Goal: Task Accomplishment & Management: Manage account settings

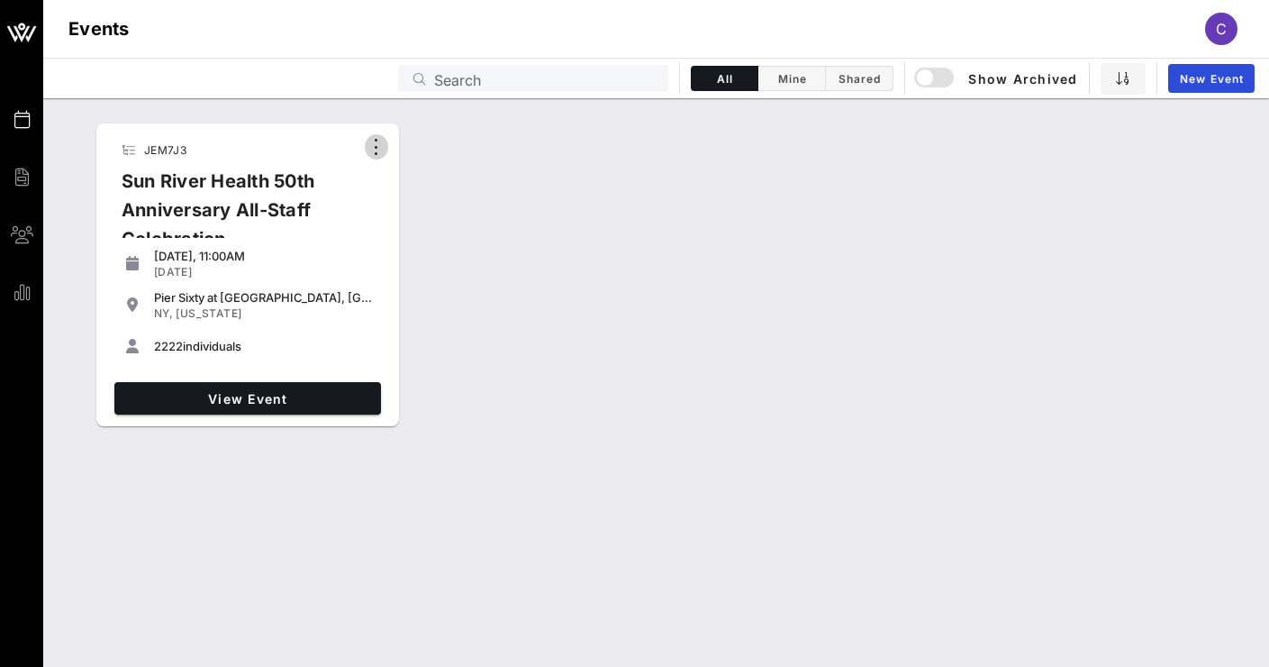
click at [371, 147] on icon "button" at bounding box center [377, 147] width 22 height 22
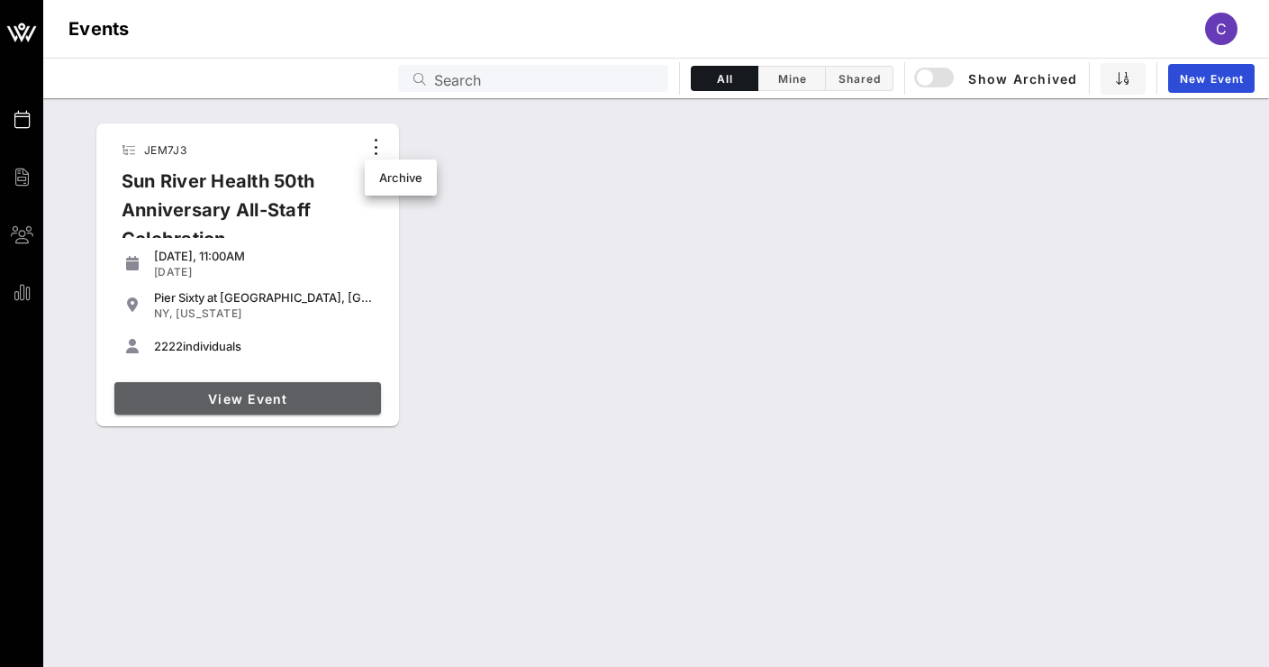
click at [250, 395] on span "View Event" at bounding box center [248, 398] width 252 height 15
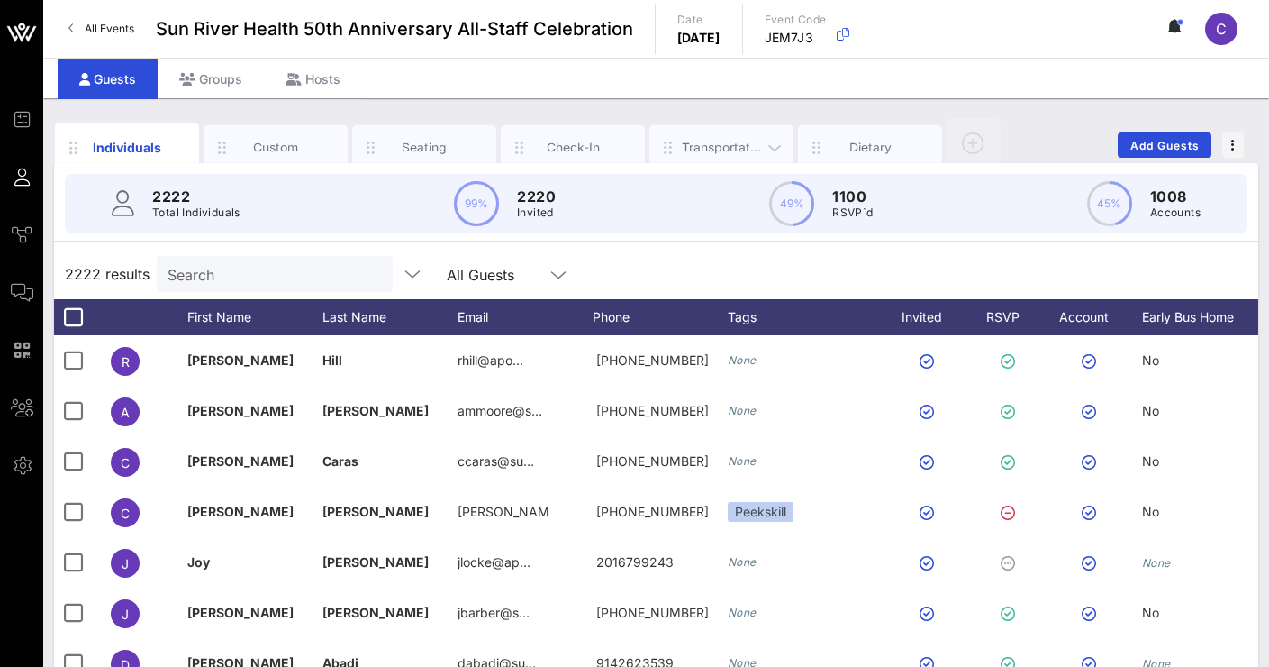
click at [697, 154] on div "Transportation" at bounding box center [722, 147] width 80 height 17
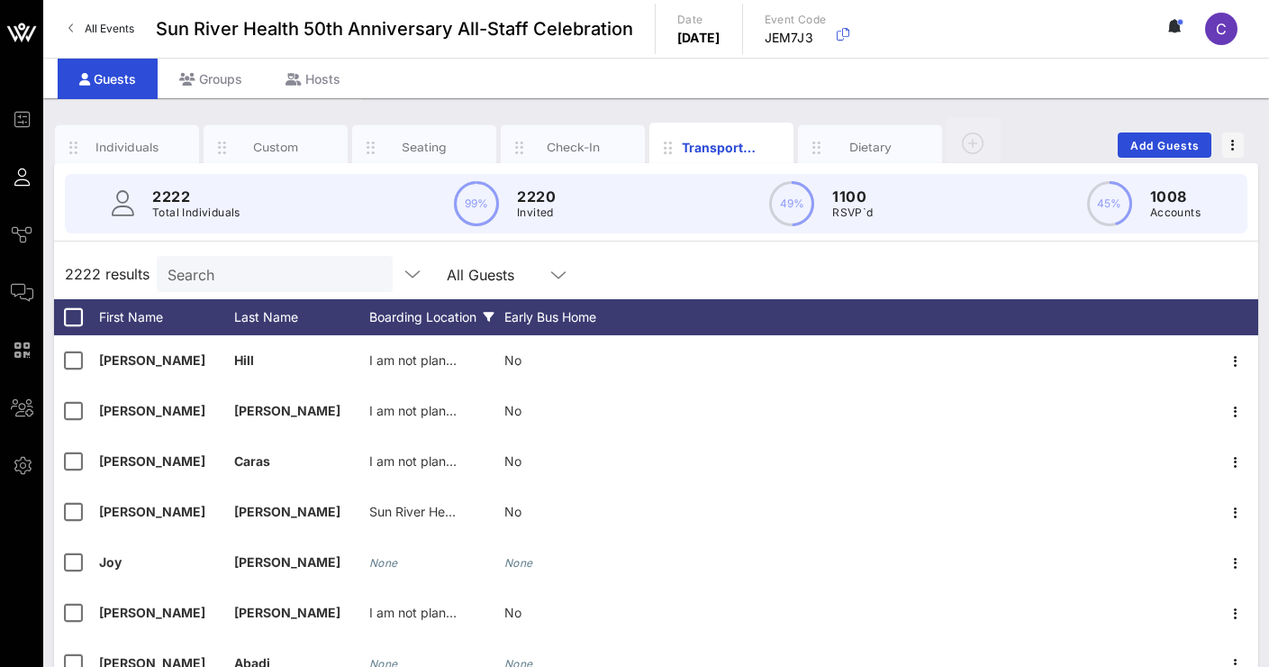
click at [454, 313] on div "Boarding Location" at bounding box center [436, 317] width 135 height 36
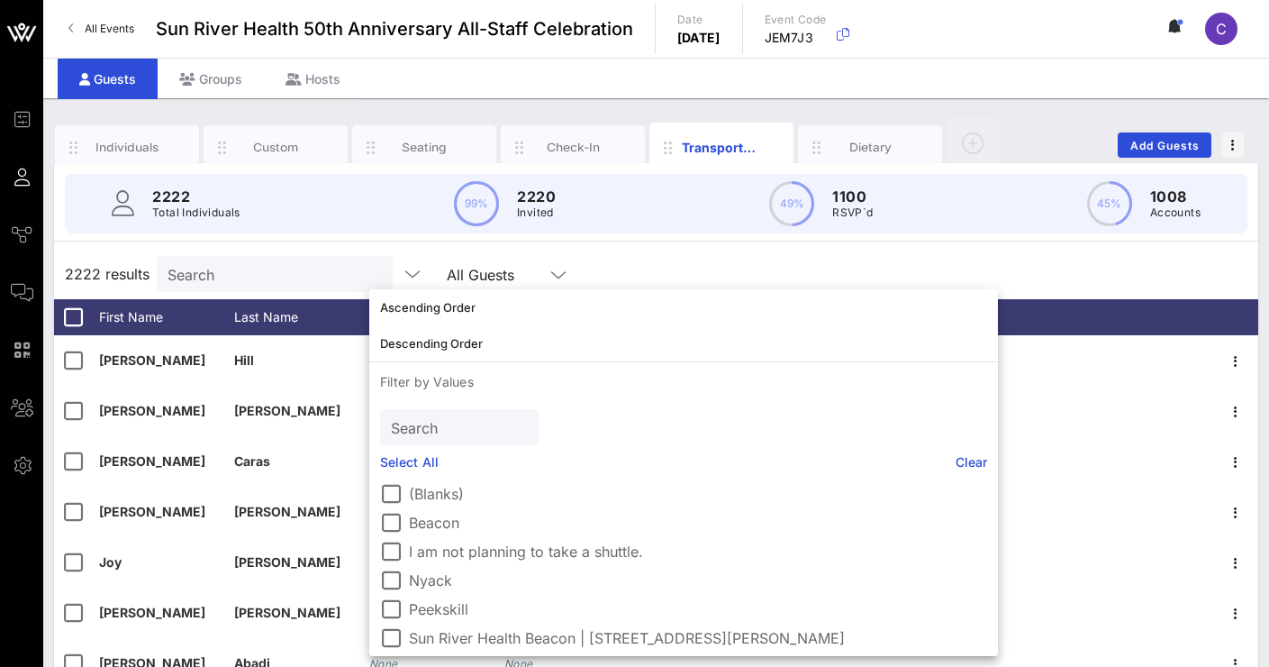
drag, startPoint x: 1017, startPoint y: 496, endPoint x: 1013, endPoint y: 511, distance: 14.9
click at [998, 511] on div "(Blanks) Beacon I am not planning to take a shuttle. Nyack Peekskill Sun River …" at bounding box center [683, 566] width 629 height 180
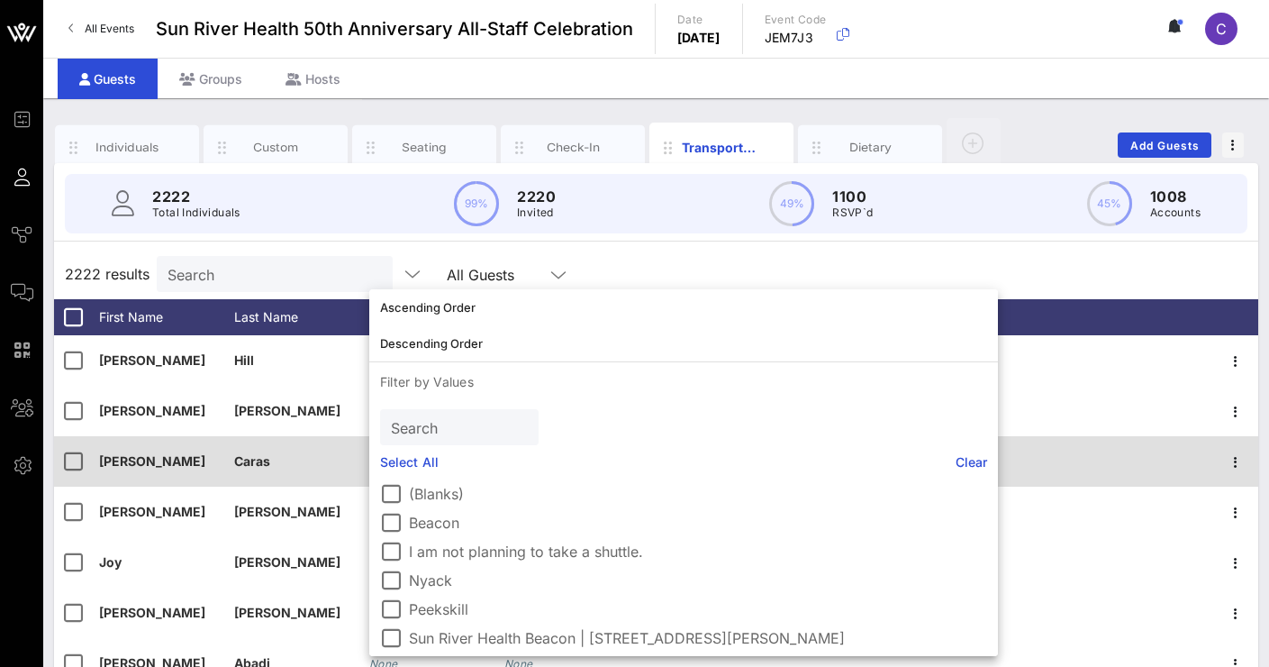
click at [1154, 475] on div at bounding box center [927, 461] width 574 height 50
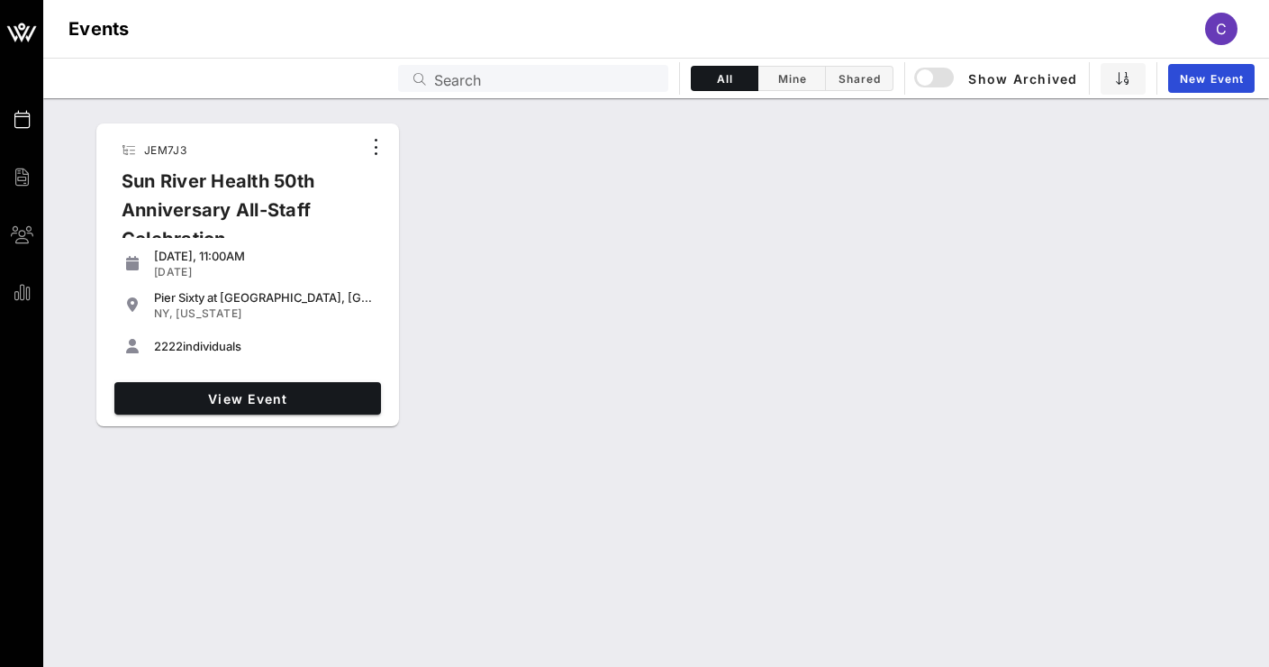
click at [284, 248] on div "[DATE], 11:00AM [DATE]" at bounding box center [264, 264] width 220 height 38
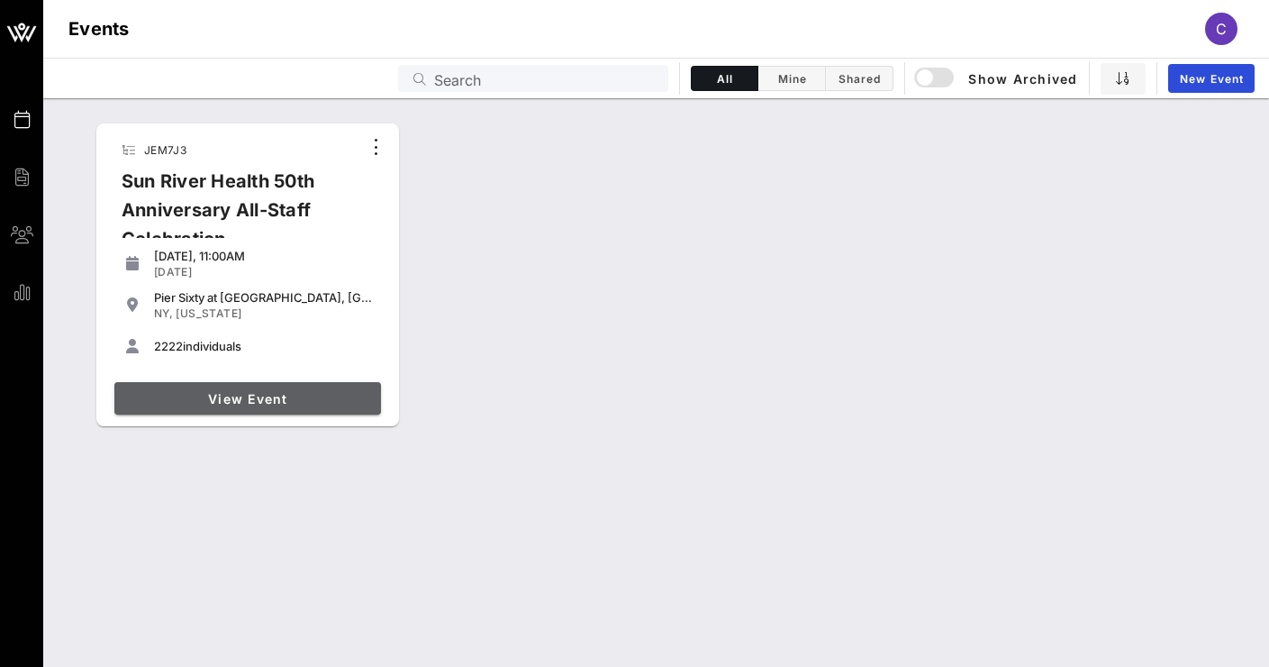
click at [293, 391] on span "View Event" at bounding box center [248, 398] width 252 height 15
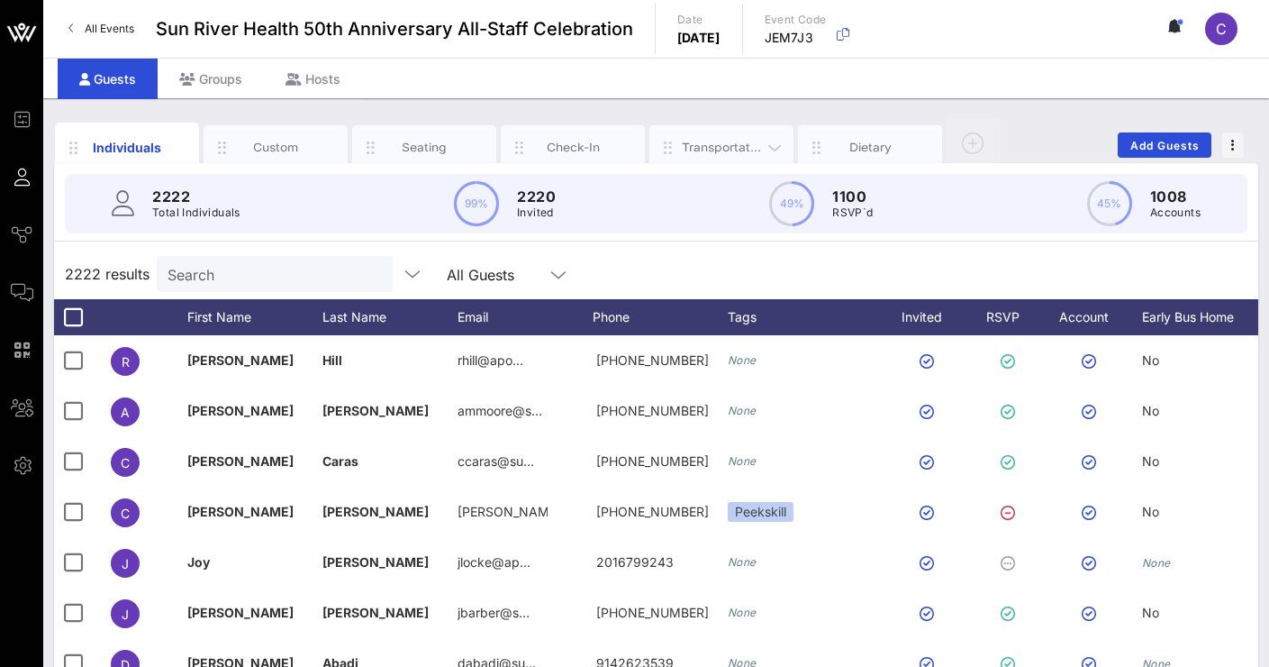
scroll to position [1, 0]
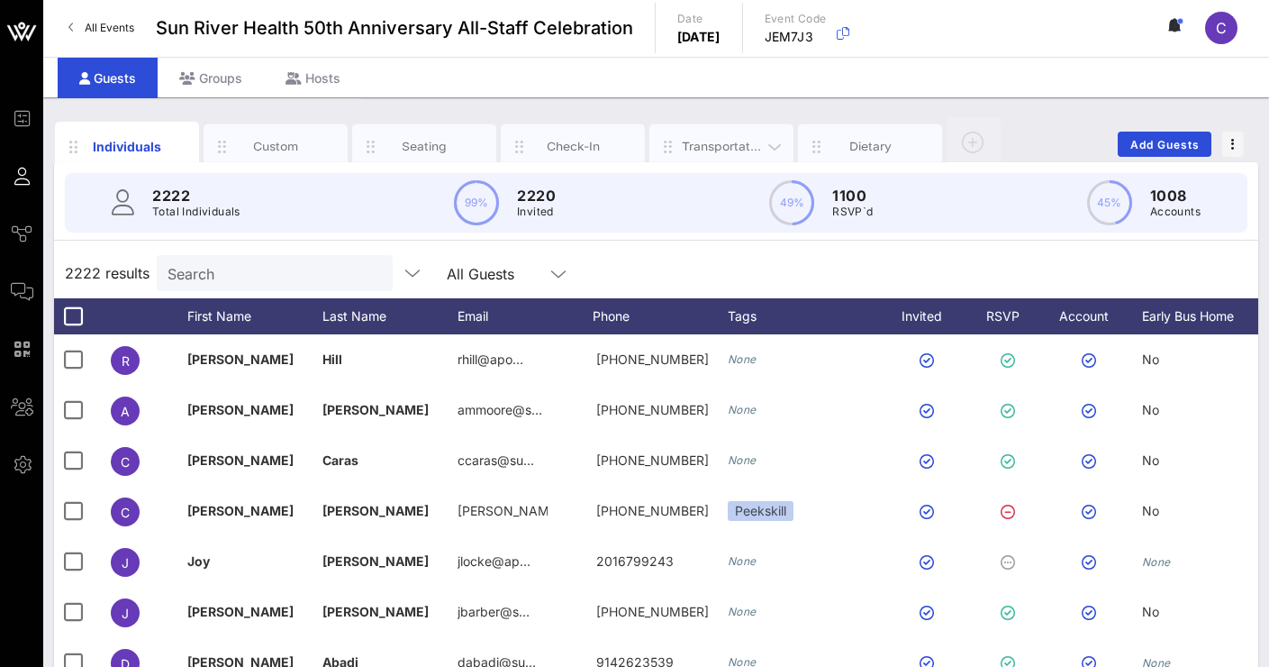
click at [698, 146] on div "Transportation" at bounding box center [722, 146] width 80 height 17
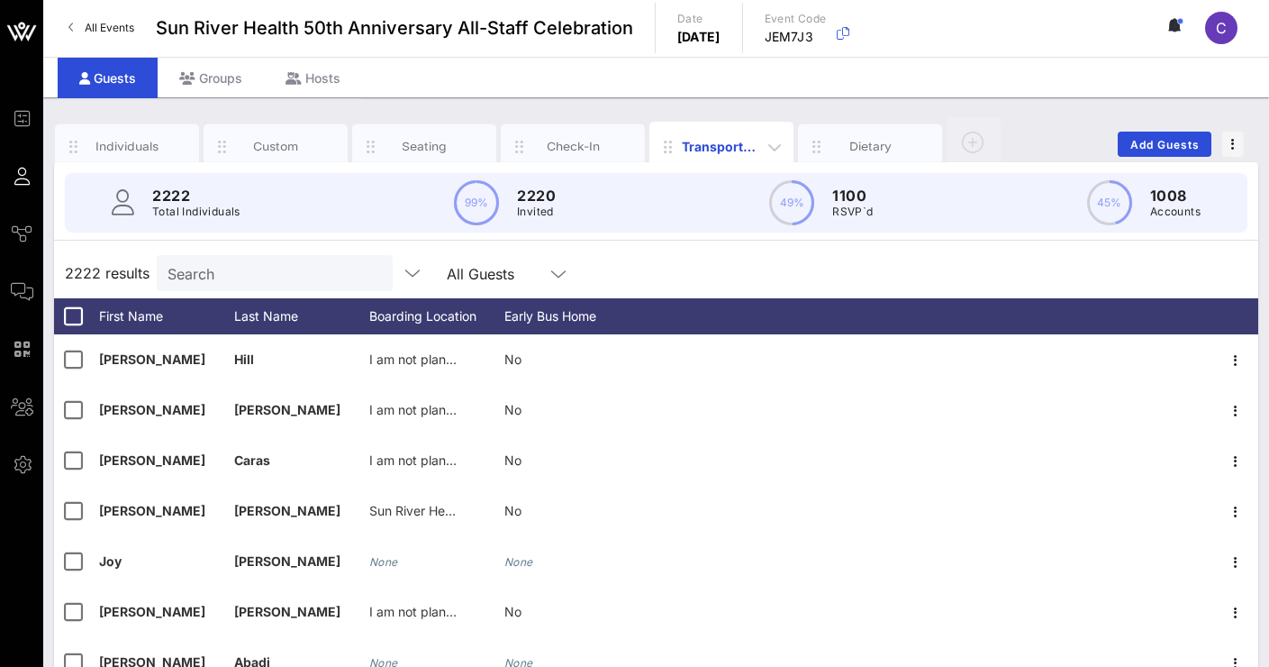
scroll to position [0, 0]
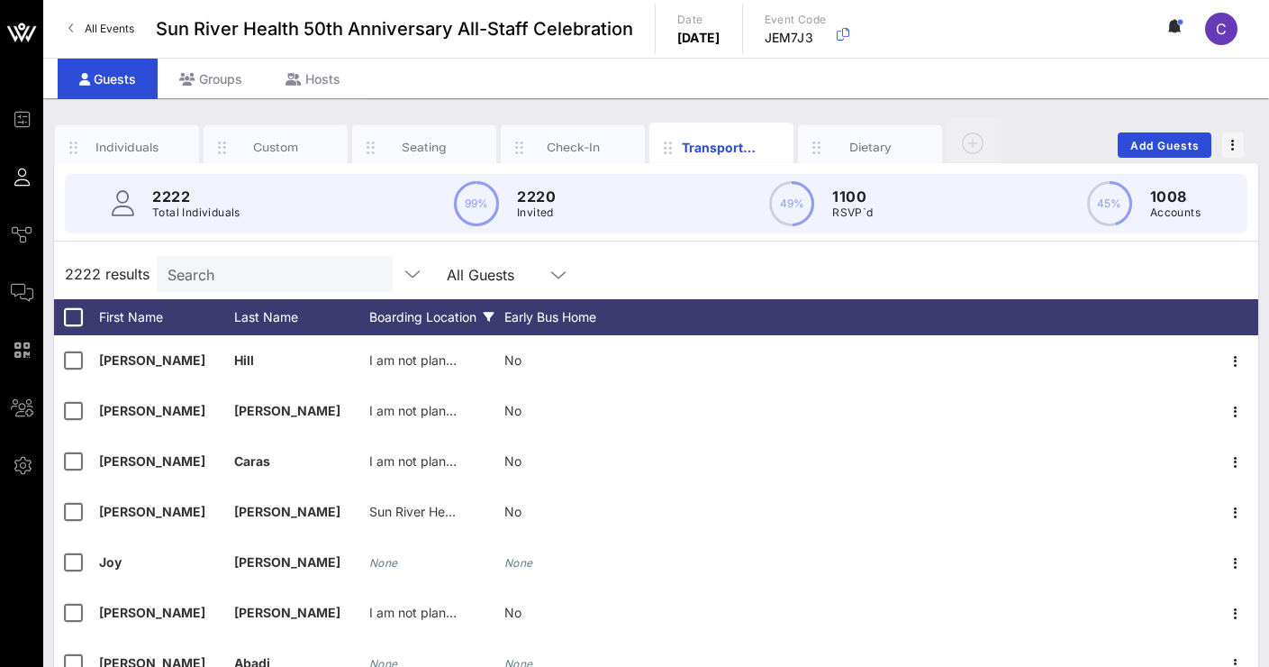
click at [487, 317] on icon at bounding box center [489, 317] width 11 height 11
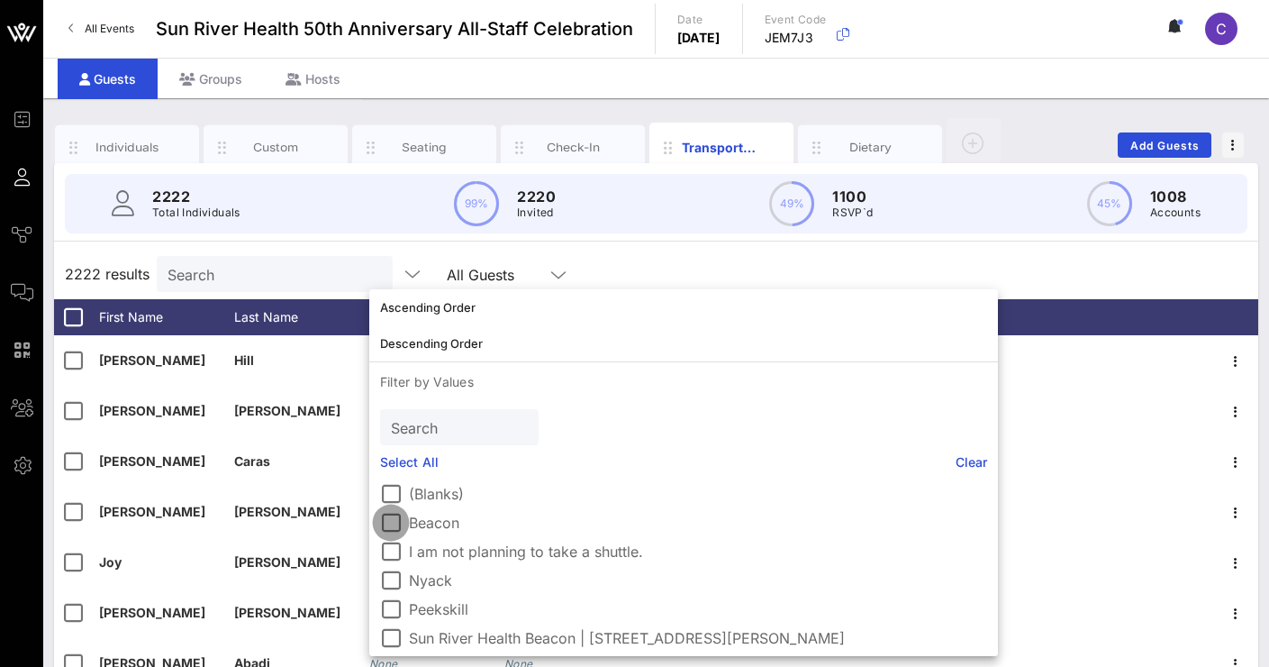
click at [394, 525] on div at bounding box center [391, 522] width 31 height 31
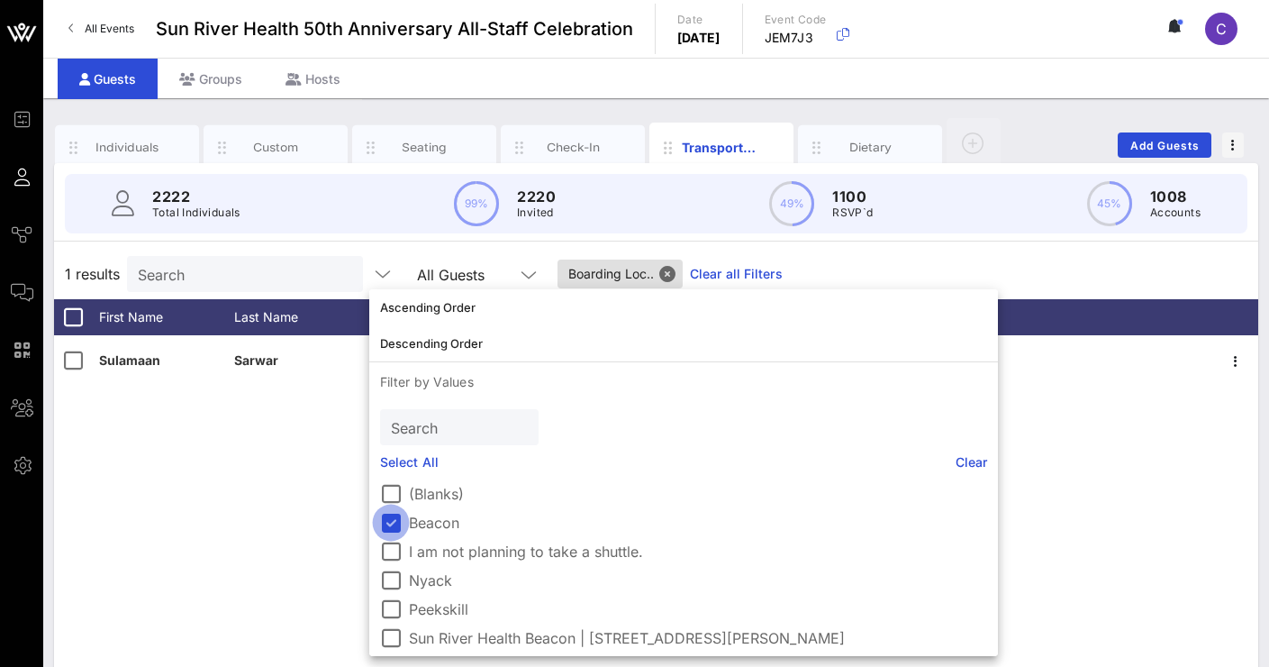
click at [394, 524] on div at bounding box center [391, 522] width 31 height 31
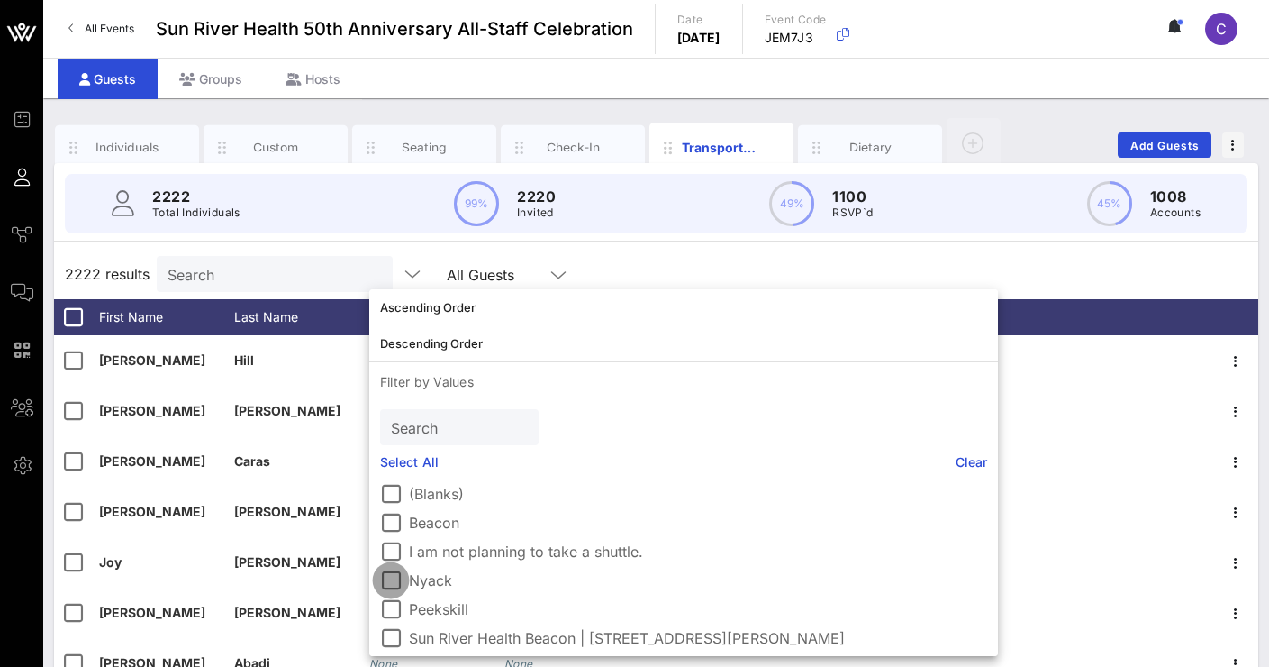
click at [392, 578] on div at bounding box center [391, 580] width 31 height 31
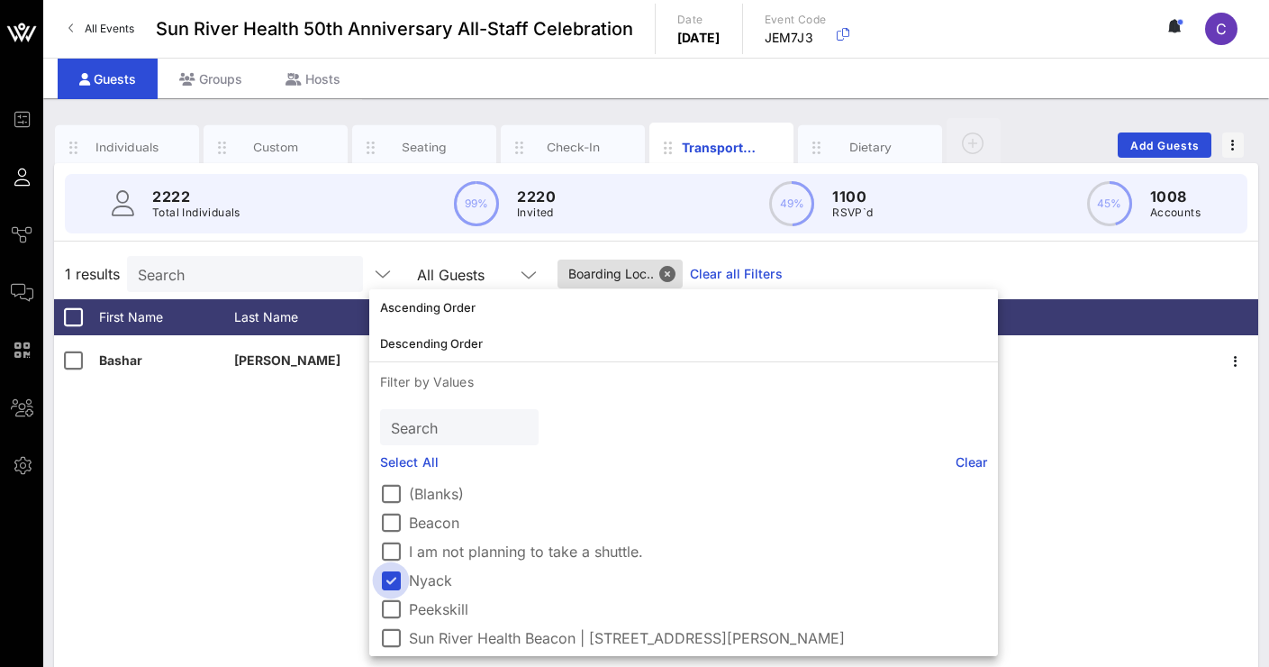
click at [395, 586] on div at bounding box center [391, 580] width 31 height 31
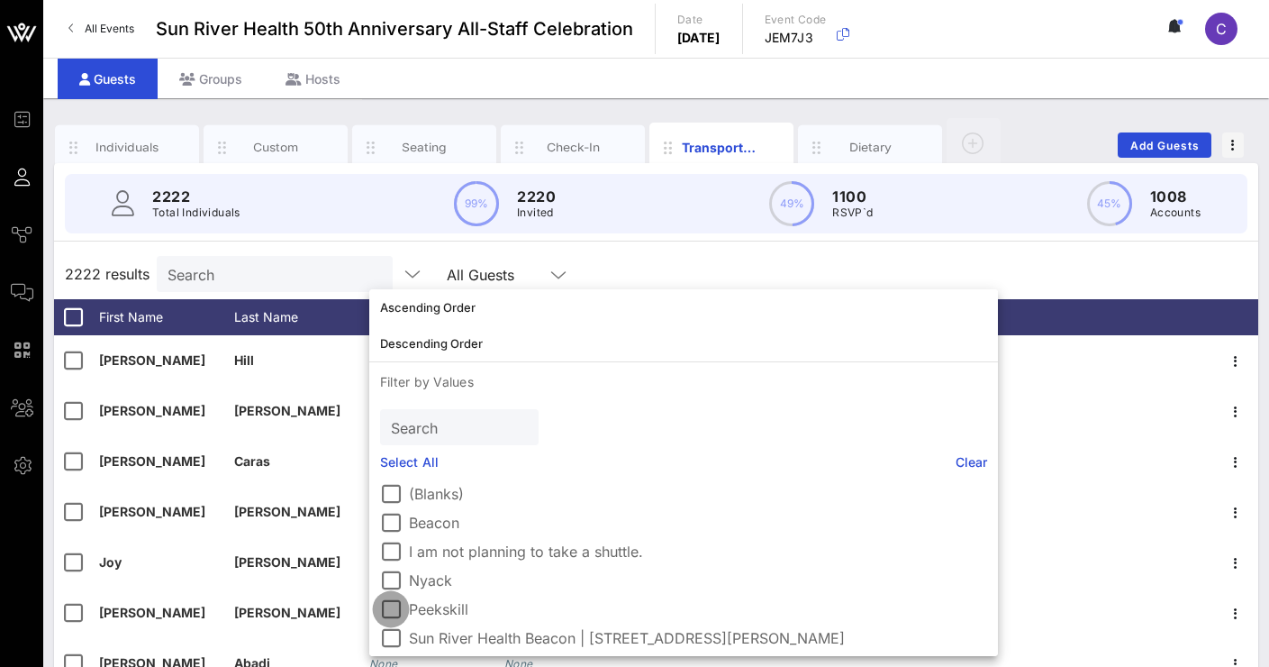
click at [391, 613] on div at bounding box center [391, 609] width 31 height 31
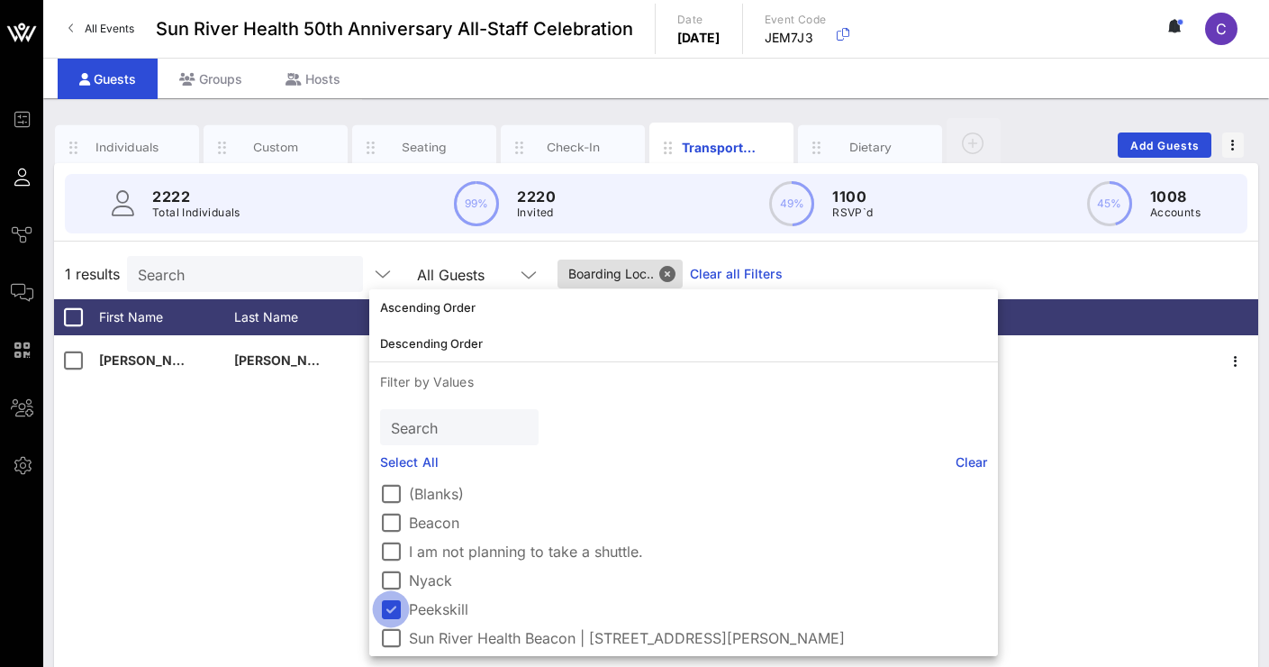
click at [401, 608] on div at bounding box center [391, 609] width 31 height 31
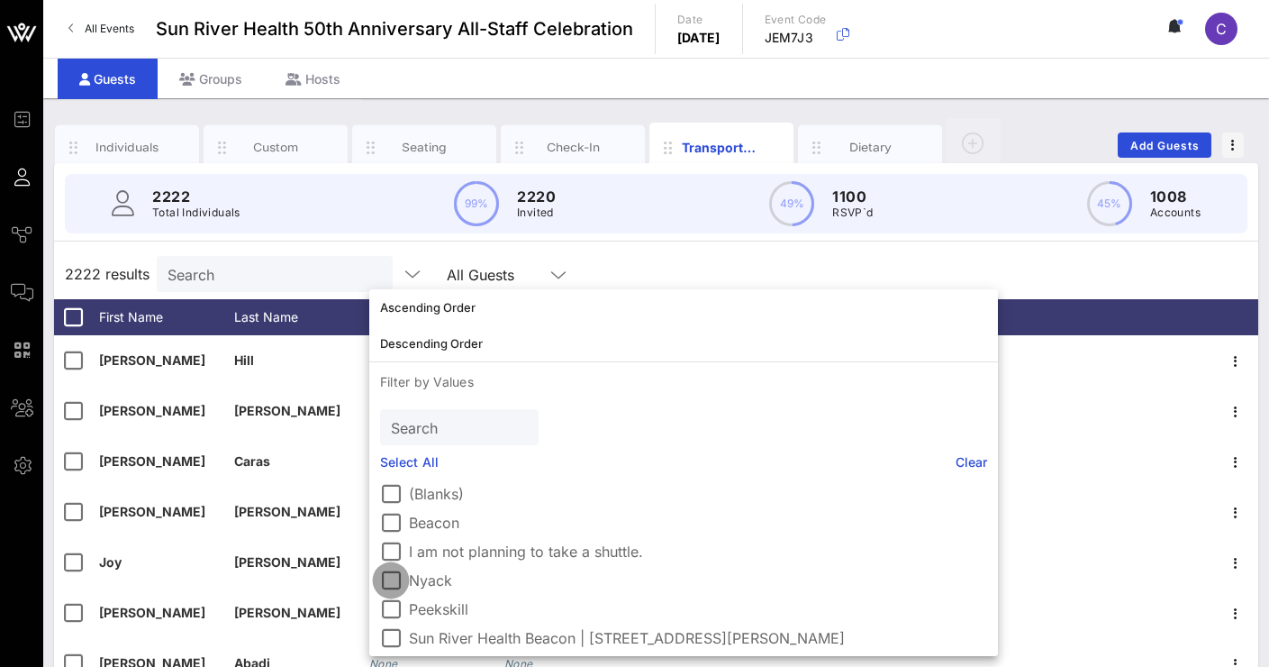
click at [404, 578] on div at bounding box center [391, 580] width 31 height 31
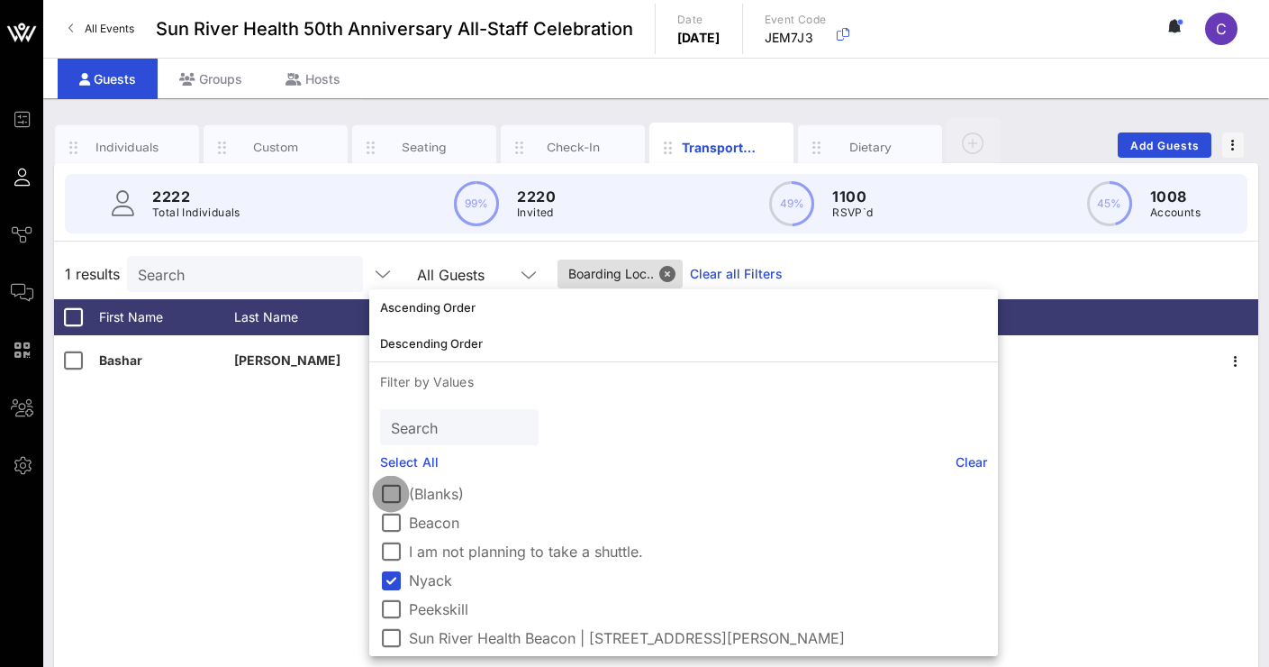
click at [388, 483] on div at bounding box center [391, 493] width 31 height 31
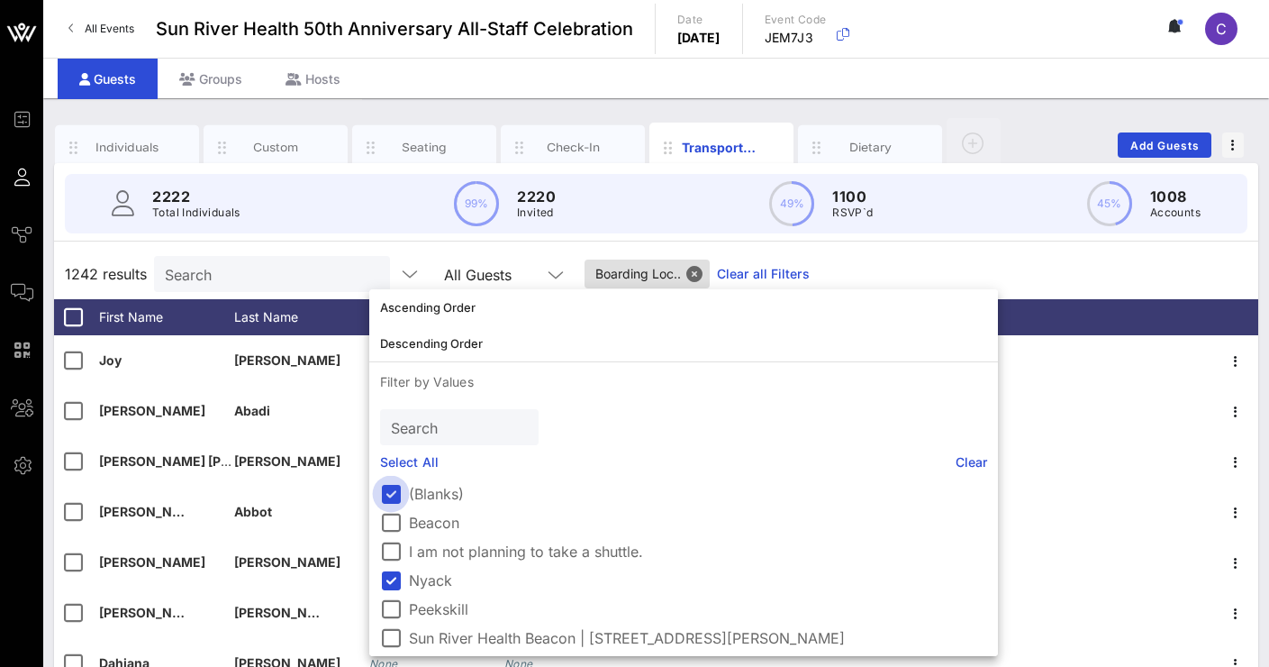
click at [389, 496] on div at bounding box center [391, 493] width 31 height 31
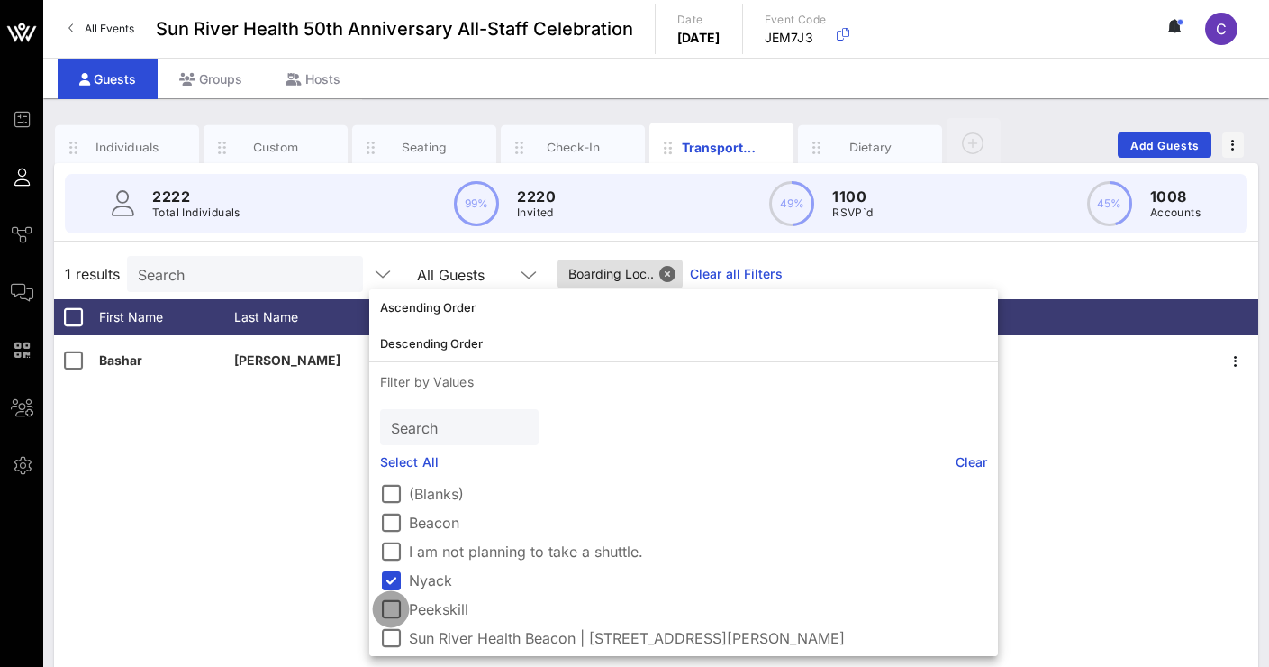
click at [391, 604] on div at bounding box center [391, 609] width 31 height 31
click at [395, 519] on div at bounding box center [391, 522] width 31 height 31
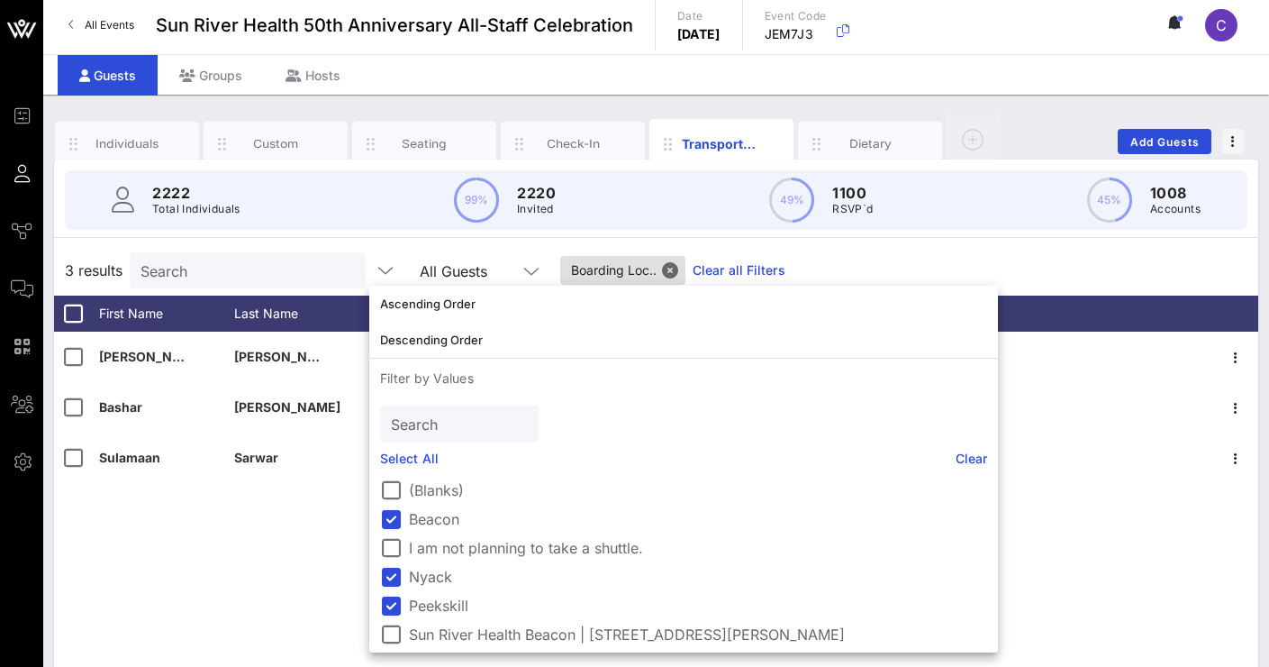
click at [291, 541] on div "[PERSON_NAME] None [PERSON_NAME] Nyack None Sulamaan Sarwar Beacon No" at bounding box center [656, 602] width 1204 height 541
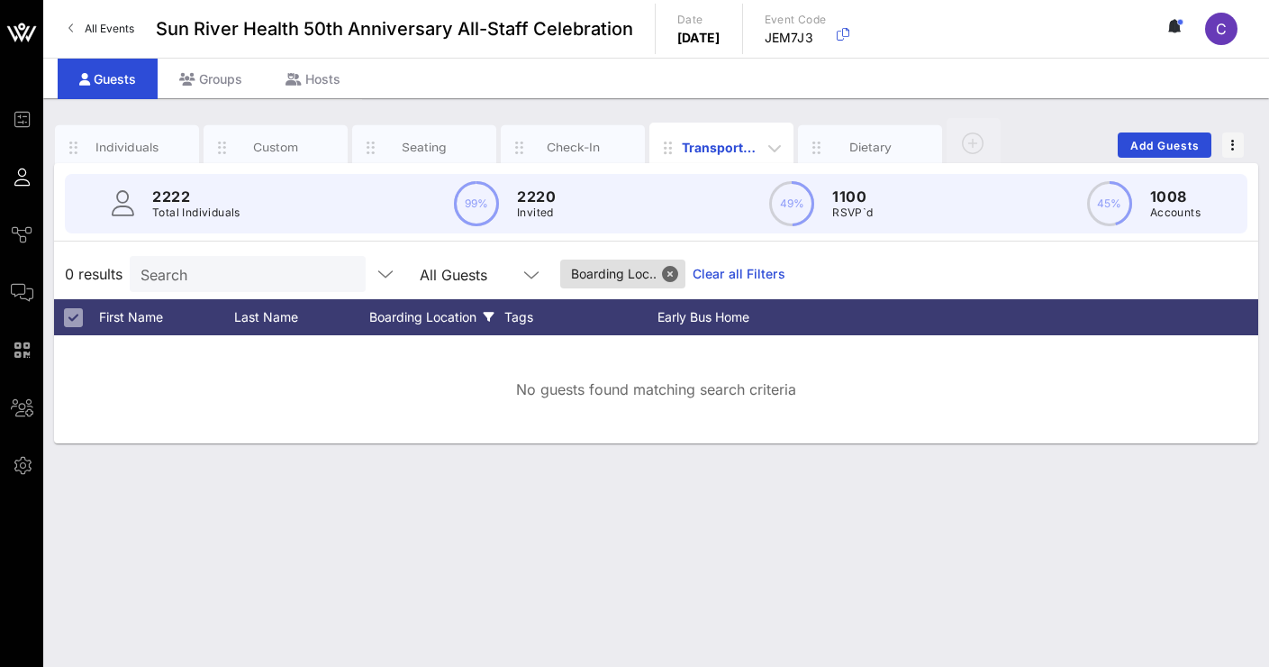
click at [690, 151] on div "Transportation" at bounding box center [722, 147] width 80 height 19
click at [716, 150] on div "Transportation" at bounding box center [722, 147] width 80 height 19
click at [668, 266] on button "Close" at bounding box center [670, 274] width 16 height 16
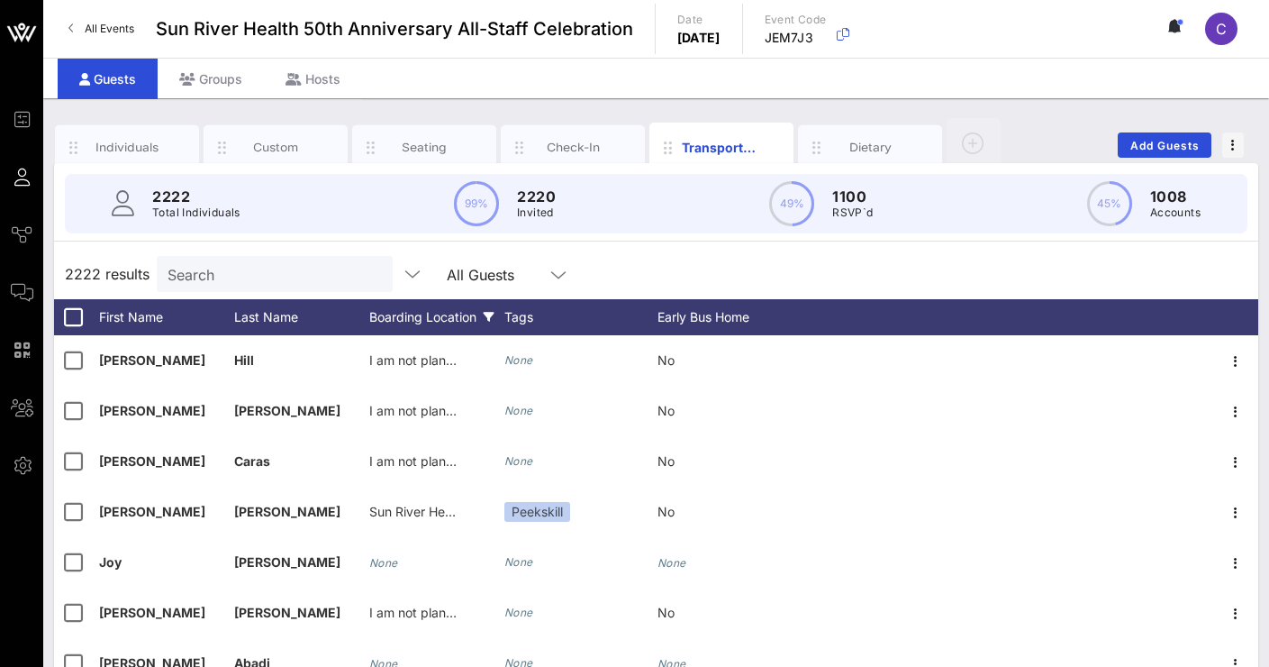
click at [428, 319] on div "Boarding Location" at bounding box center [436, 317] width 135 height 36
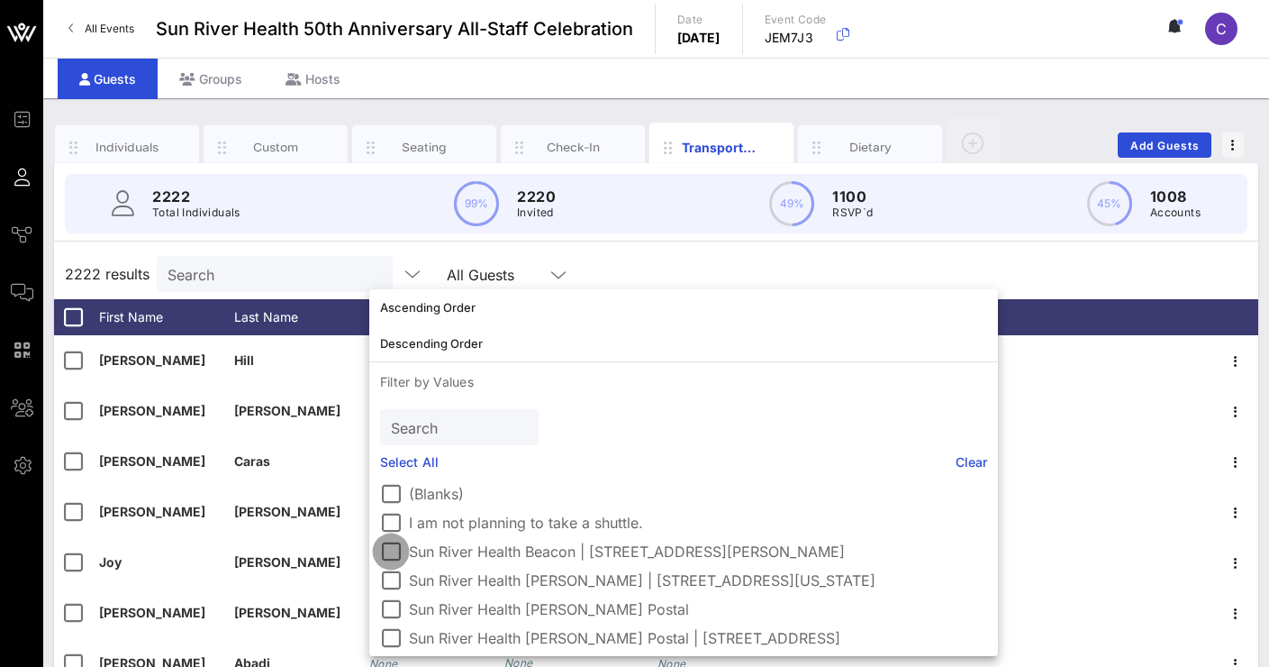
click at [393, 550] on div at bounding box center [391, 551] width 31 height 31
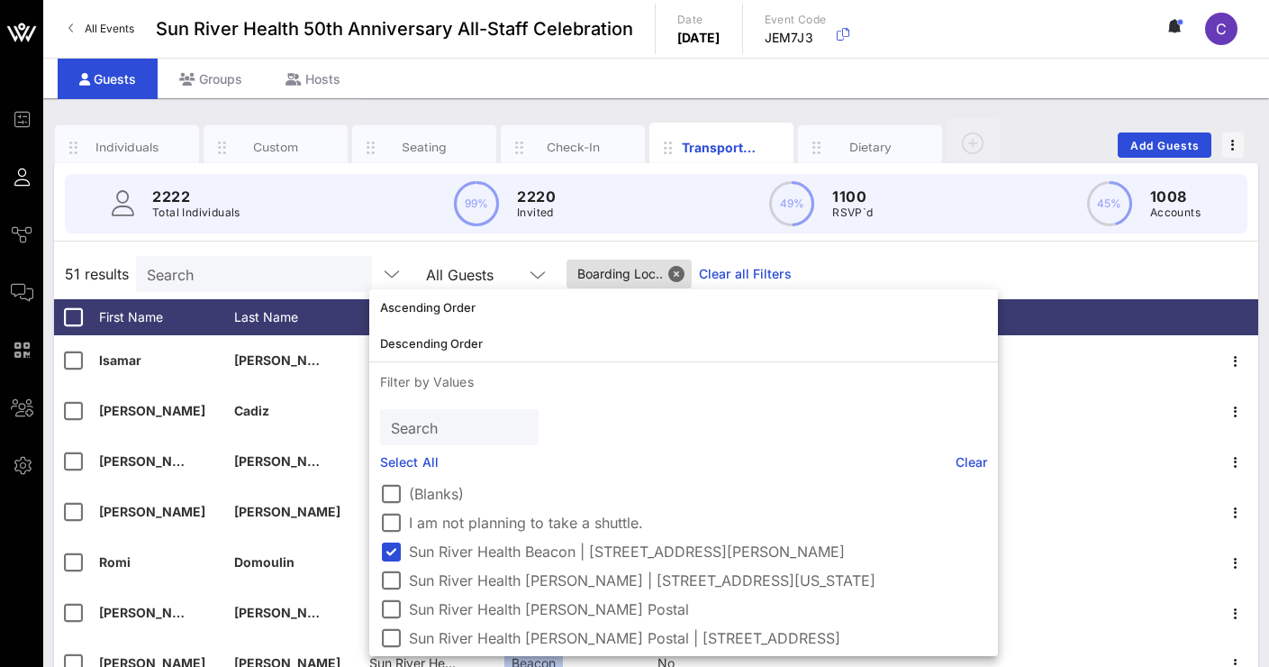
click at [1094, 285] on div "51 results Search All Guests Boarding Loc.. Clear all Filters" at bounding box center [656, 274] width 1204 height 50
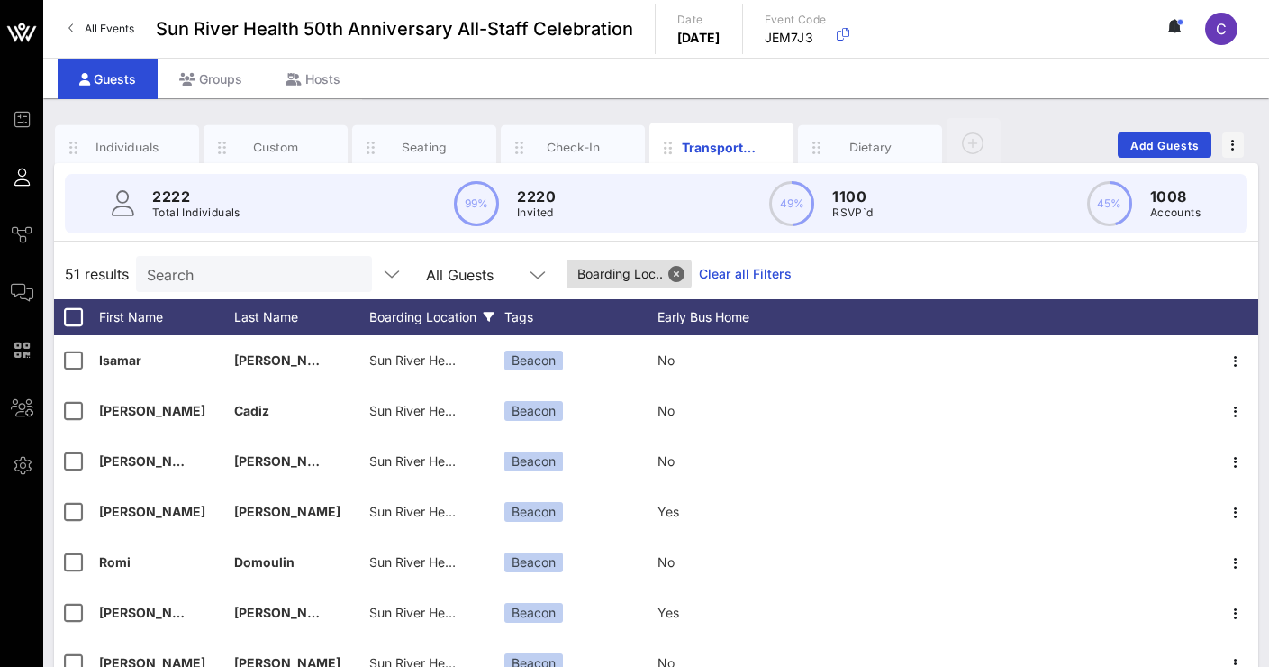
click at [486, 319] on icon at bounding box center [489, 317] width 11 height 11
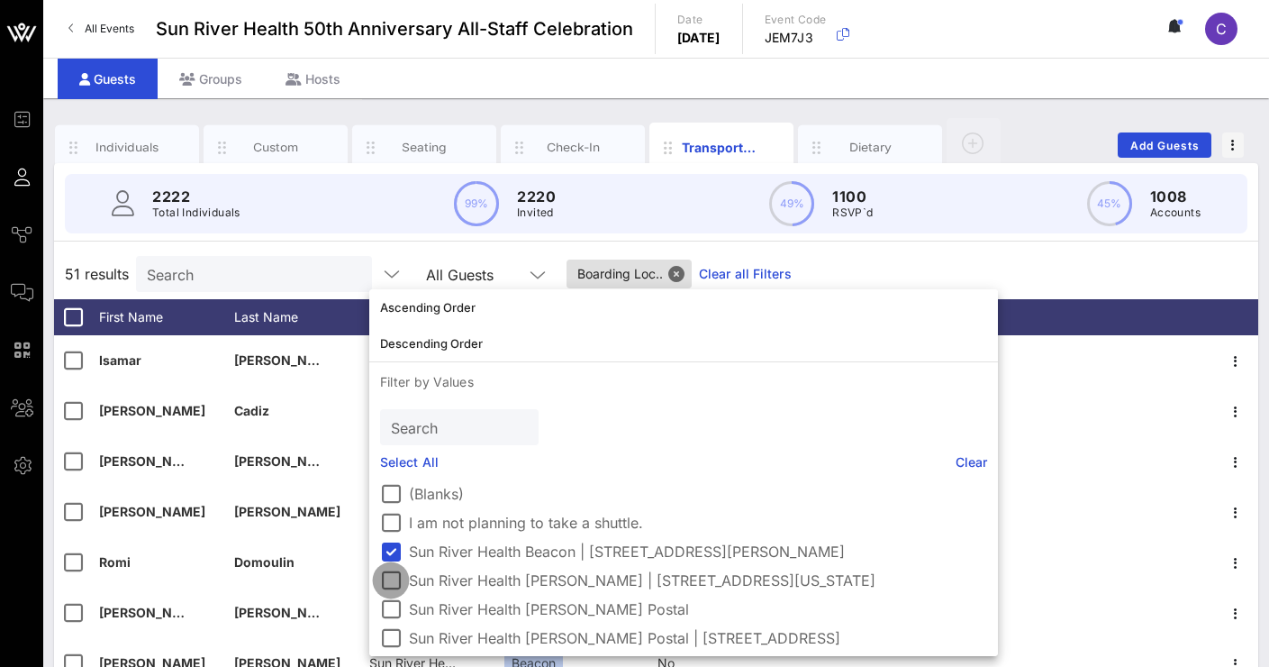
click at [393, 578] on div at bounding box center [391, 580] width 31 height 31
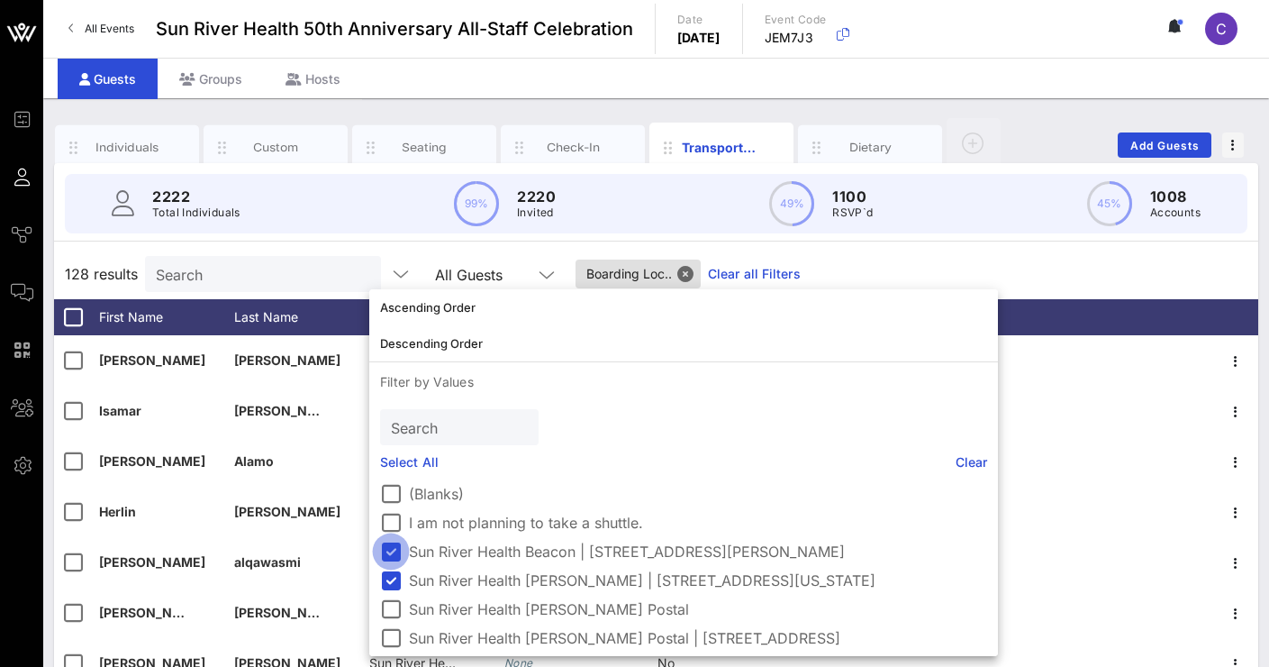
click at [389, 550] on div at bounding box center [391, 551] width 31 height 31
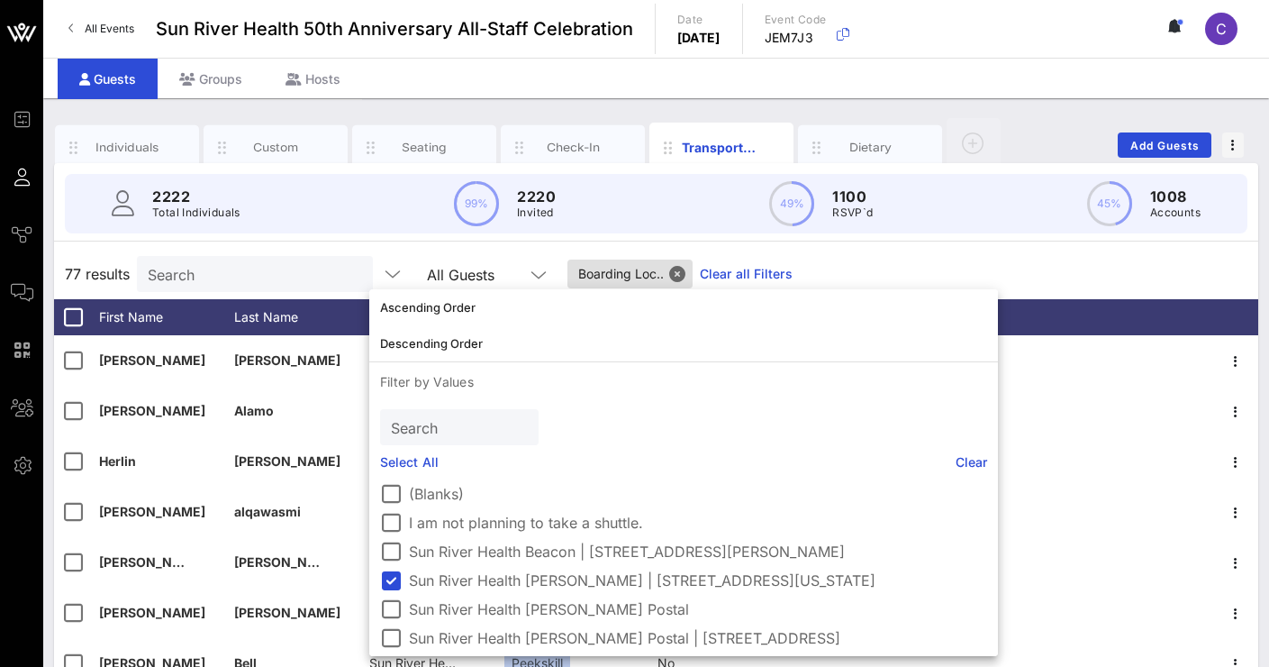
click at [884, 267] on div "77 results Search All Guests Boarding Loc.. Clear all Filters" at bounding box center [656, 274] width 1204 height 50
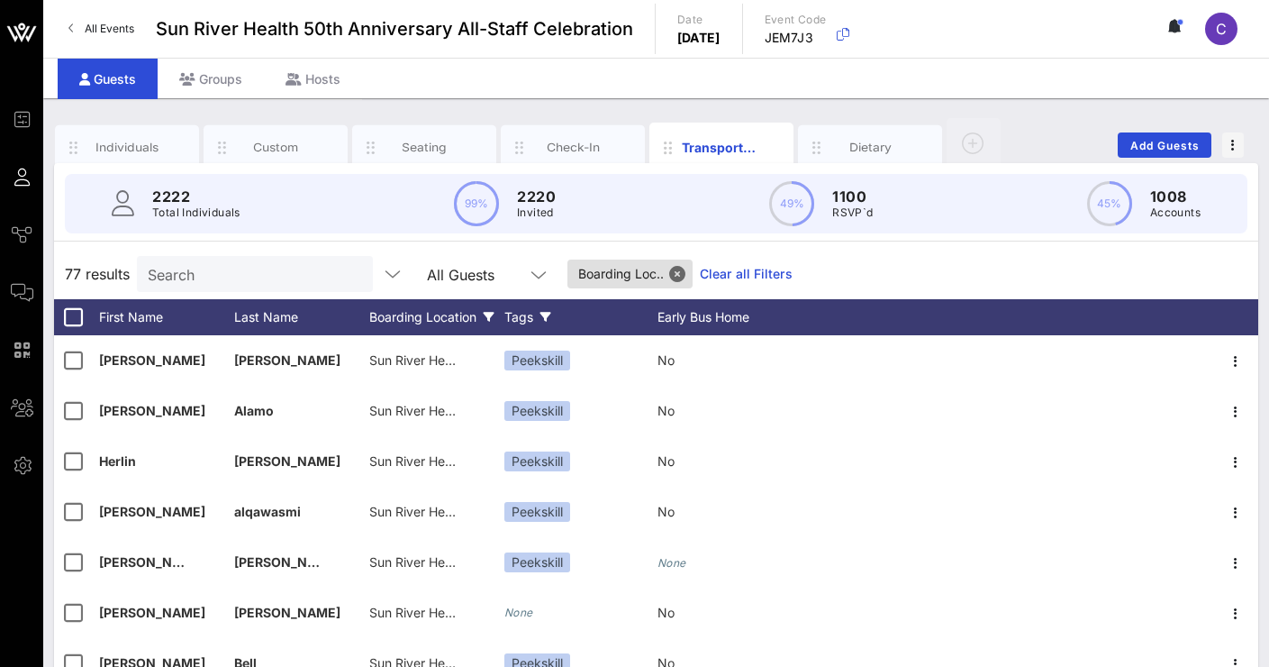
click at [541, 314] on icon at bounding box center [546, 317] width 11 height 11
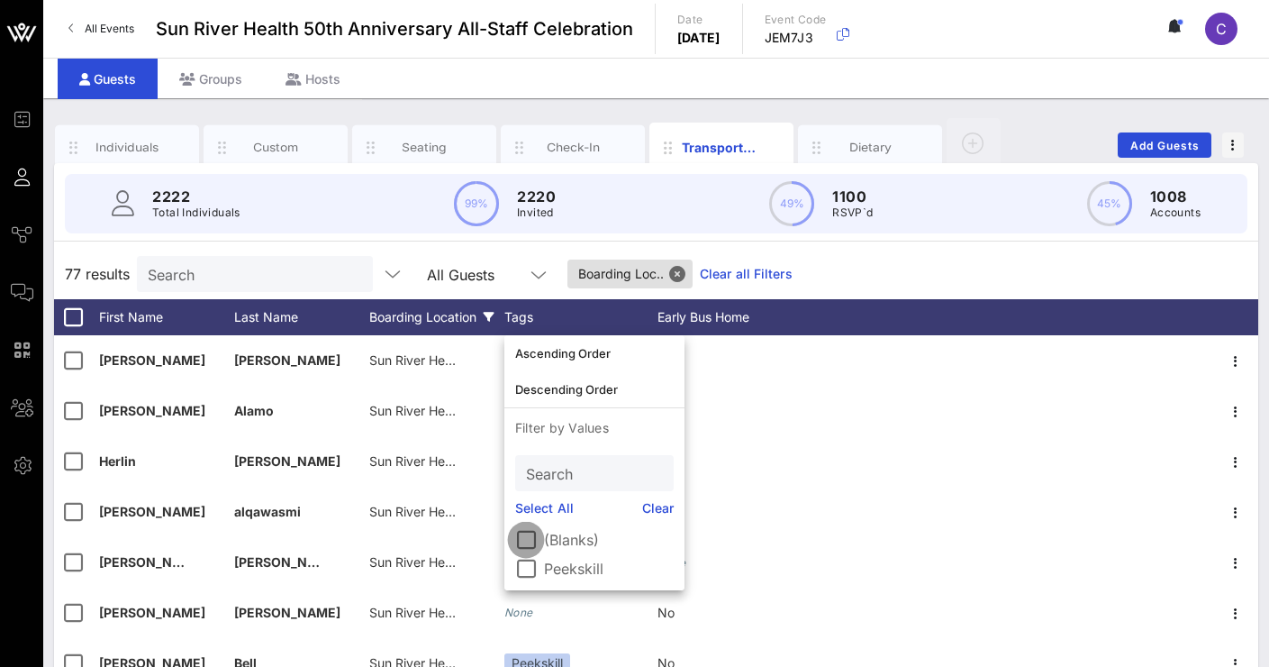
click at [529, 540] on div at bounding box center [526, 539] width 31 height 31
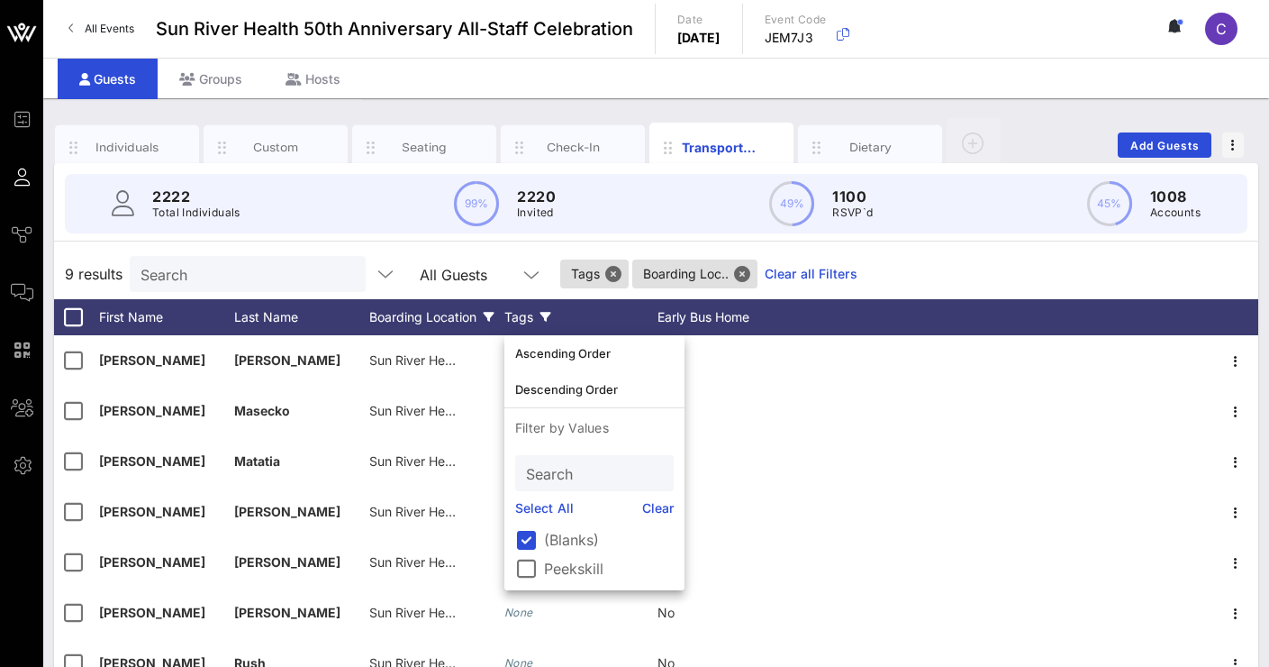
click at [1024, 279] on div "9 results Search All Guests Tags Boarding Loc.. Clear all Filters" at bounding box center [656, 274] width 1204 height 50
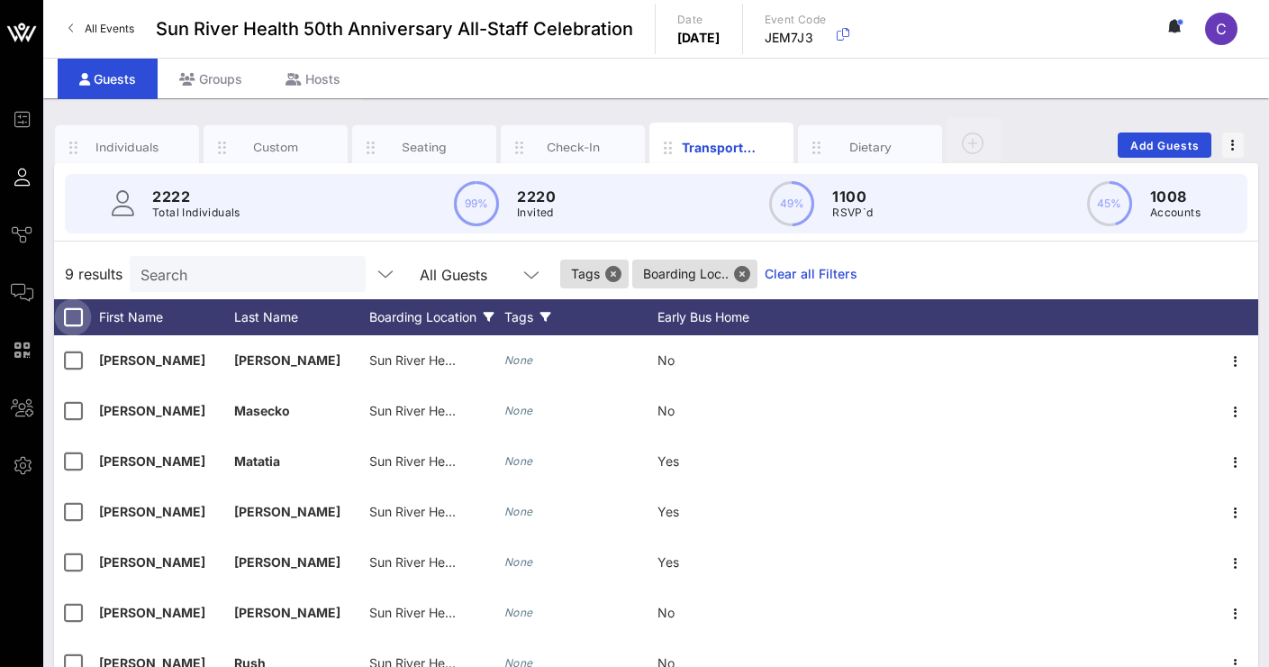
click at [71, 316] on div at bounding box center [73, 317] width 31 height 31
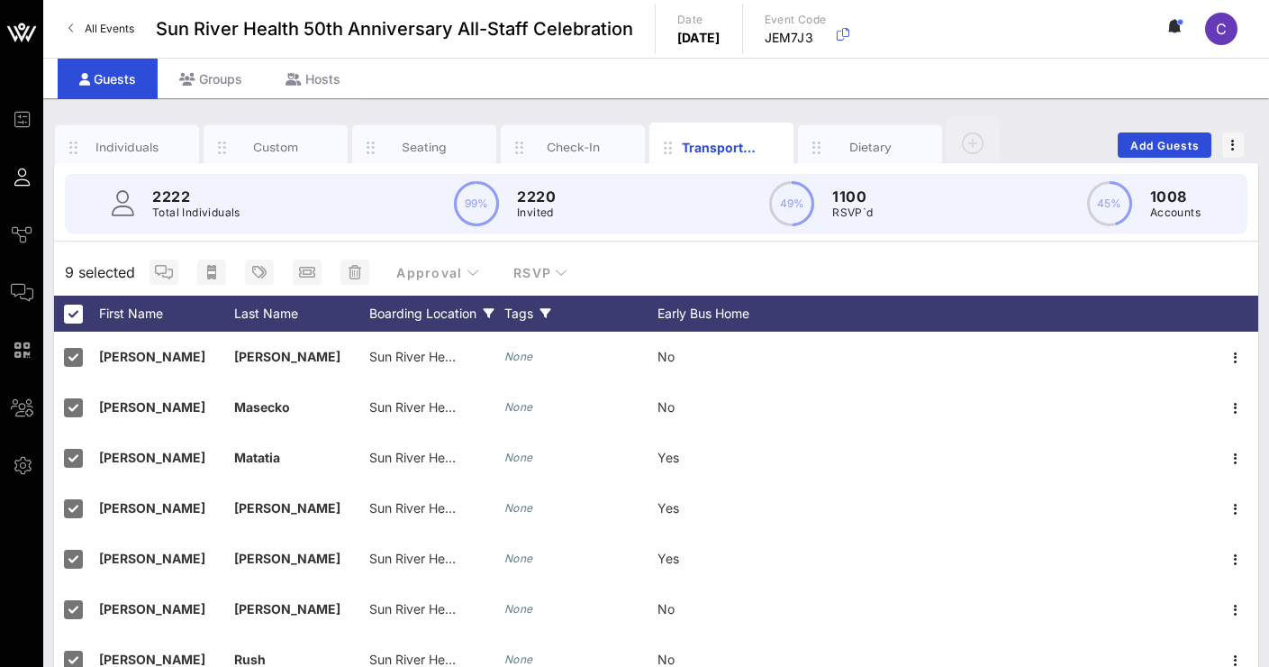
click at [542, 310] on icon at bounding box center [546, 313] width 11 height 11
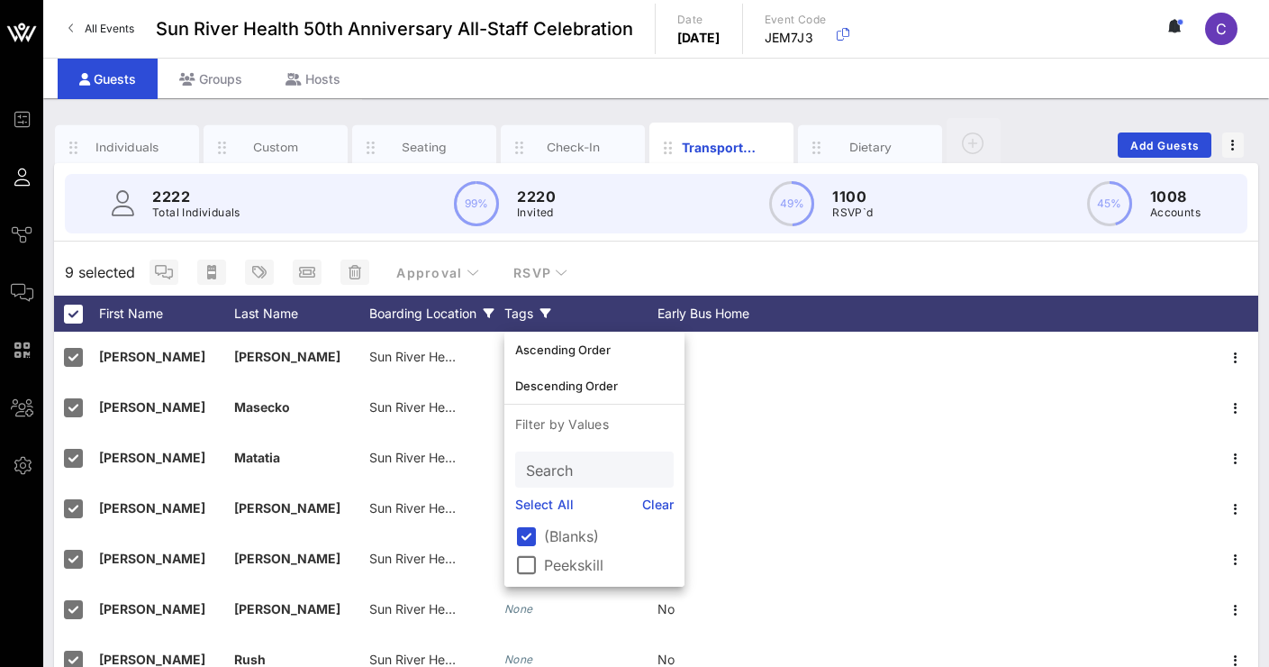
click at [552, 318] on div "Tags" at bounding box center [580, 313] width 153 height 36
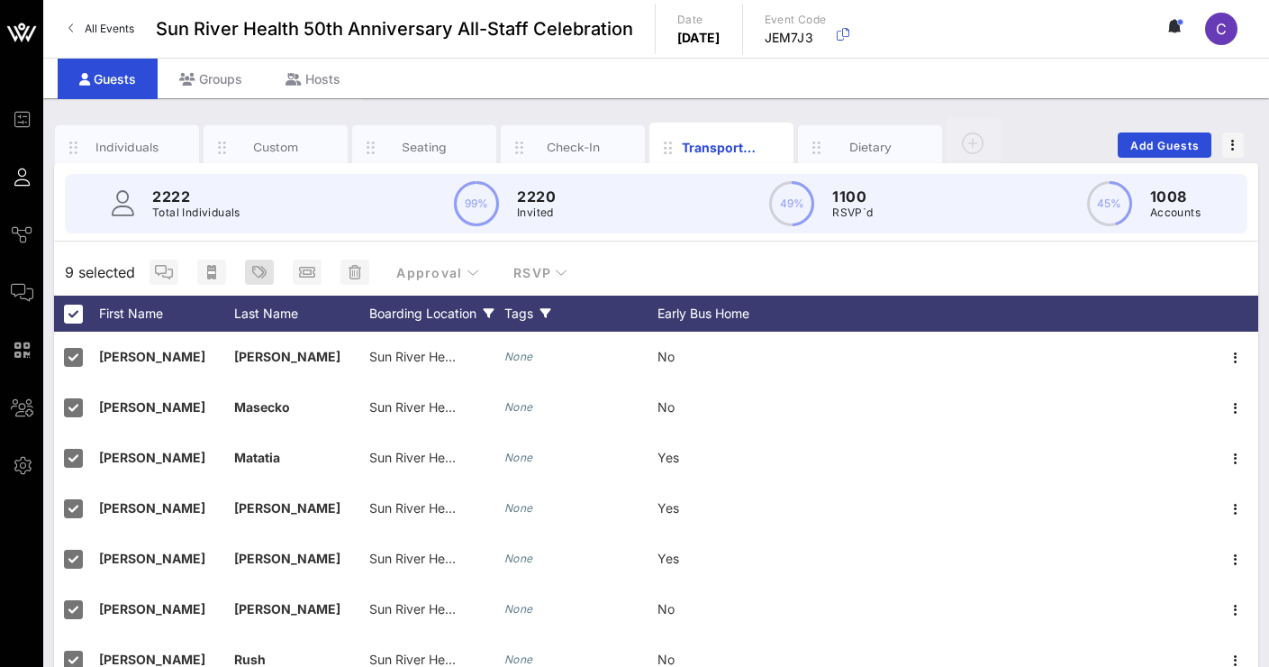
click at [257, 269] on icon "button" at bounding box center [259, 272] width 14 height 14
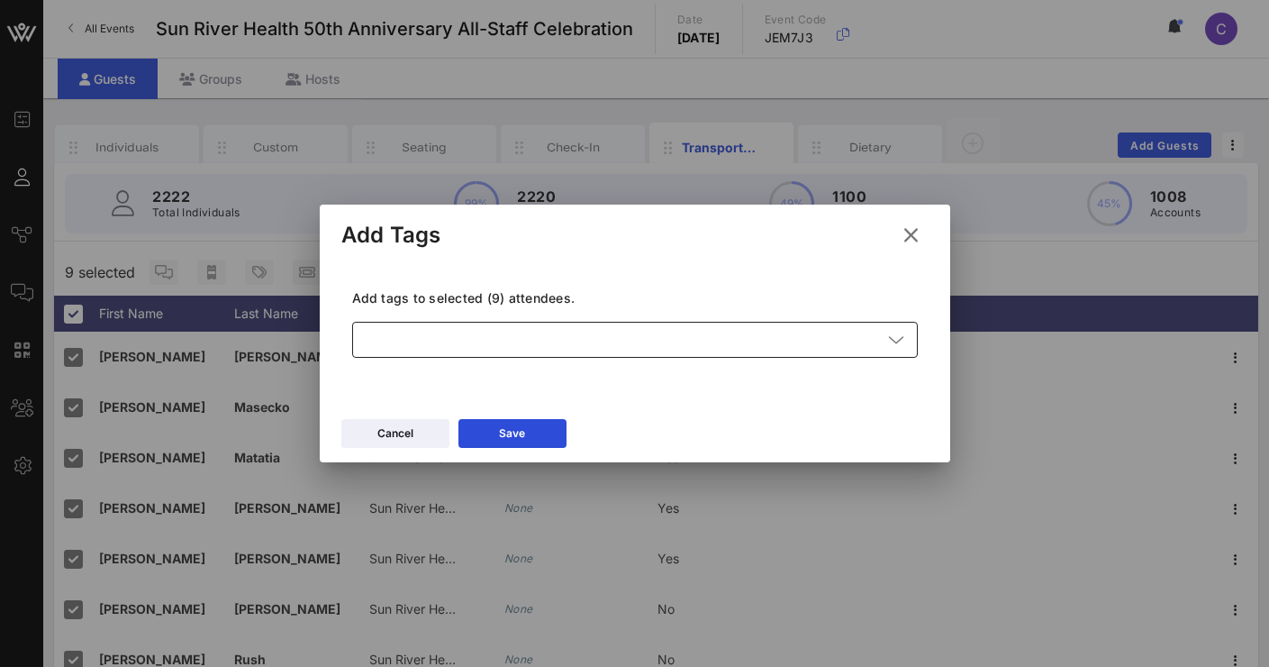
click at [467, 322] on div "Add tags to selected (9) attendees. ​" at bounding box center [635, 335] width 566 height 92
click at [477, 335] on div at bounding box center [622, 340] width 519 height 36
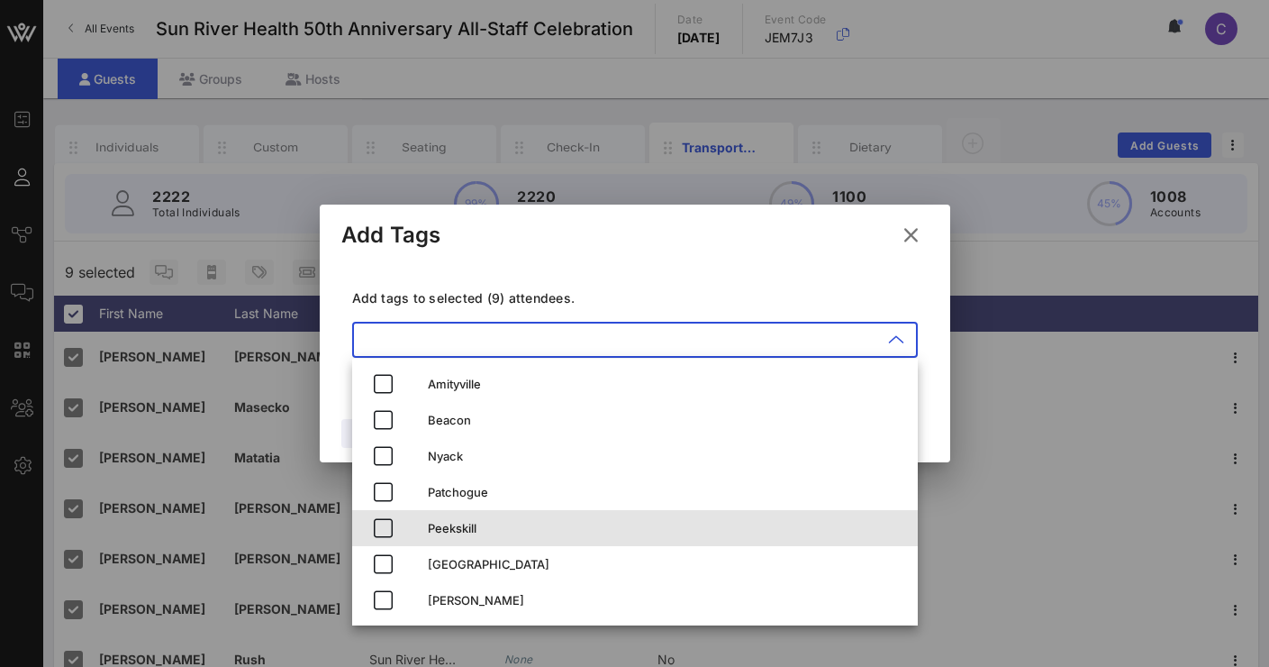
click at [439, 513] on div "Peekskill" at bounding box center [666, 527] width 476 height 29
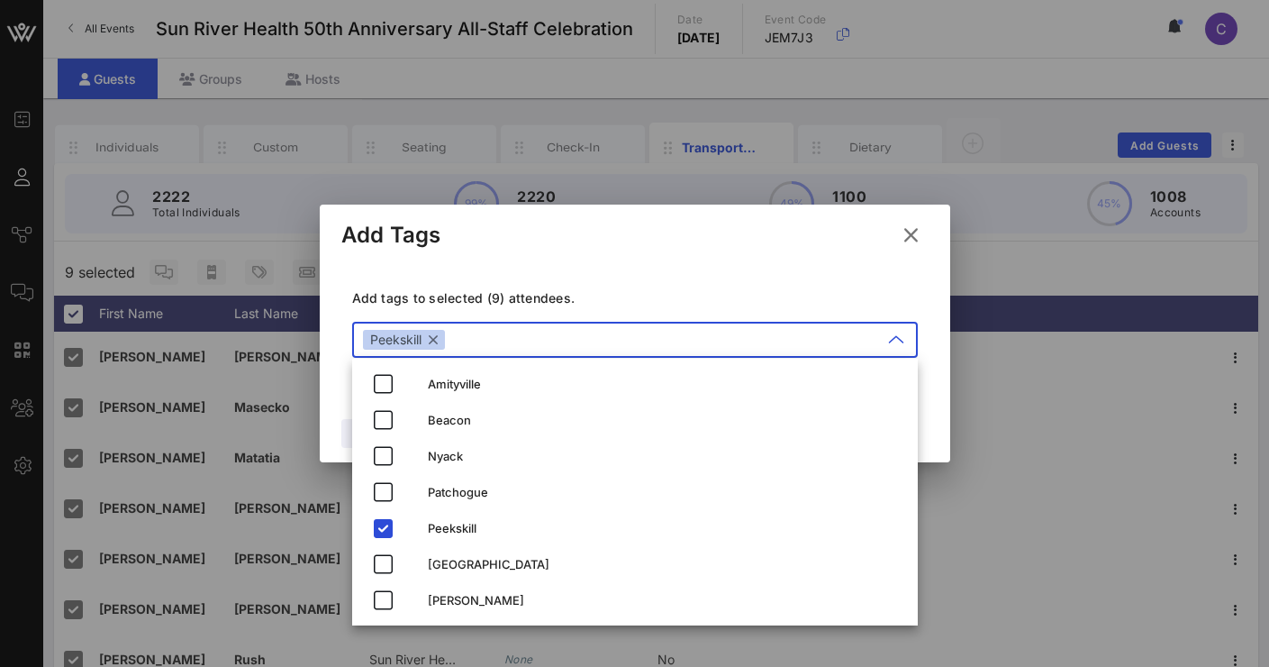
click at [762, 260] on div "Add tags to selected (9) attendees. ​ Peekskill" at bounding box center [634, 326] width 587 height 132
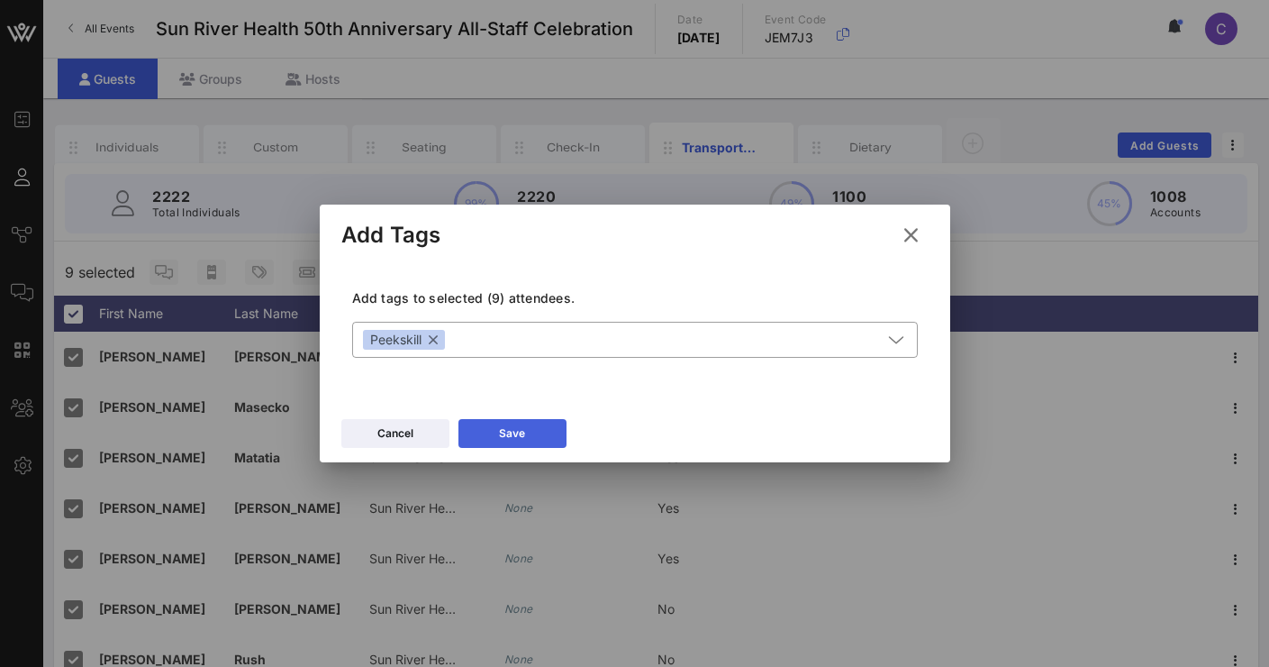
click at [503, 438] on div "Save" at bounding box center [512, 433] width 26 height 18
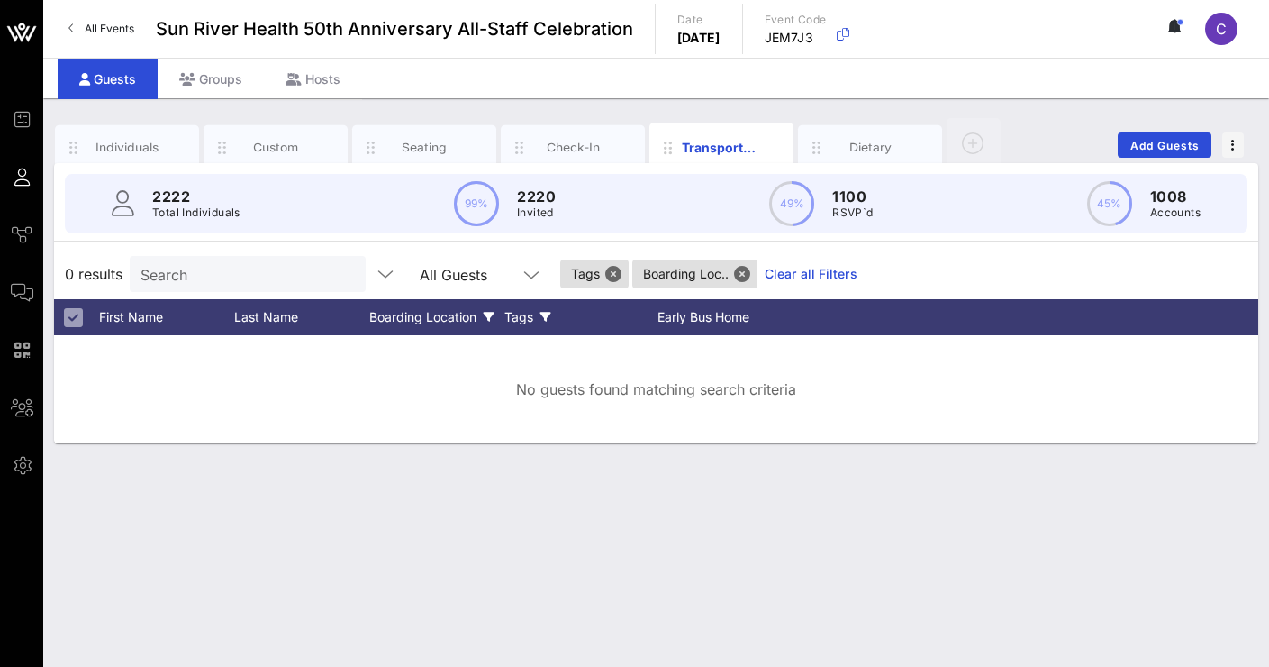
click at [459, 311] on div "Boarding Location" at bounding box center [436, 317] width 135 height 36
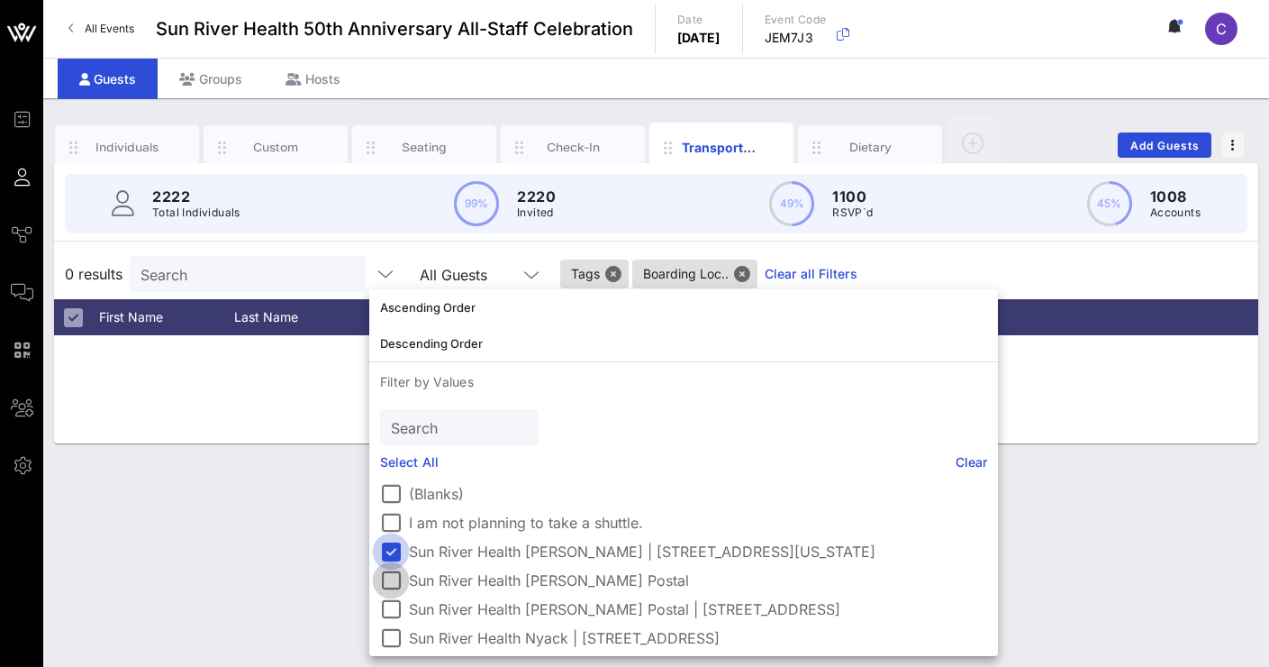
click at [395, 553] on div at bounding box center [391, 551] width 31 height 31
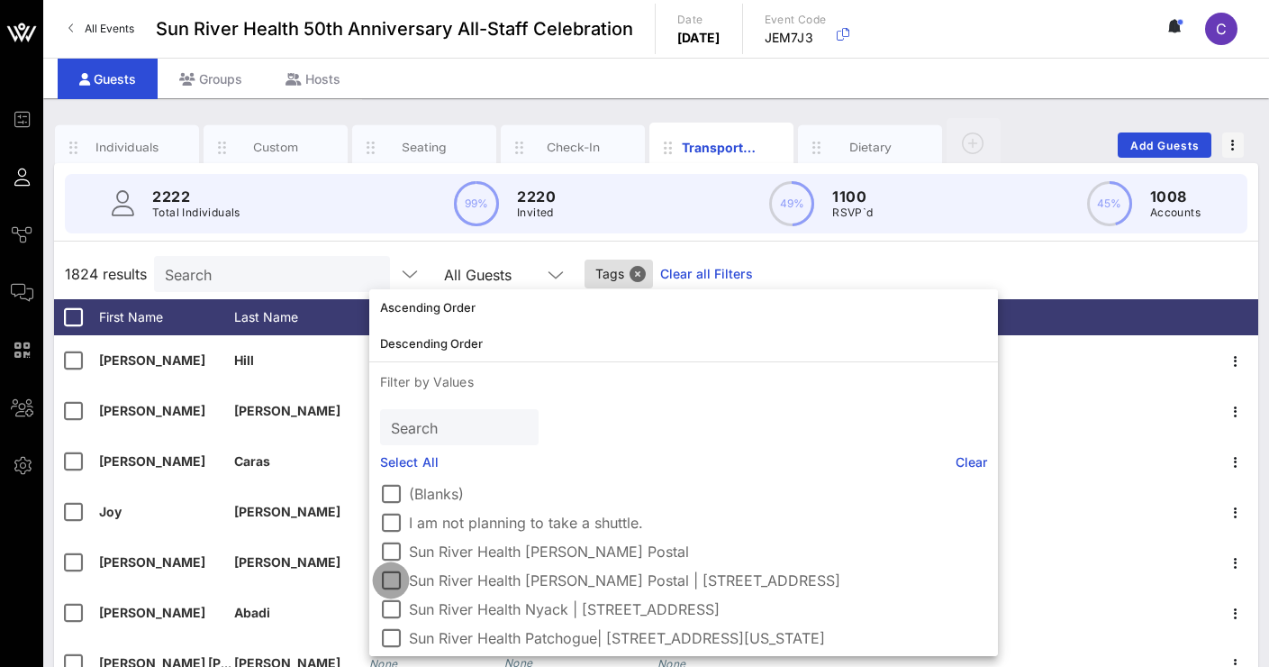
click at [387, 582] on div at bounding box center [391, 580] width 31 height 31
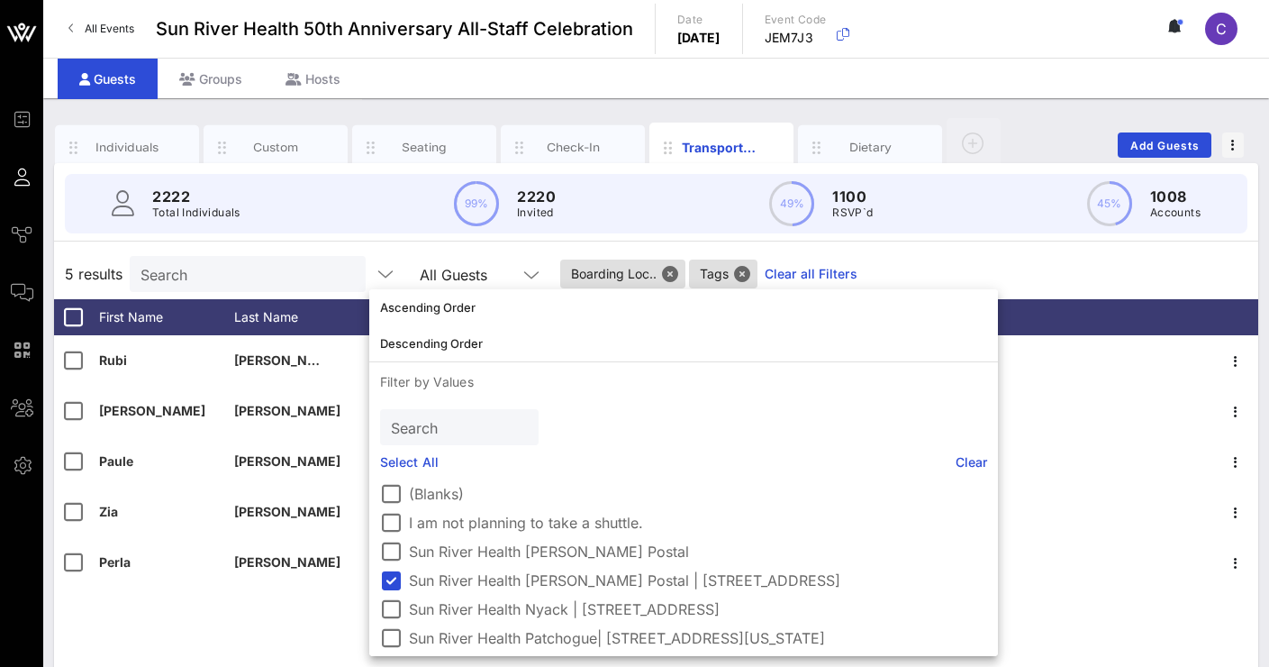
click at [1042, 257] on div "5 results Search All Guests Boarding Loc.. Tags Clear all Filters" at bounding box center [656, 274] width 1204 height 50
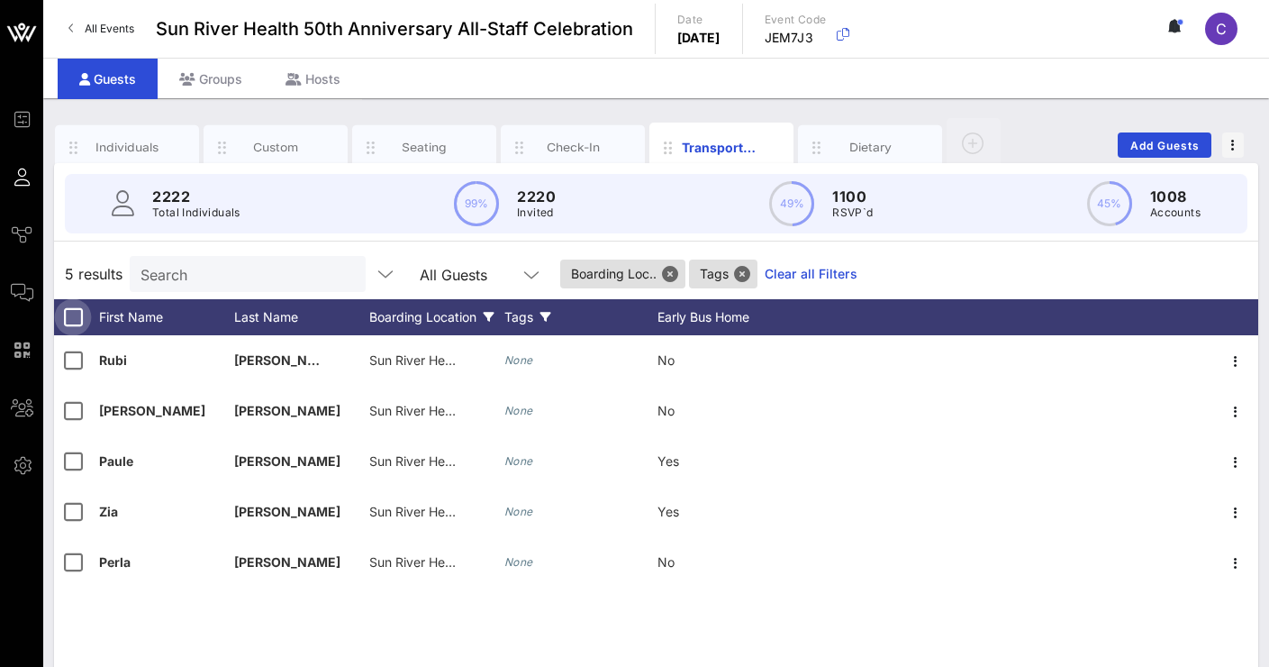
click at [77, 313] on div at bounding box center [73, 317] width 31 height 31
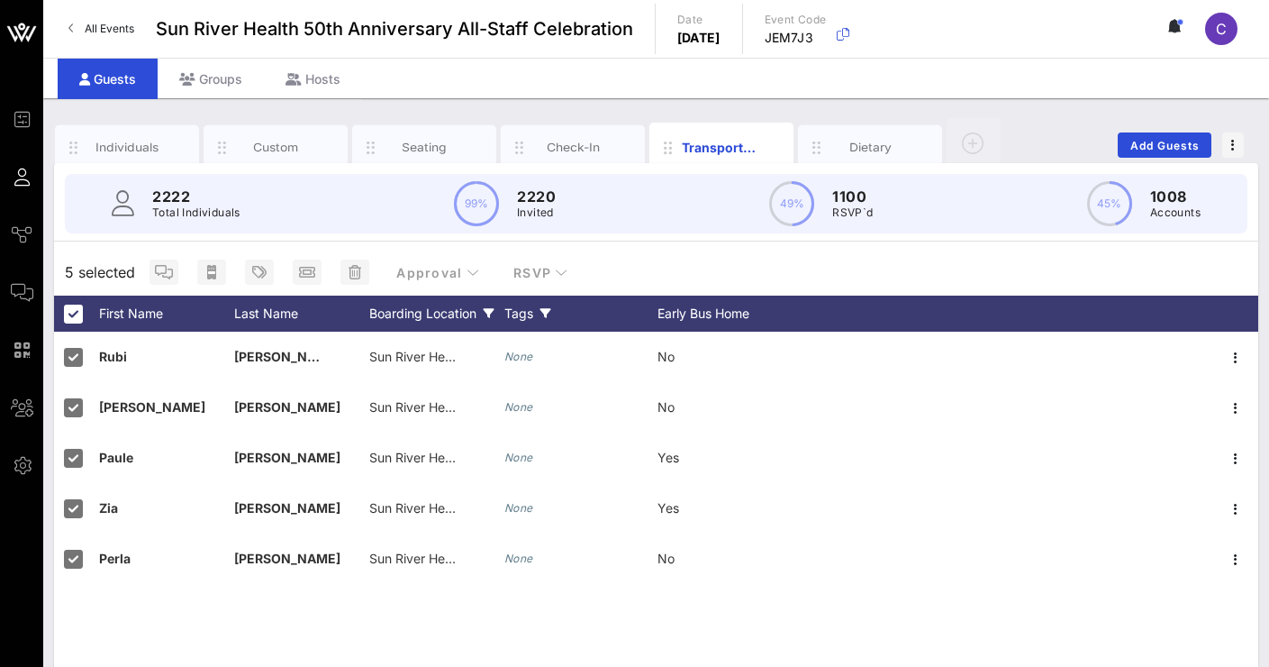
click at [540, 302] on div "Tags" at bounding box center [580, 313] width 153 height 36
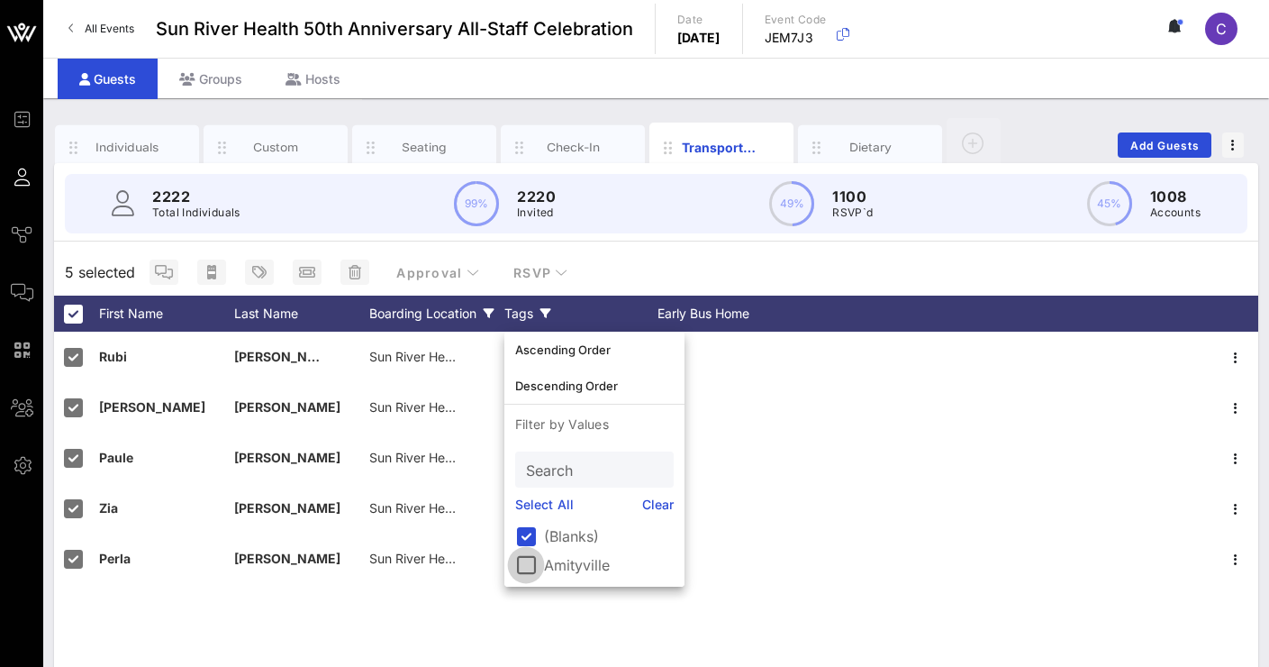
click at [531, 559] on div at bounding box center [526, 565] width 31 height 31
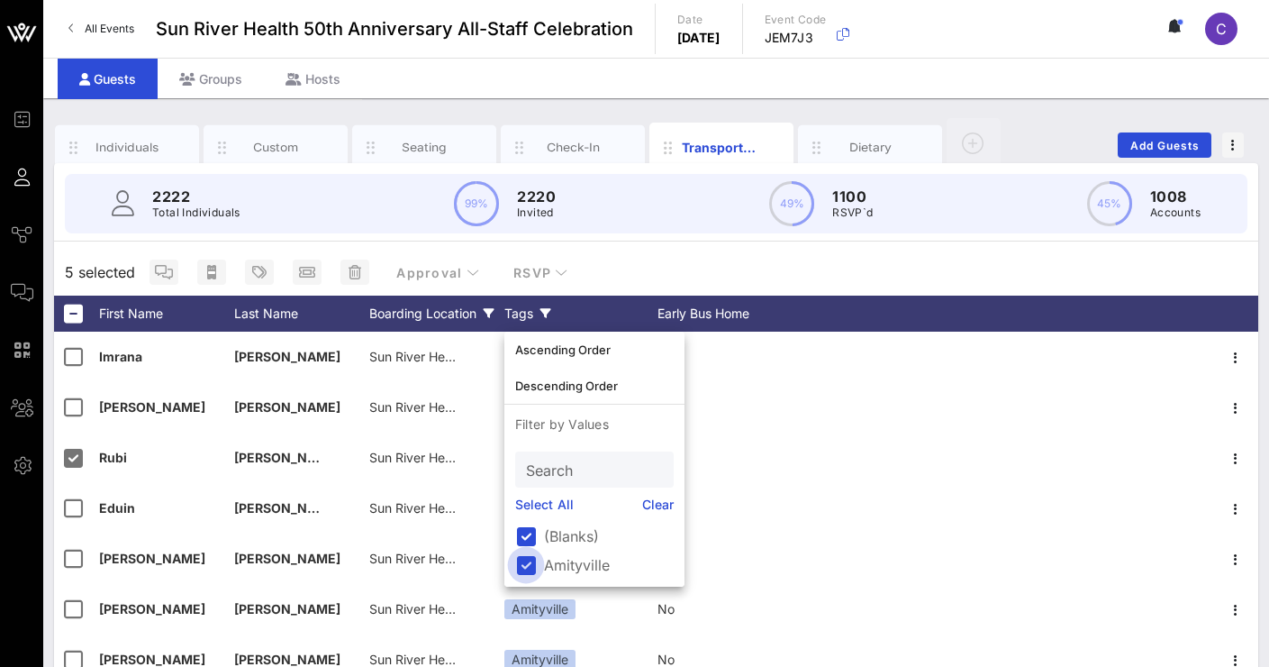
click at [530, 558] on div at bounding box center [526, 565] width 31 height 31
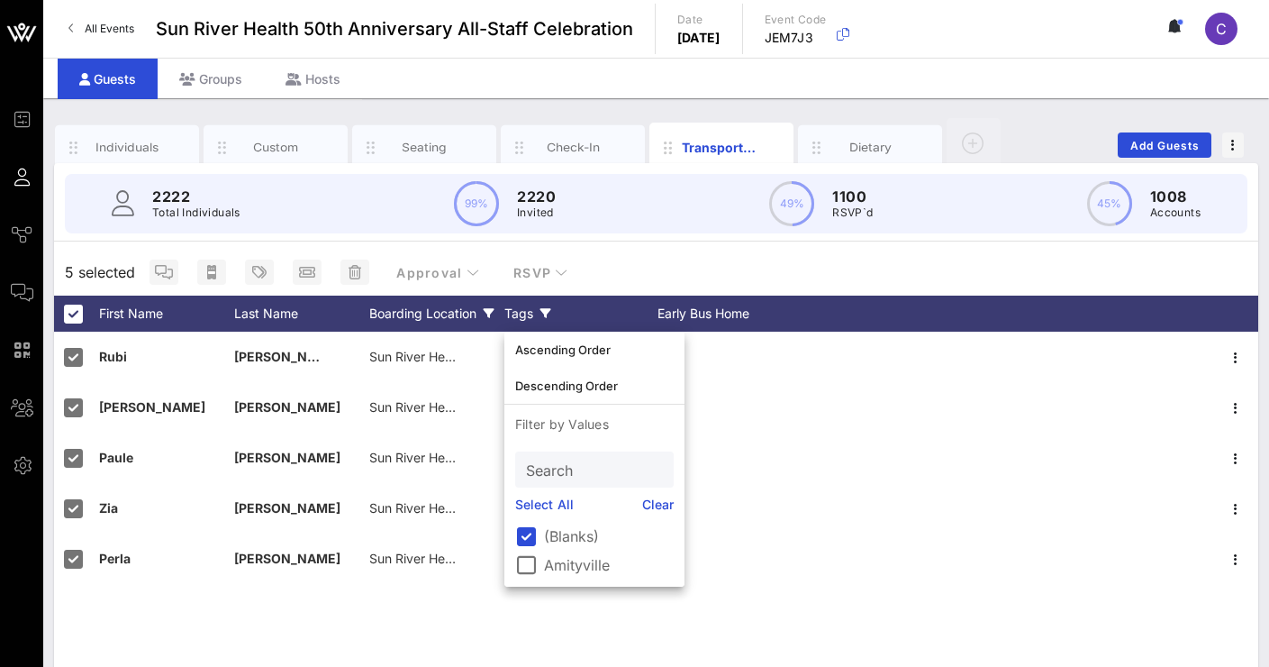
scroll to position [1, 0]
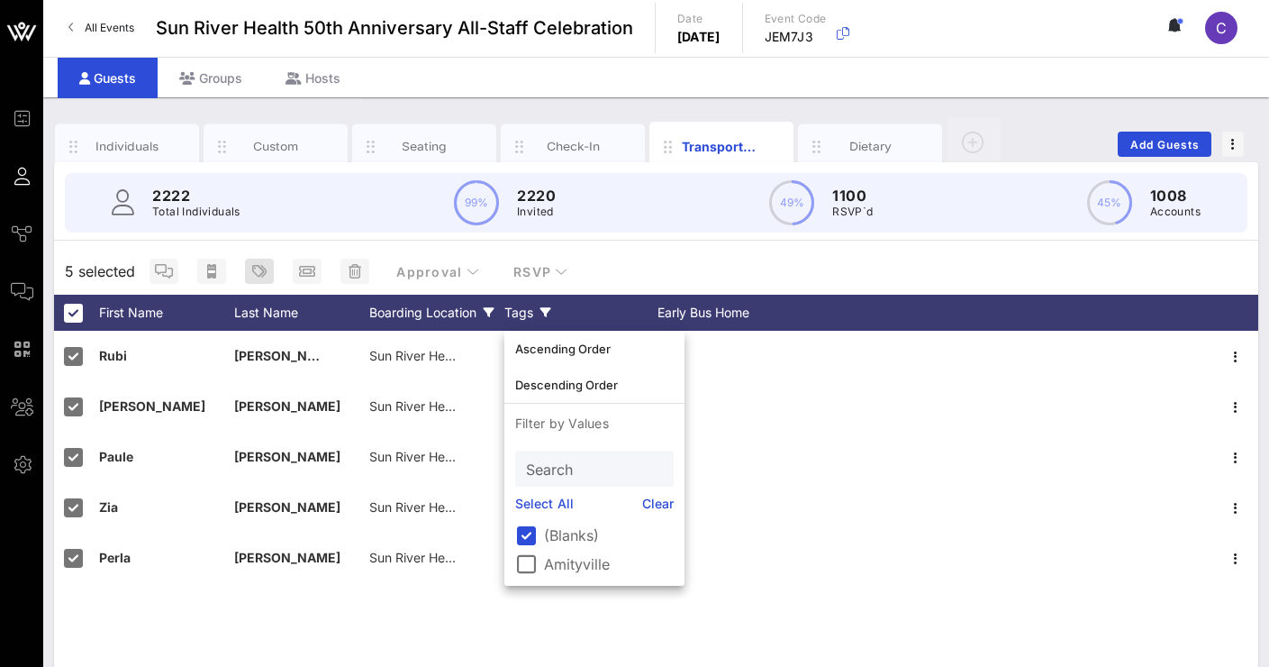
click at [250, 266] on span "button" at bounding box center [259, 271] width 29 height 14
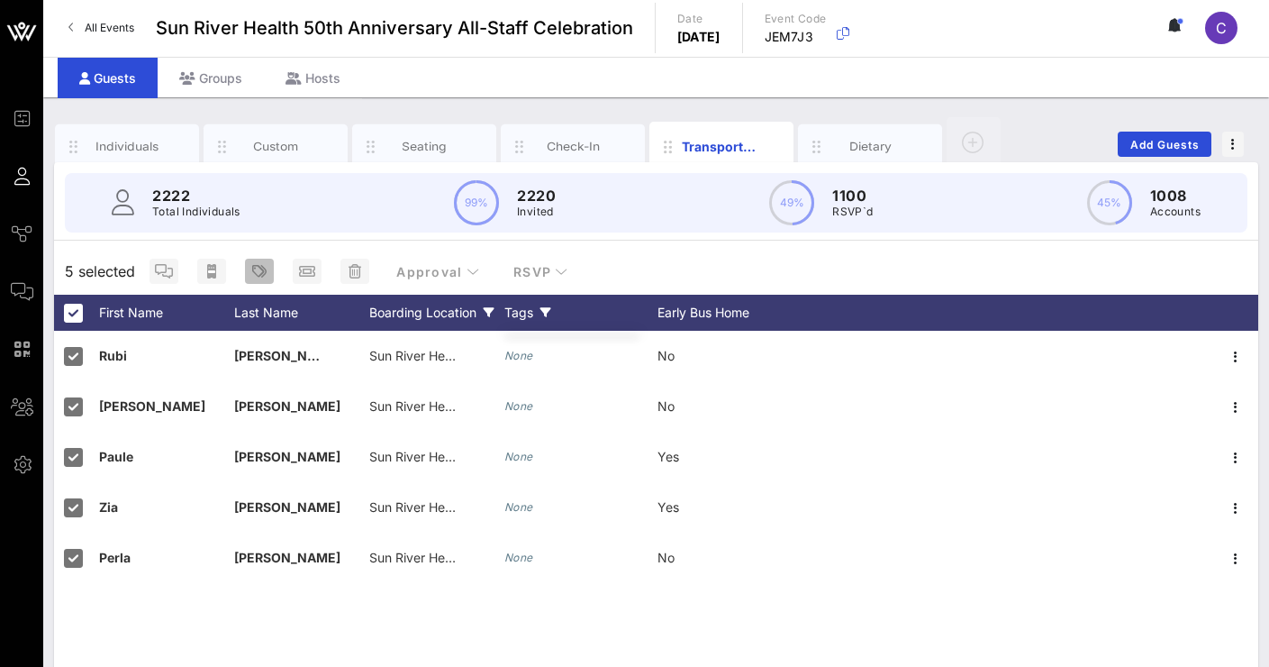
scroll to position [4, 1]
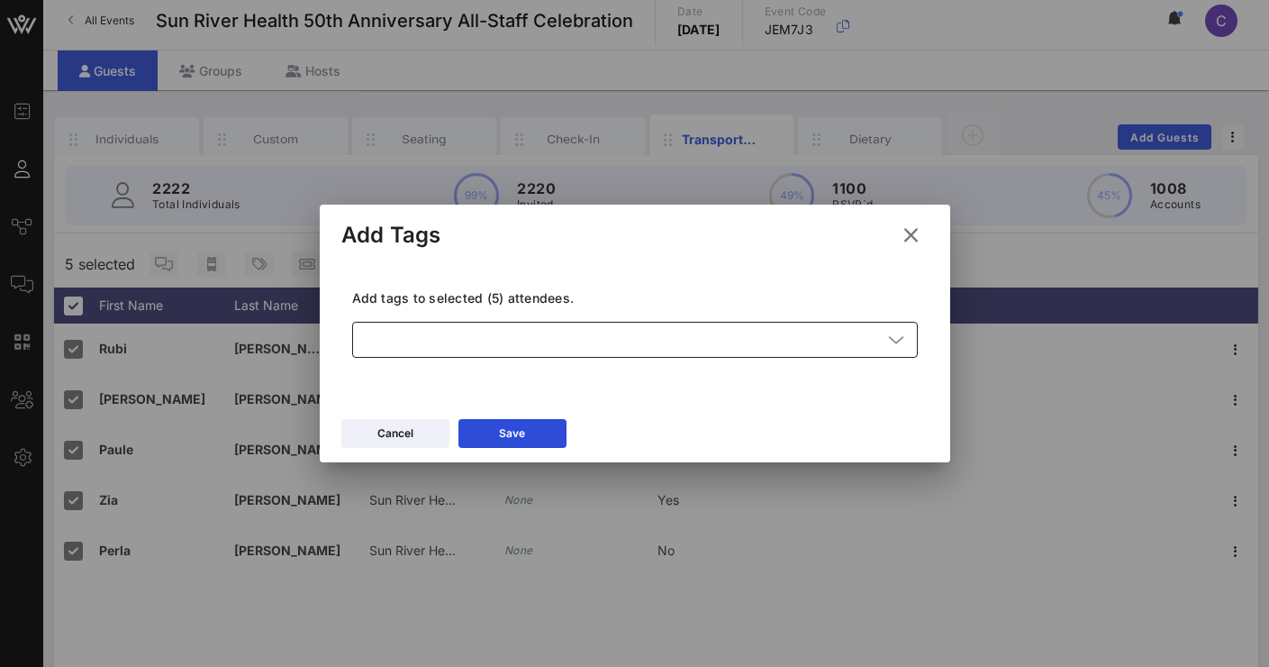
click at [455, 331] on div at bounding box center [622, 340] width 519 height 36
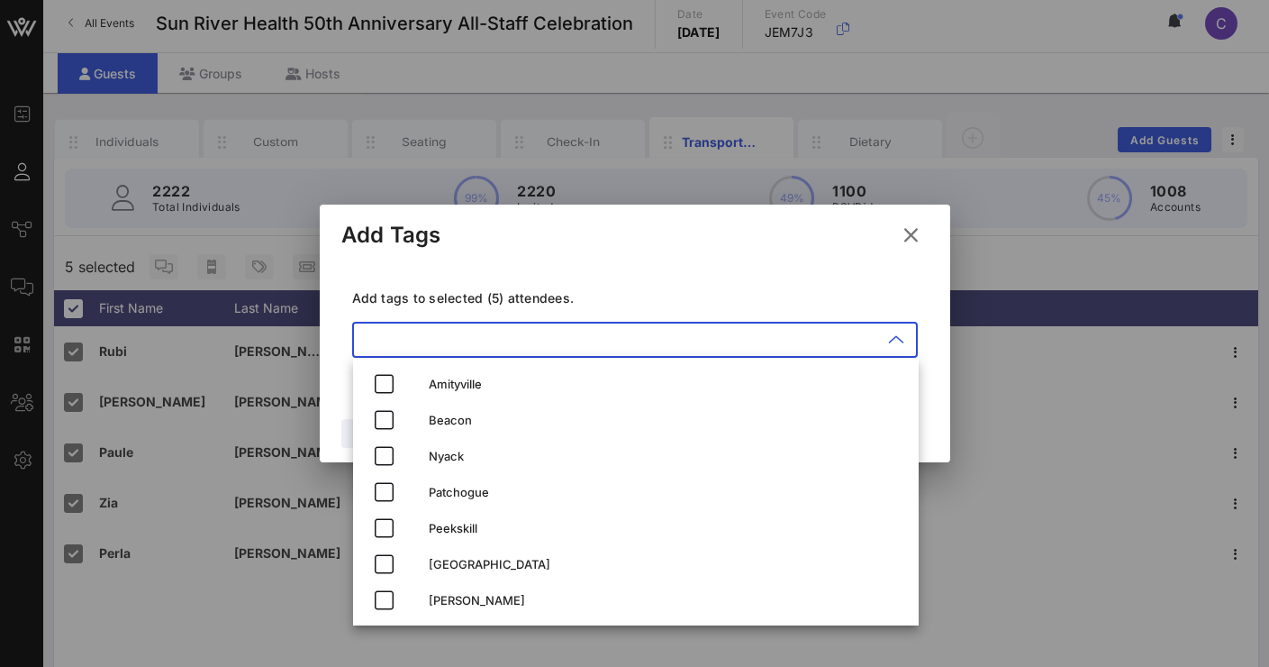
scroll to position [7, 1]
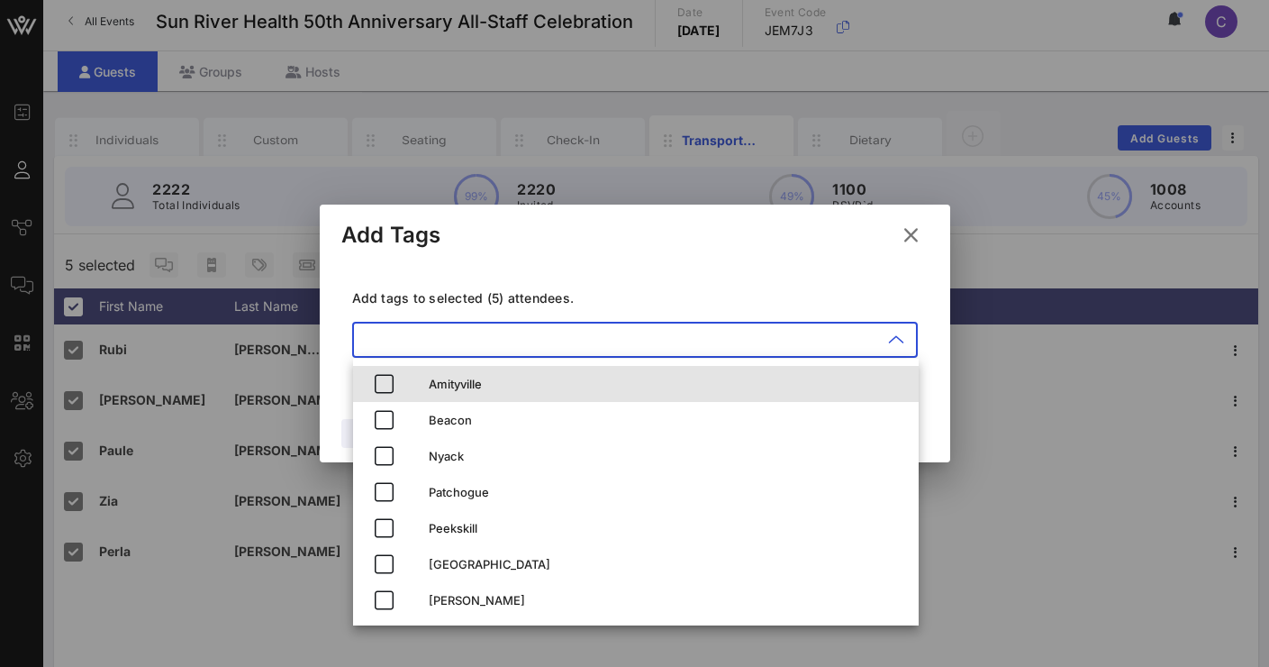
click at [460, 384] on div "Amityville" at bounding box center [667, 384] width 476 height 14
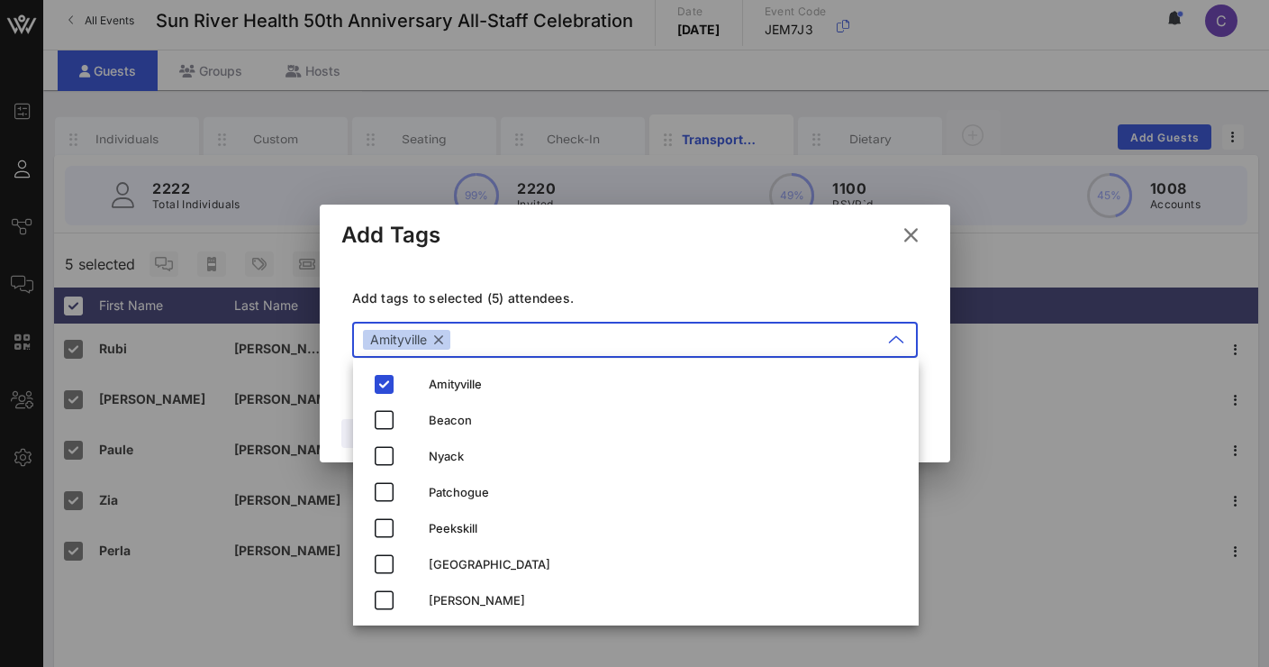
scroll to position [9, 1]
click at [626, 277] on div "Add tags to selected (5) attendees. ​ [GEOGRAPHIC_DATA]" at bounding box center [634, 326] width 587 height 132
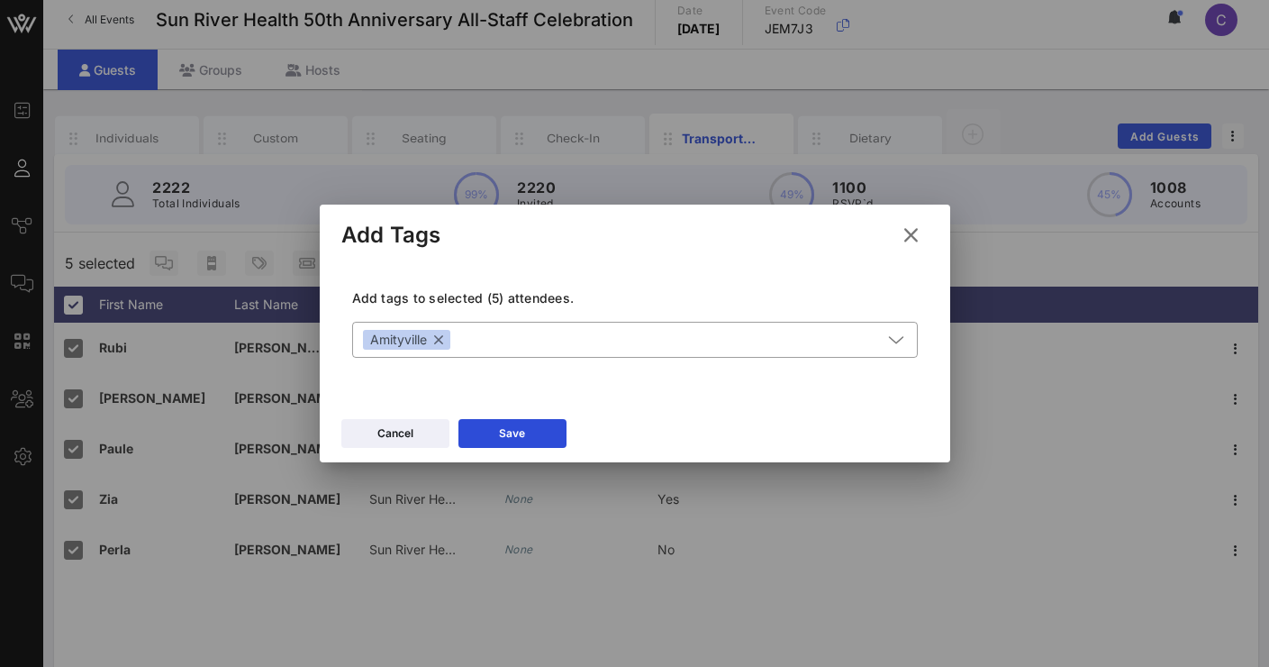
scroll to position [9, 0]
click at [543, 445] on button "Save" at bounding box center [513, 433] width 108 height 29
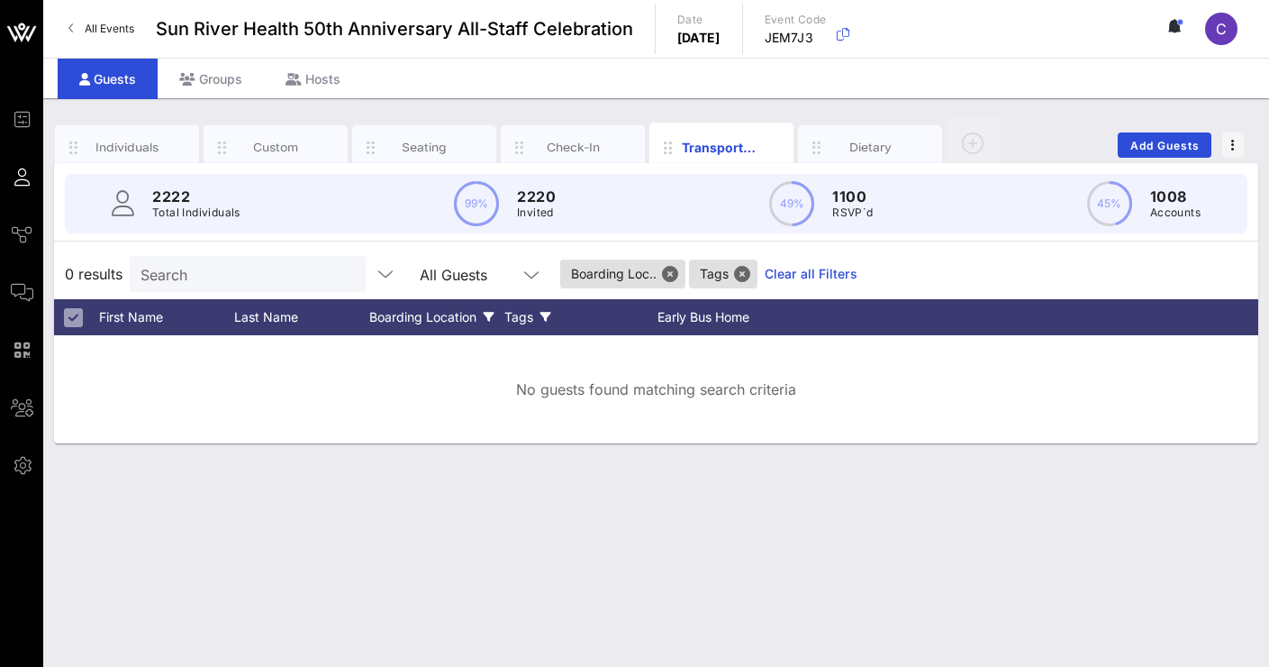
click at [458, 312] on div "Boarding Location" at bounding box center [436, 317] width 135 height 36
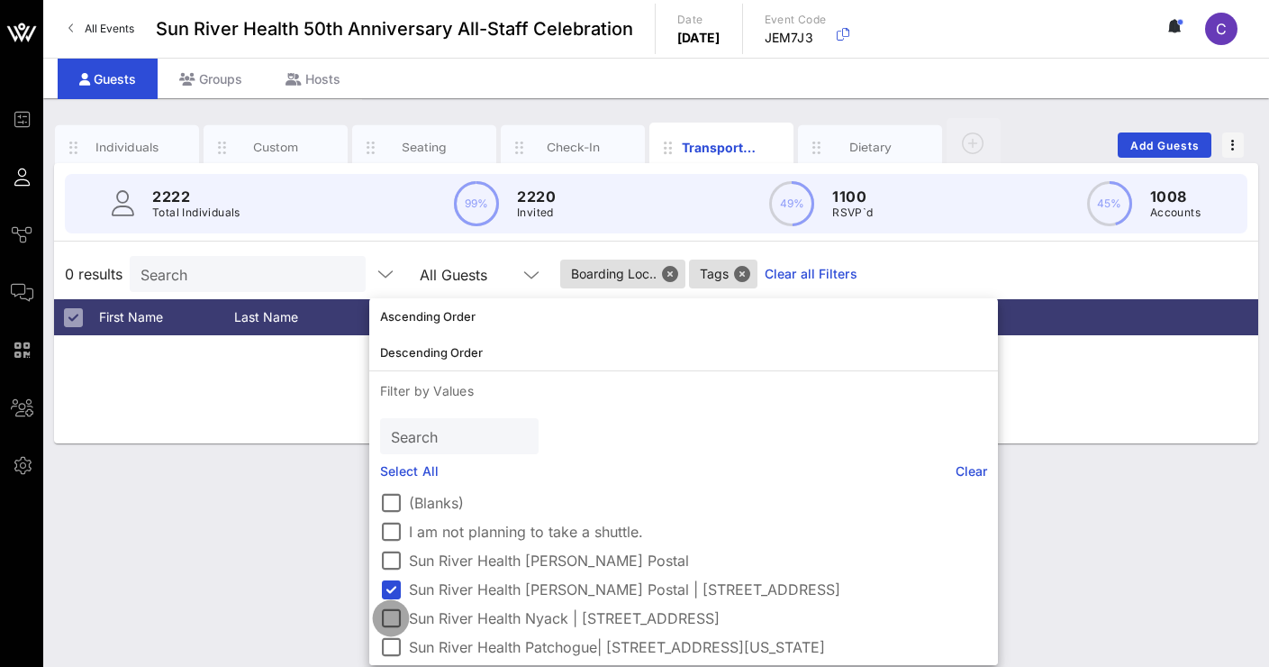
click at [396, 612] on div at bounding box center [391, 618] width 31 height 31
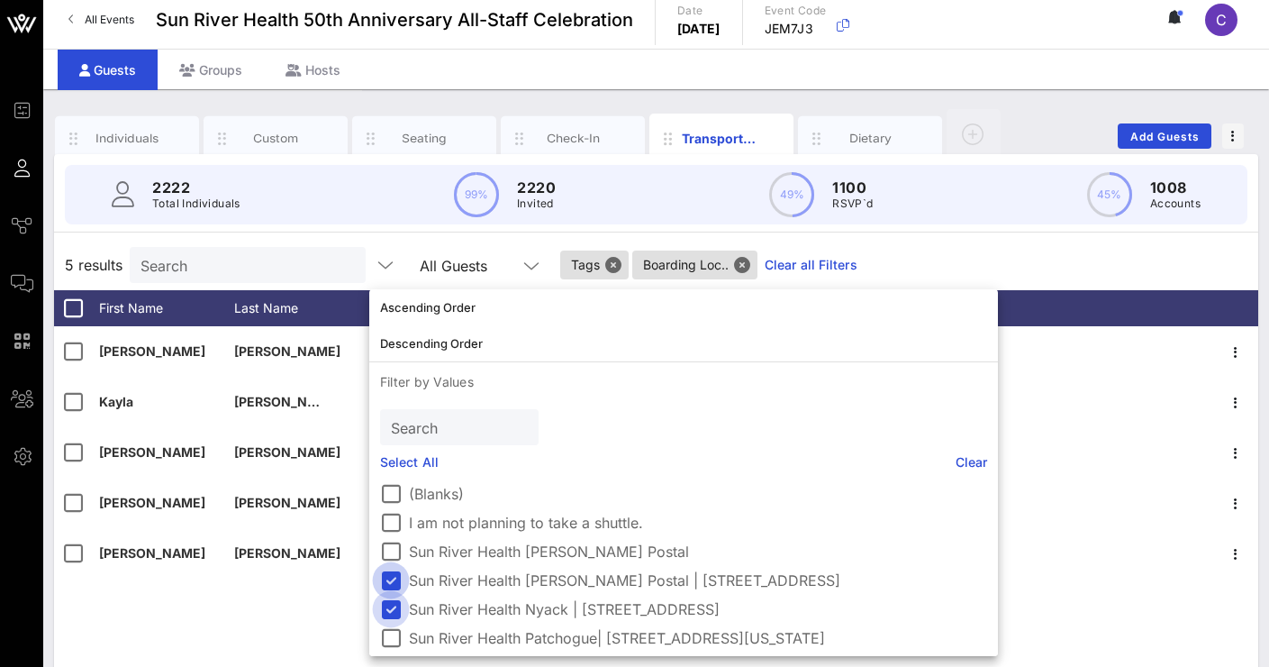
click at [406, 586] on div at bounding box center [391, 580] width 31 height 31
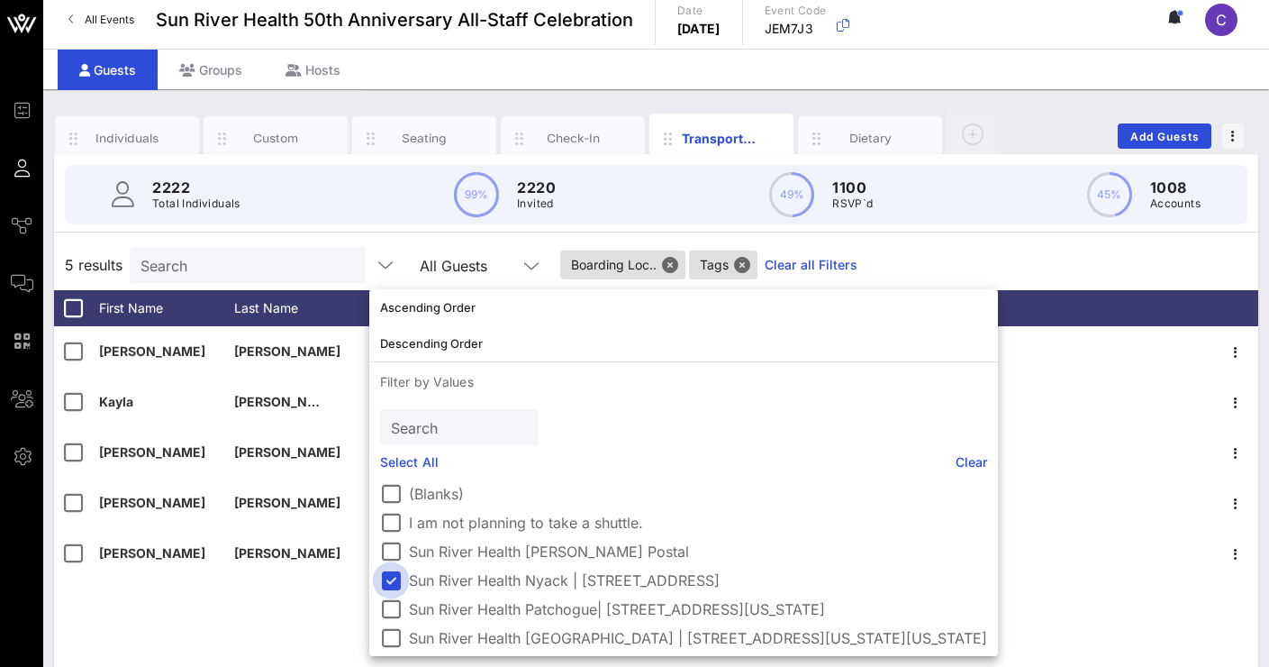
scroll to position [0, 0]
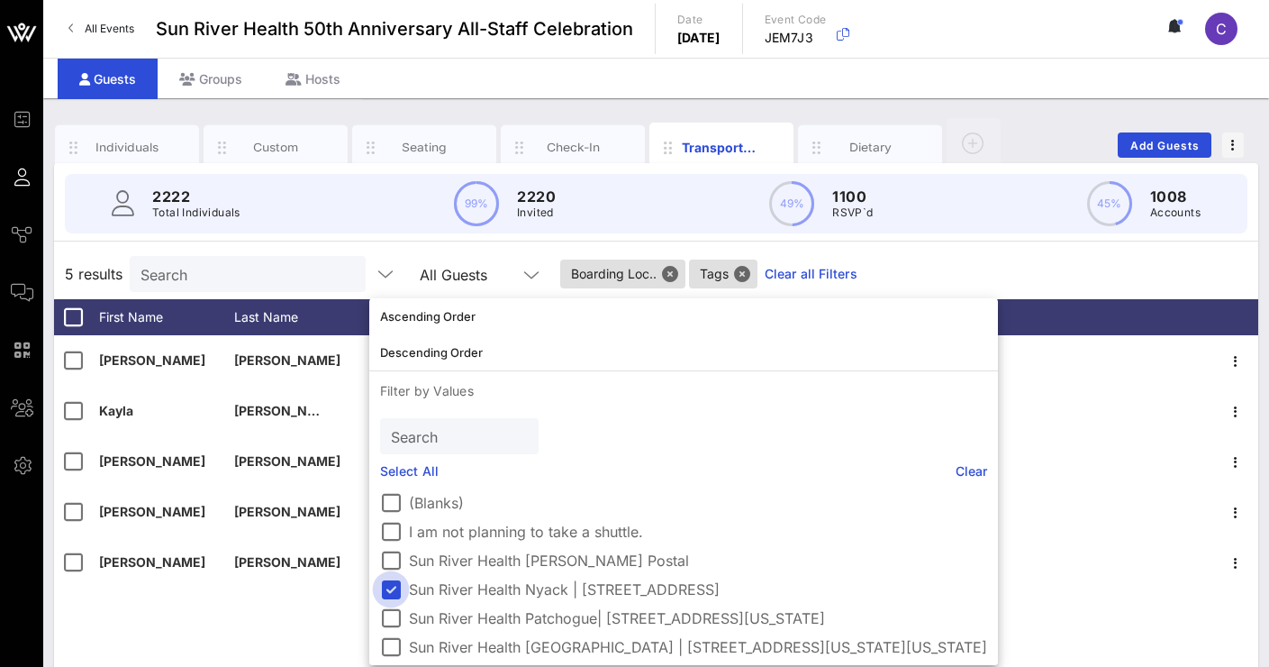
click at [391, 588] on div at bounding box center [391, 589] width 31 height 31
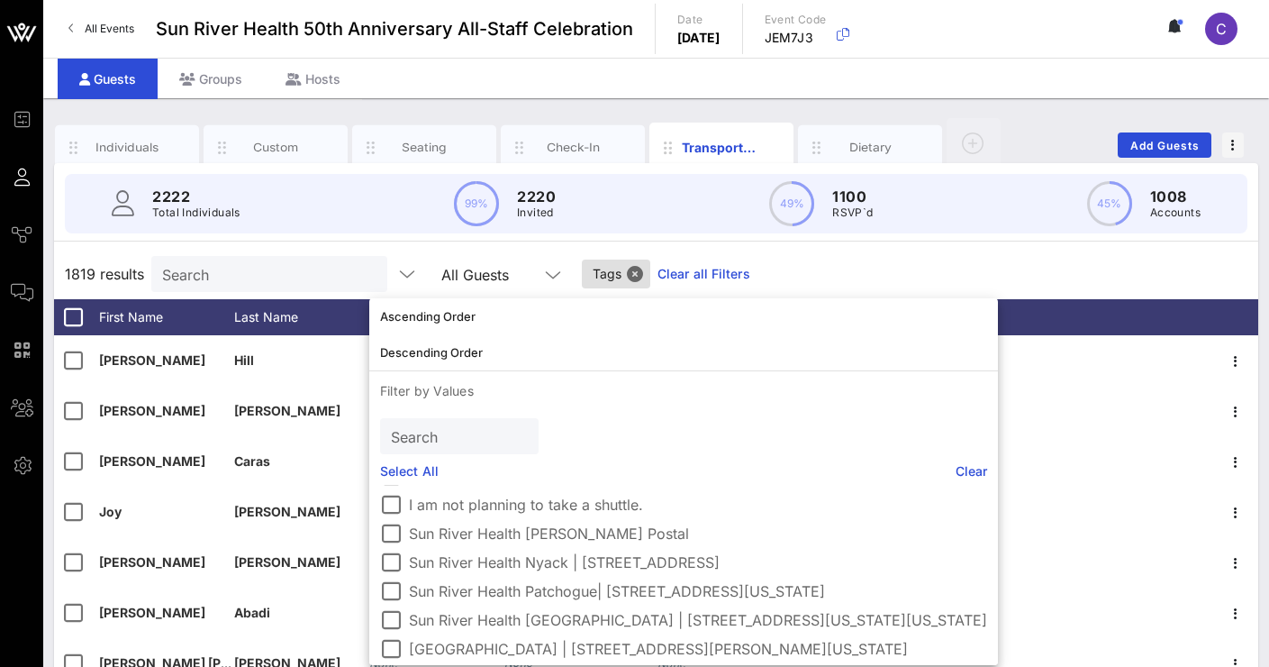
scroll to position [32, 0]
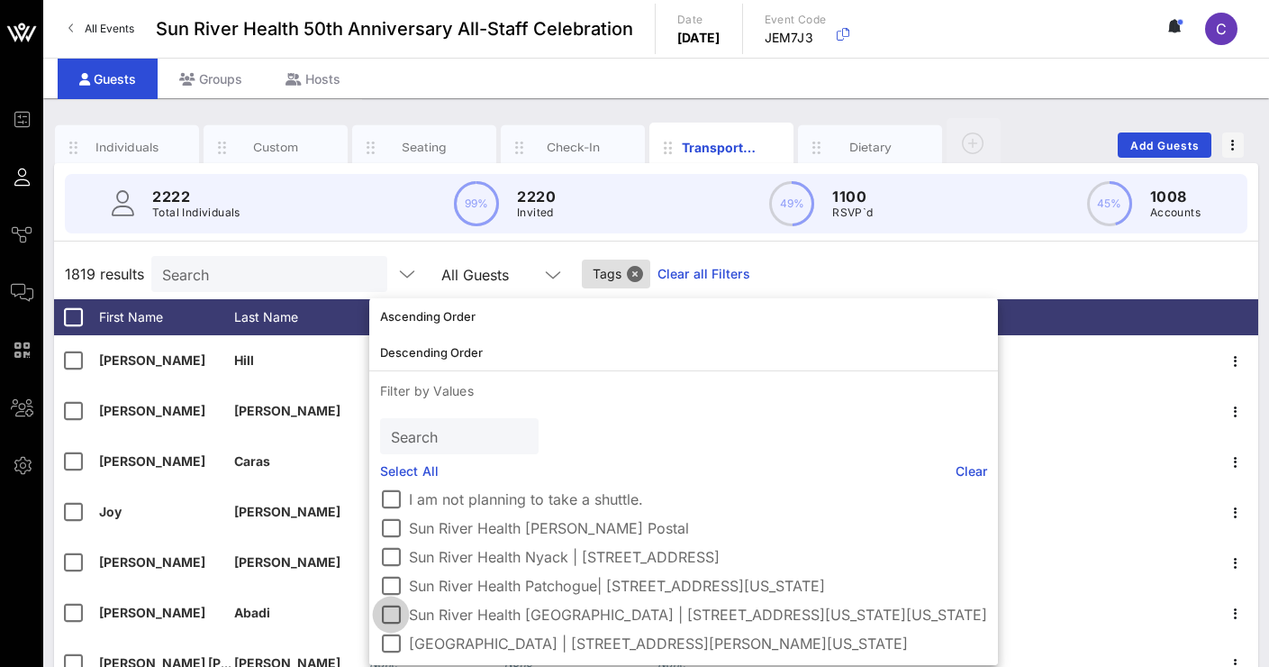
click at [396, 615] on div at bounding box center [391, 614] width 31 height 31
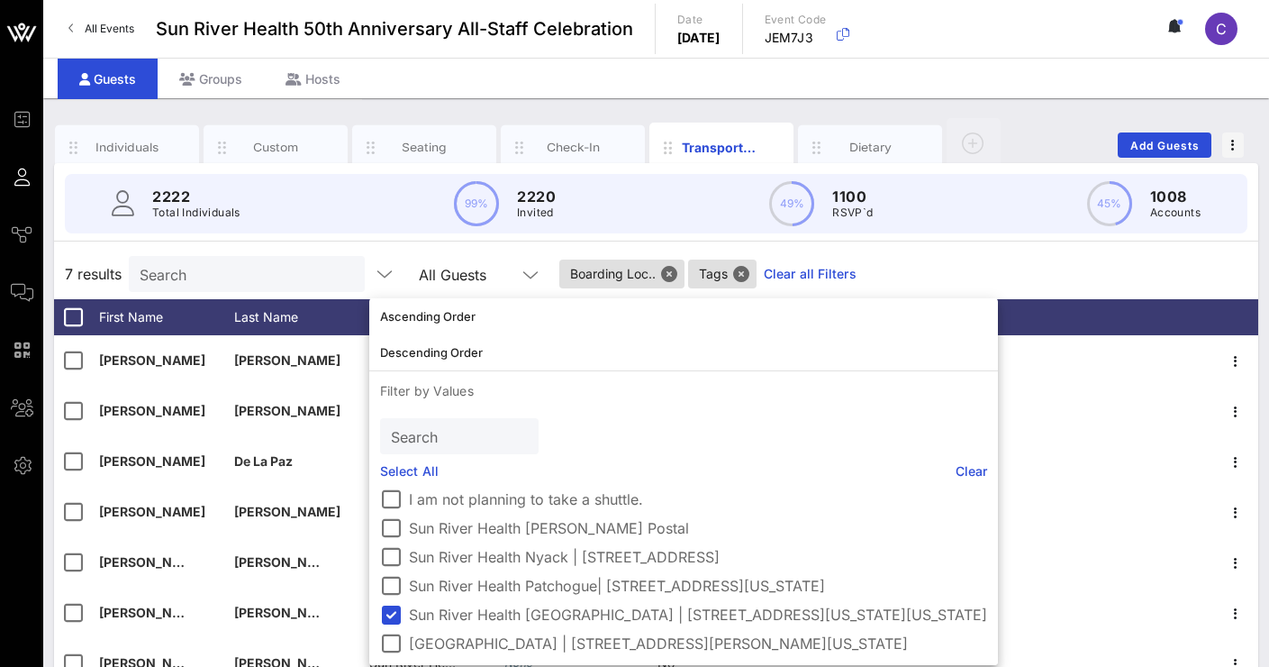
click at [961, 268] on div "7 results Search All Guests Boarding Loc.. Tags Clear all Filters" at bounding box center [656, 274] width 1204 height 50
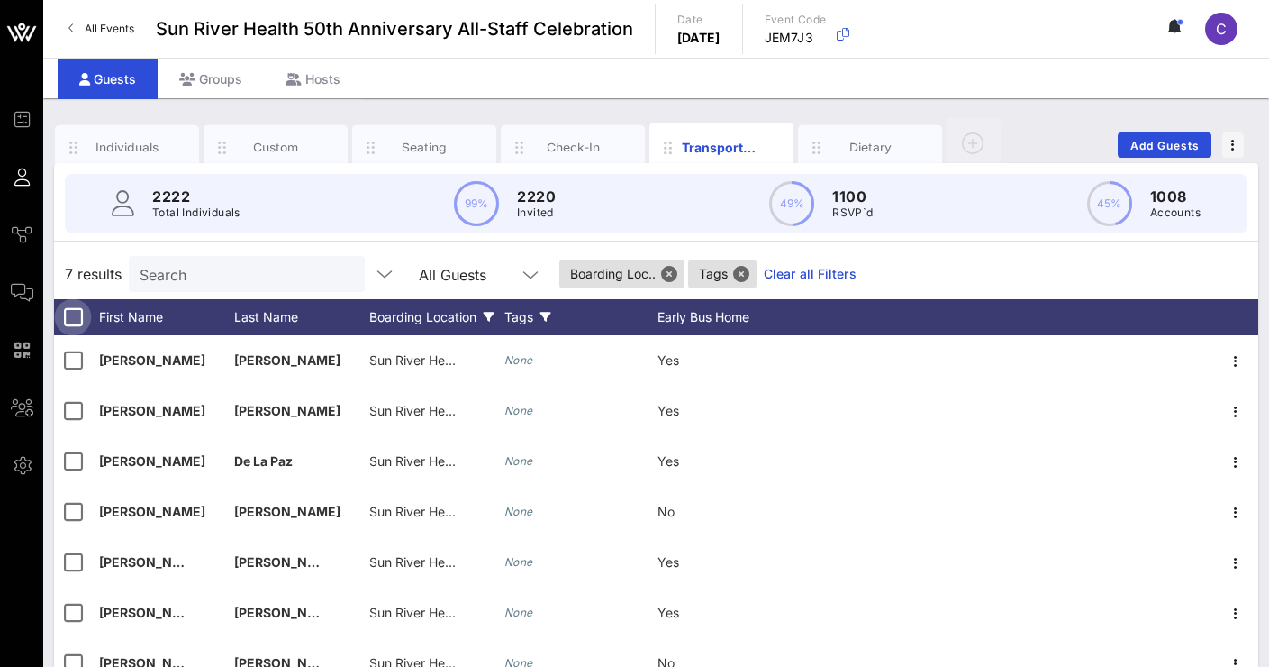
click at [73, 321] on div at bounding box center [73, 317] width 31 height 31
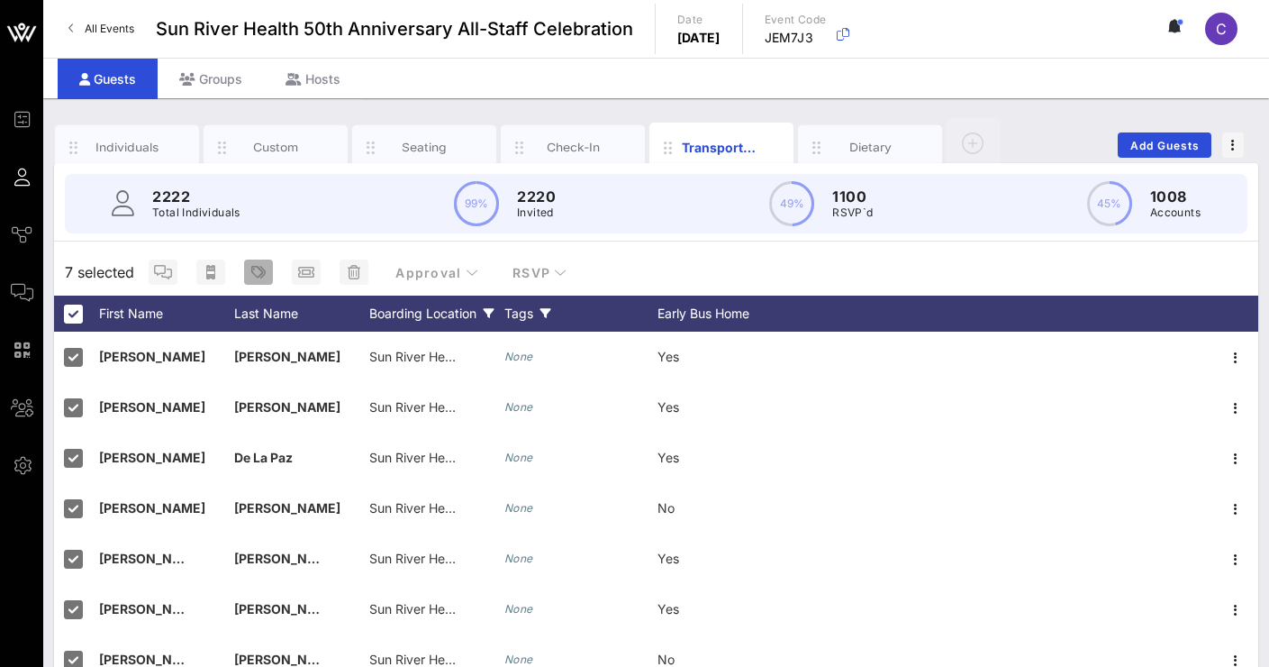
click at [259, 270] on icon "button" at bounding box center [258, 272] width 14 height 14
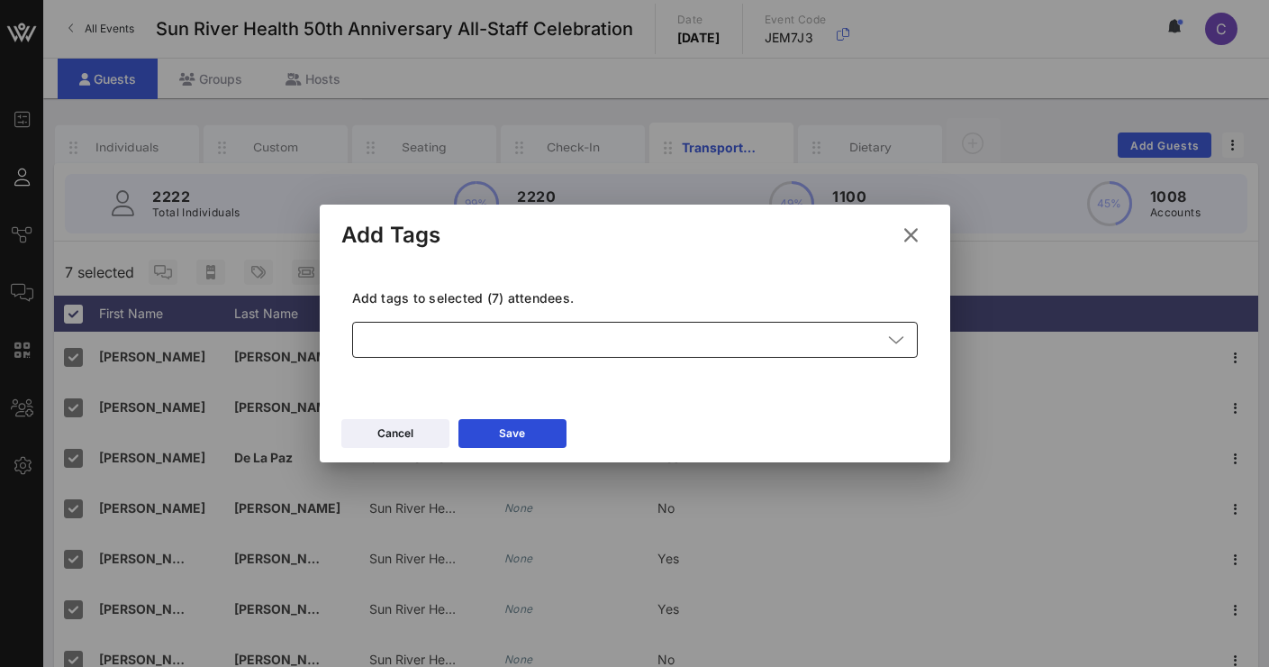
click at [424, 327] on div at bounding box center [622, 340] width 519 height 36
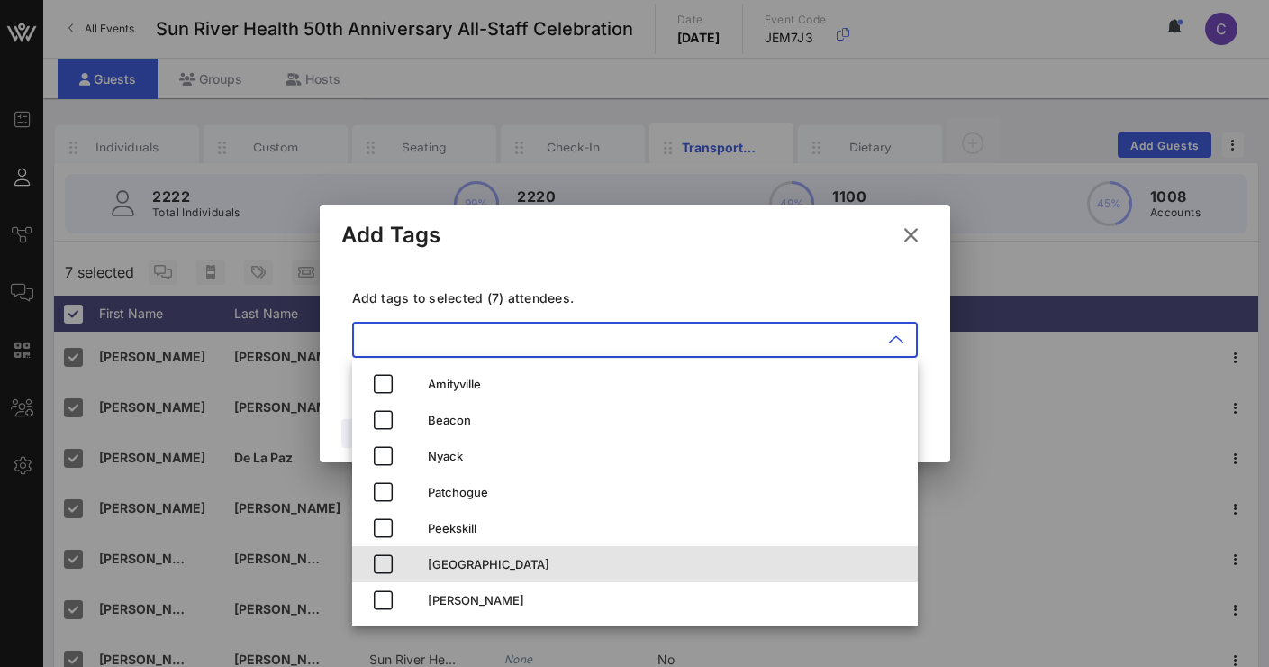
click at [438, 564] on div "[GEOGRAPHIC_DATA]" at bounding box center [666, 564] width 476 height 14
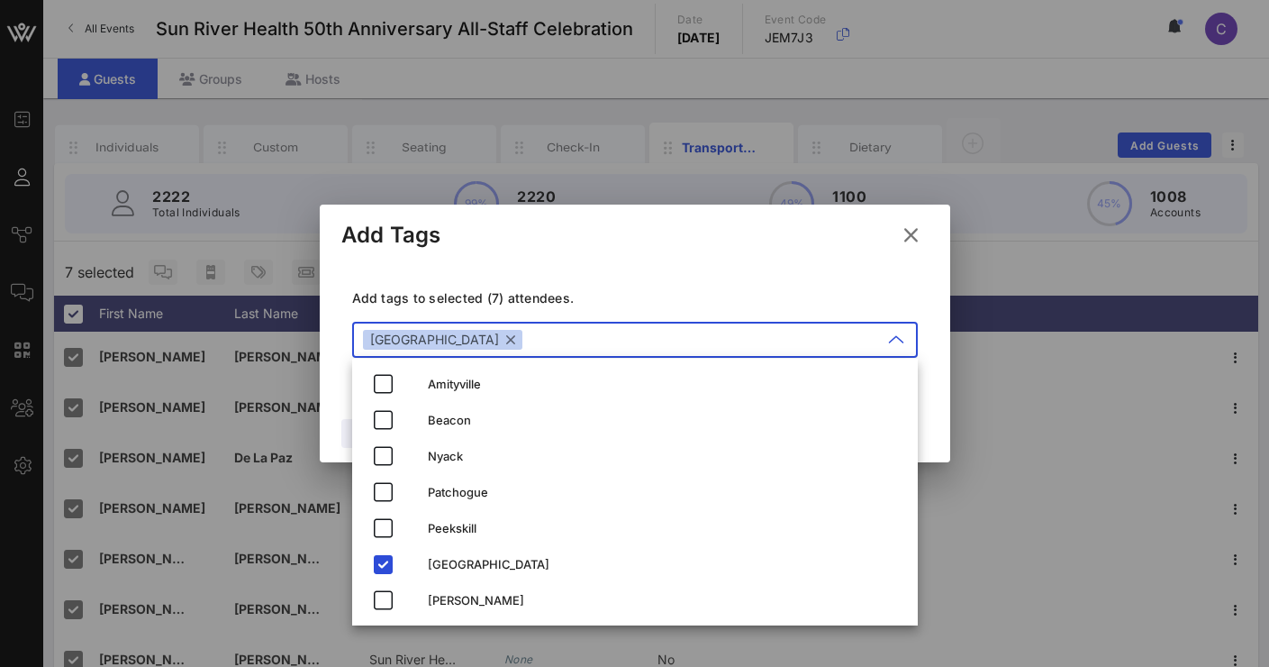
click at [770, 238] on div "Add Tags" at bounding box center [635, 232] width 631 height 56
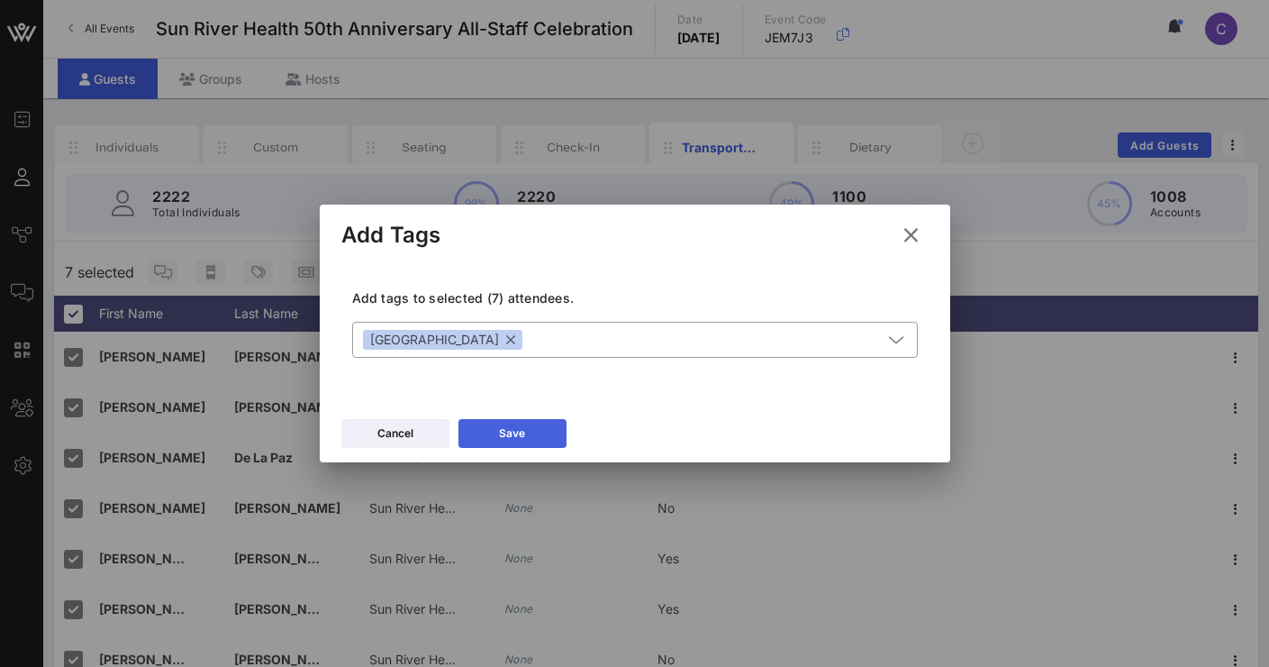
click at [532, 438] on button "Save" at bounding box center [513, 433] width 108 height 29
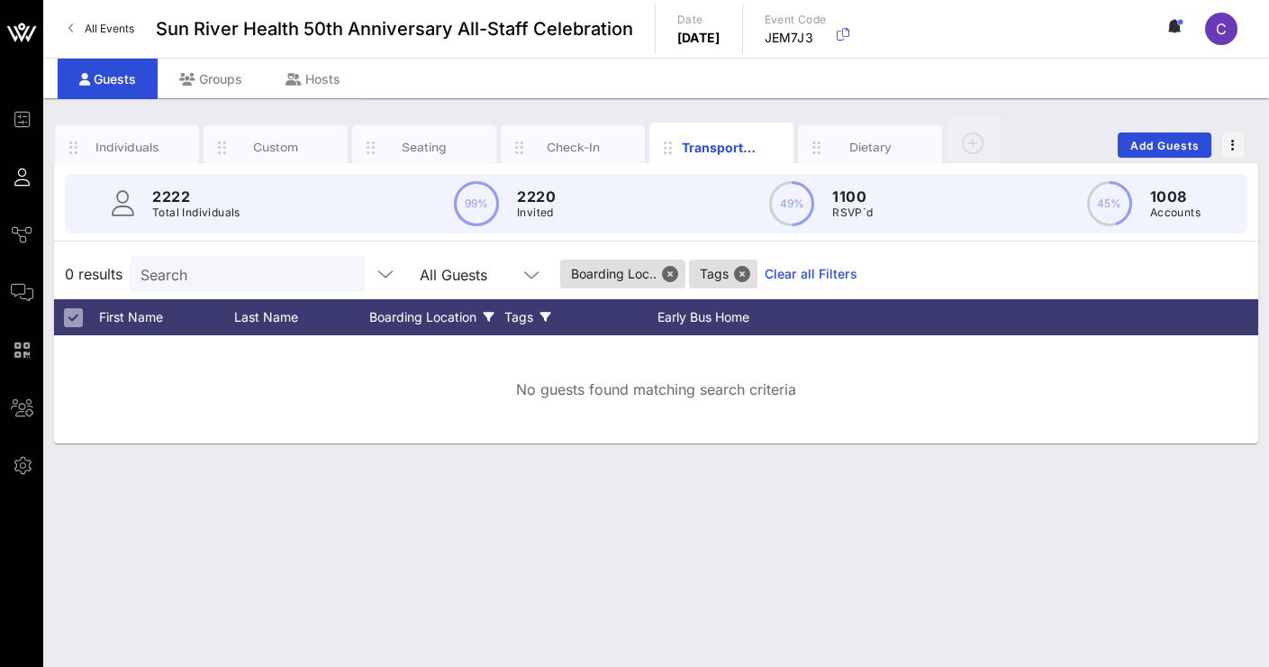
click at [464, 316] on div "Boarding Location" at bounding box center [436, 317] width 135 height 36
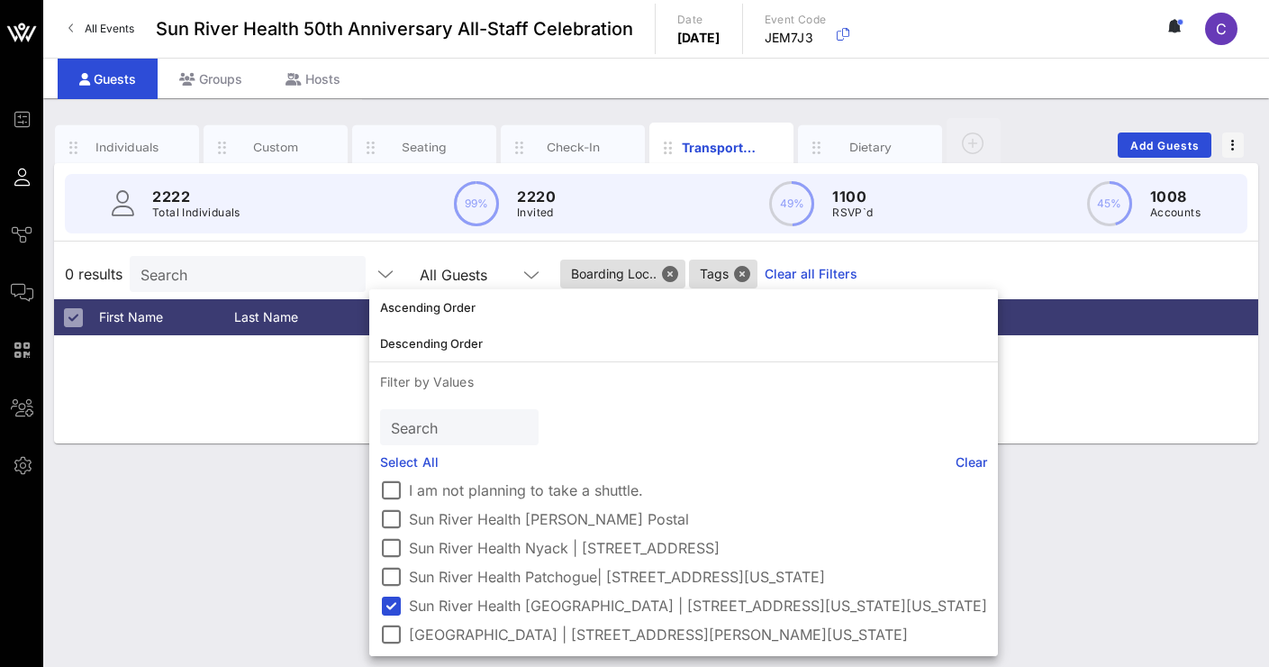
scroll to position [47, 0]
click at [390, 564] on div at bounding box center [391, 576] width 31 height 31
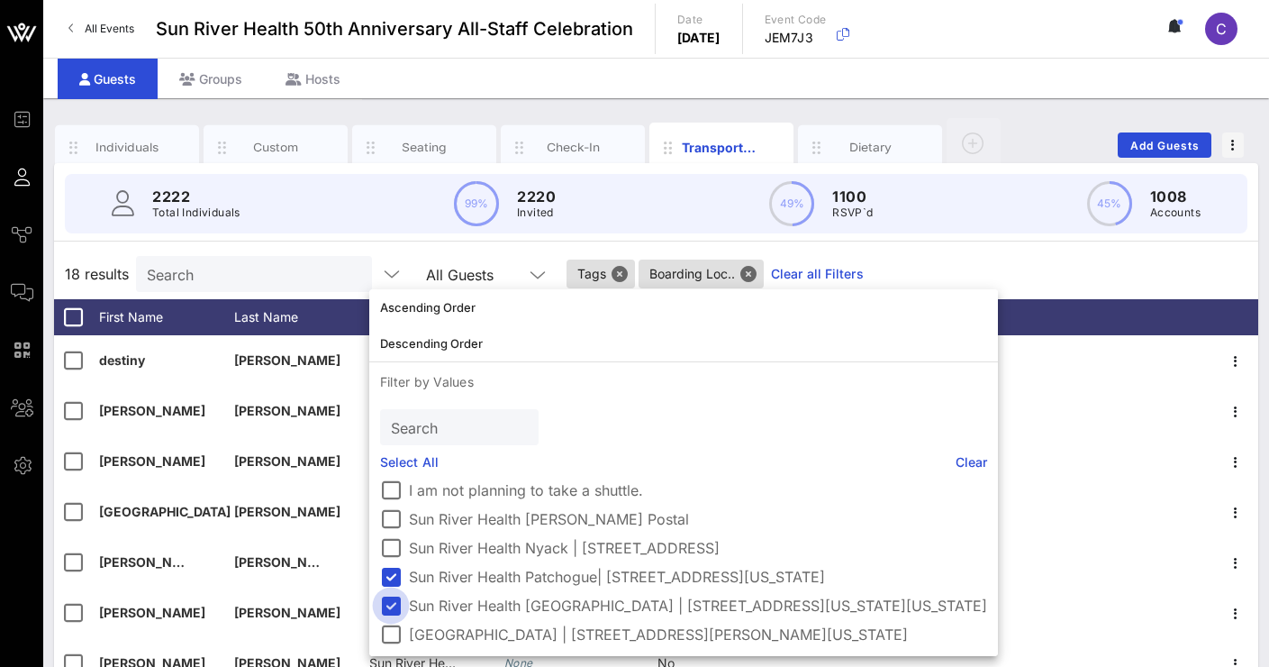
scroll to position [32, 0]
click at [394, 602] on div at bounding box center [391, 605] width 31 height 31
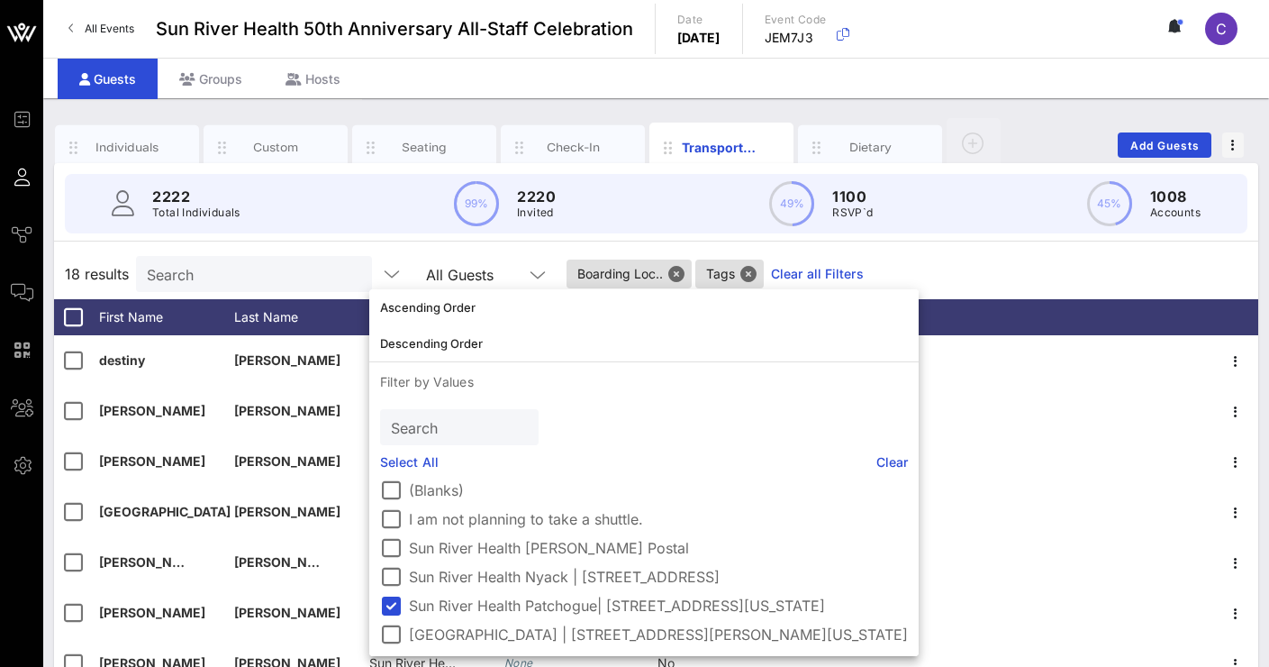
scroll to position [4, 0]
click at [940, 240] on div "2222 Total Individuals 99% 2220 Invited 49% 1100 RSVP`d 45% 1008 Accounts" at bounding box center [656, 203] width 1226 height 81
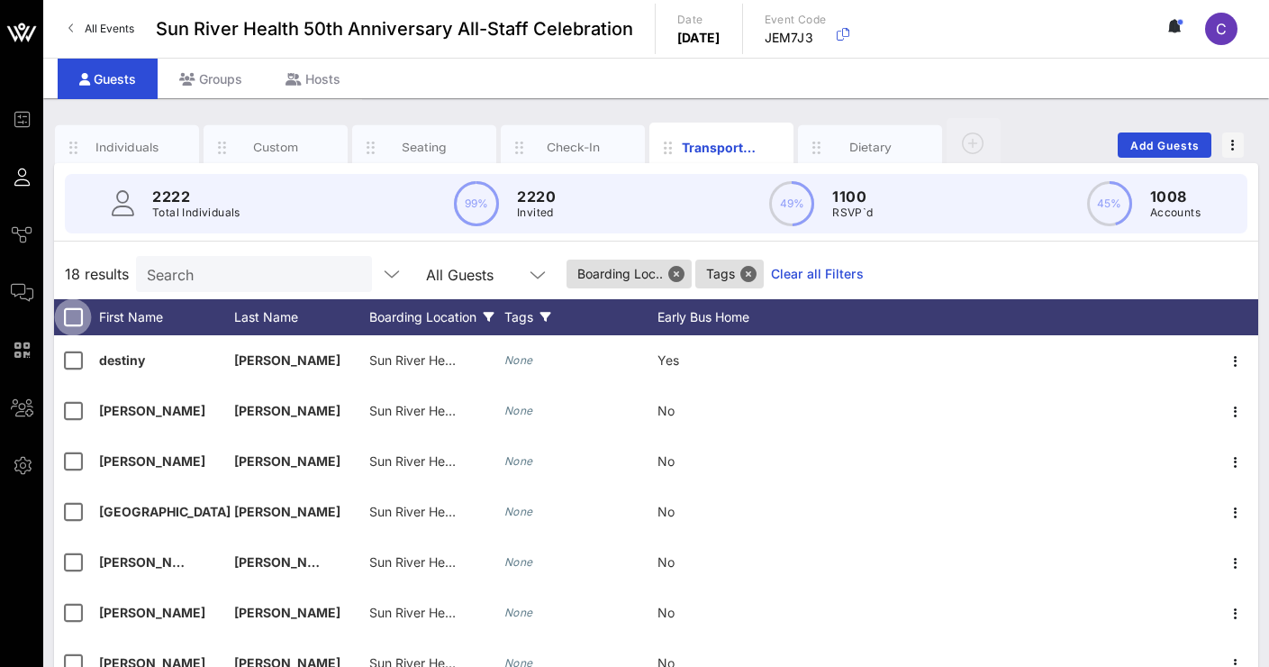
click at [69, 318] on div at bounding box center [73, 317] width 31 height 31
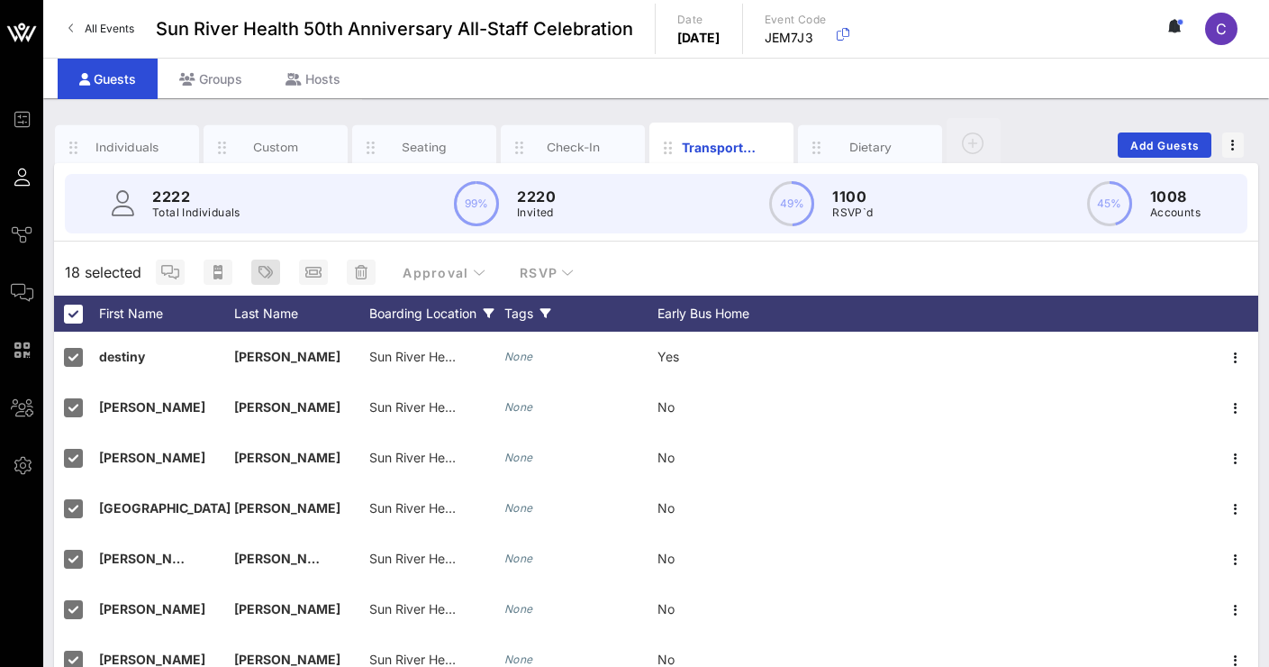
click at [259, 267] on icon "button" at bounding box center [266, 272] width 14 height 14
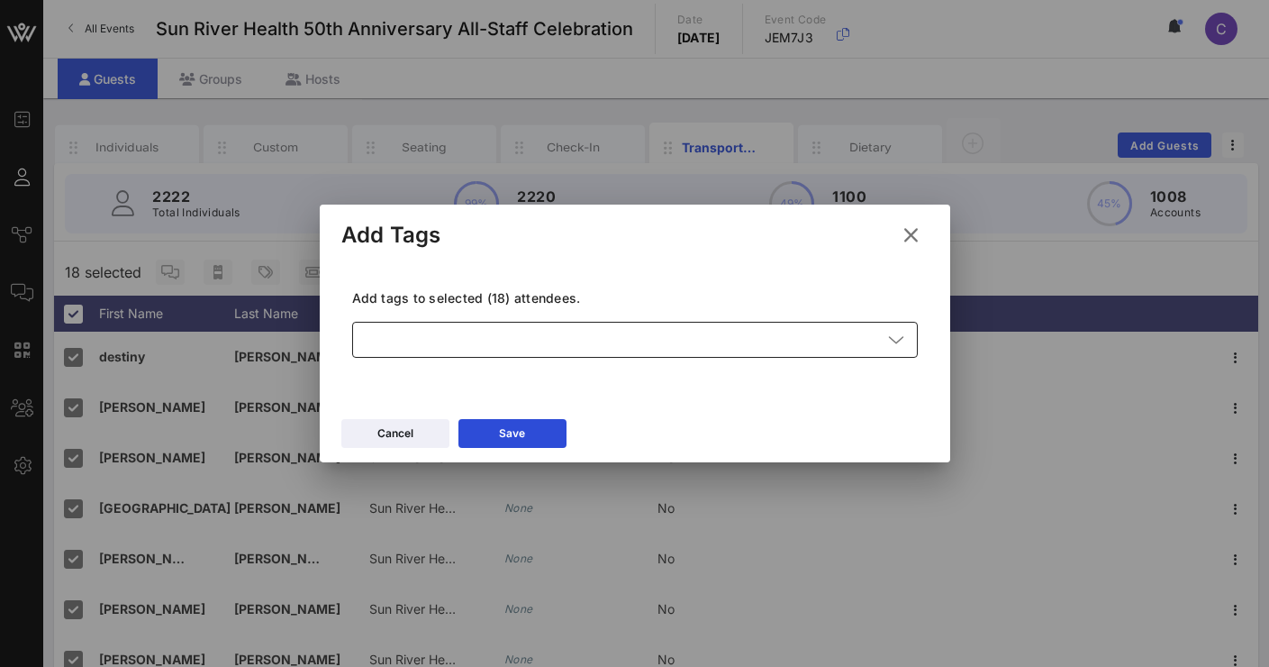
click at [434, 330] on div at bounding box center [622, 340] width 519 height 36
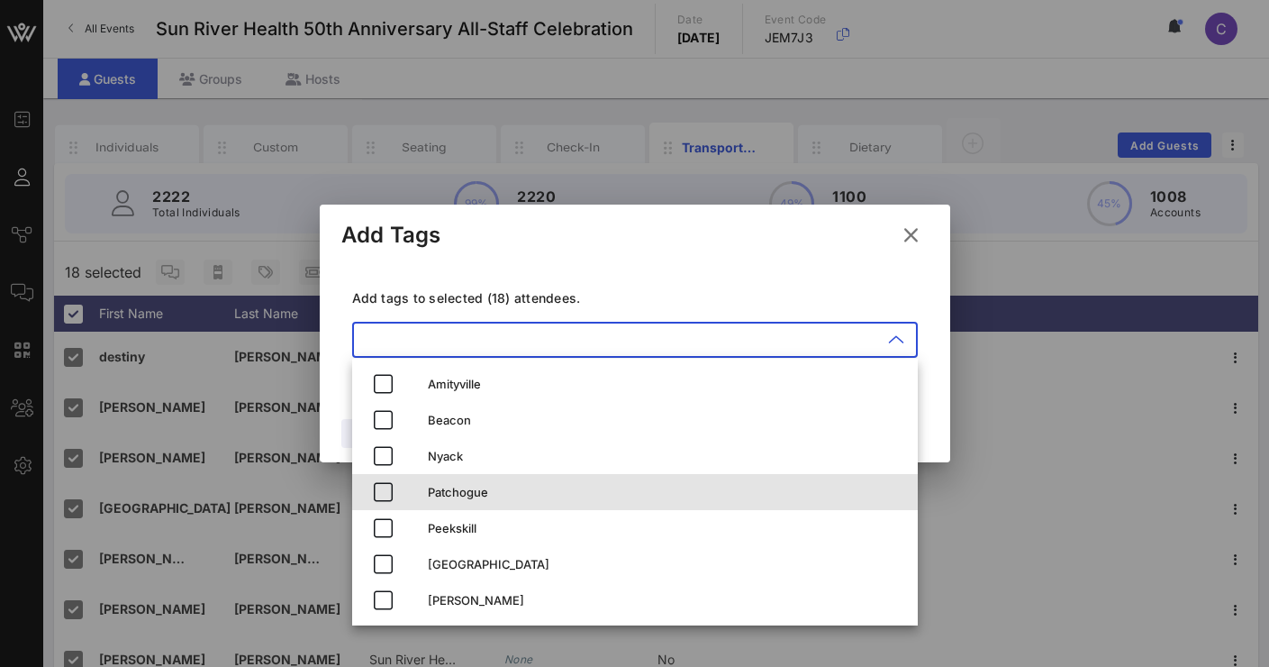
click at [416, 491] on div "Patchogue" at bounding box center [635, 492] width 566 height 36
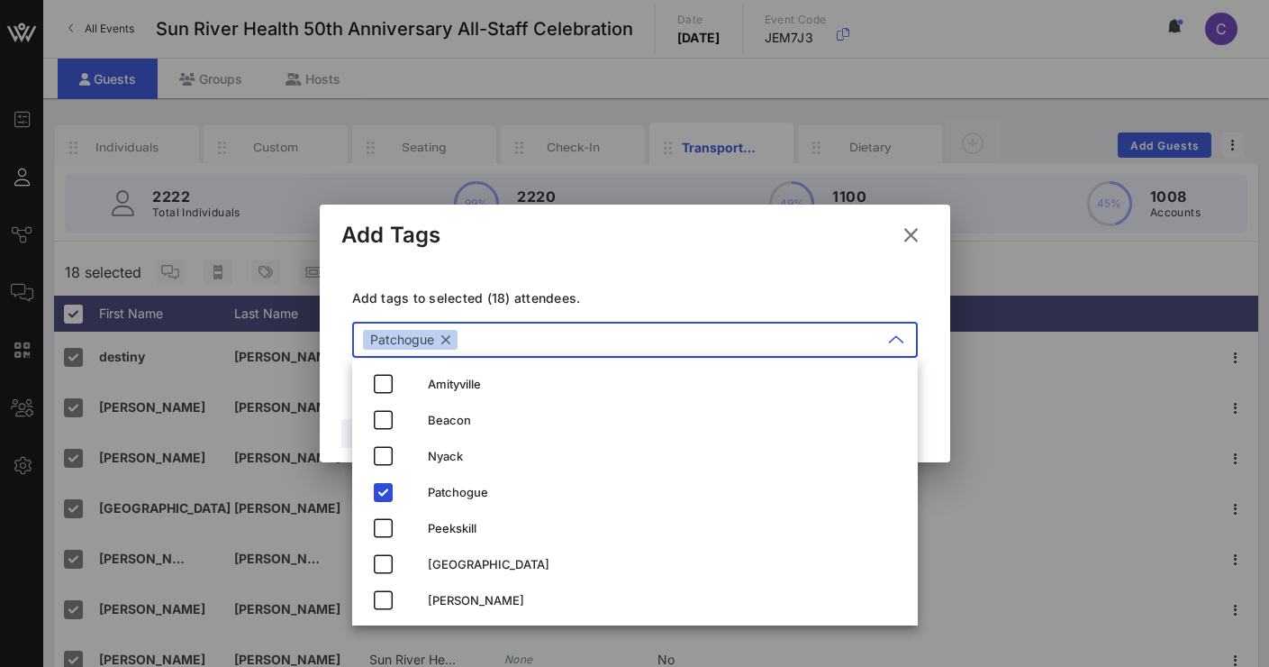
click at [638, 274] on div "Add tags to selected (18) attendees. ​ Patchogue" at bounding box center [634, 326] width 587 height 132
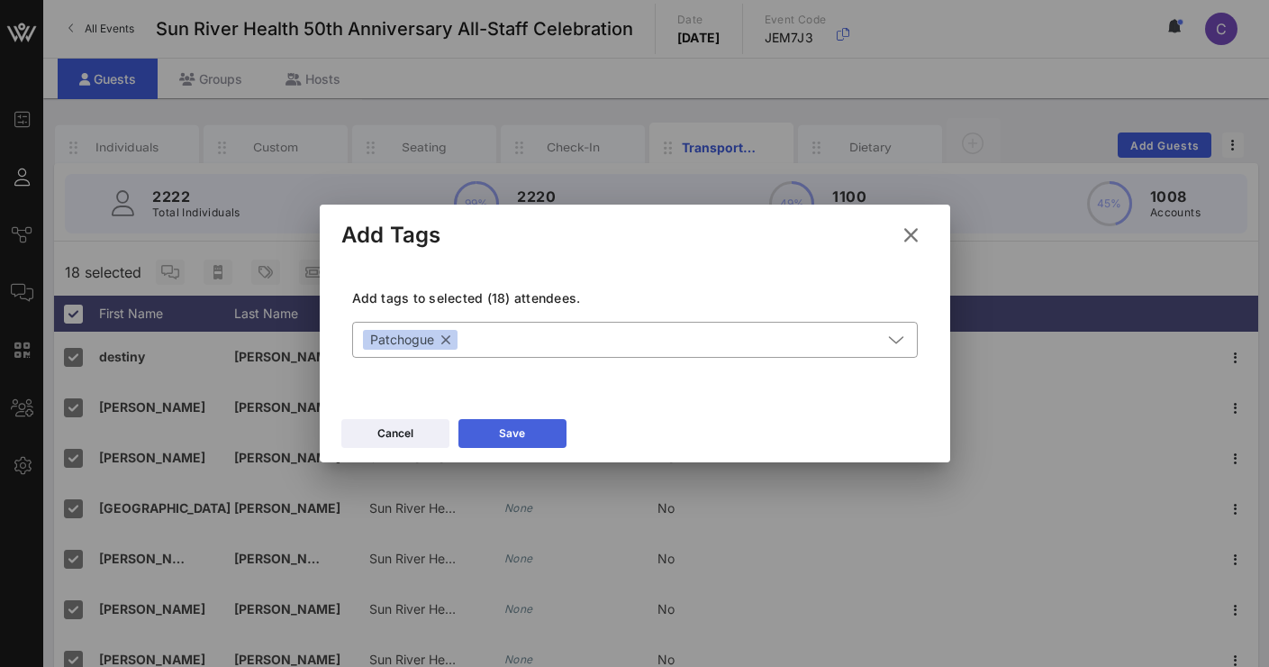
click at [514, 425] on div "Save" at bounding box center [512, 433] width 26 height 18
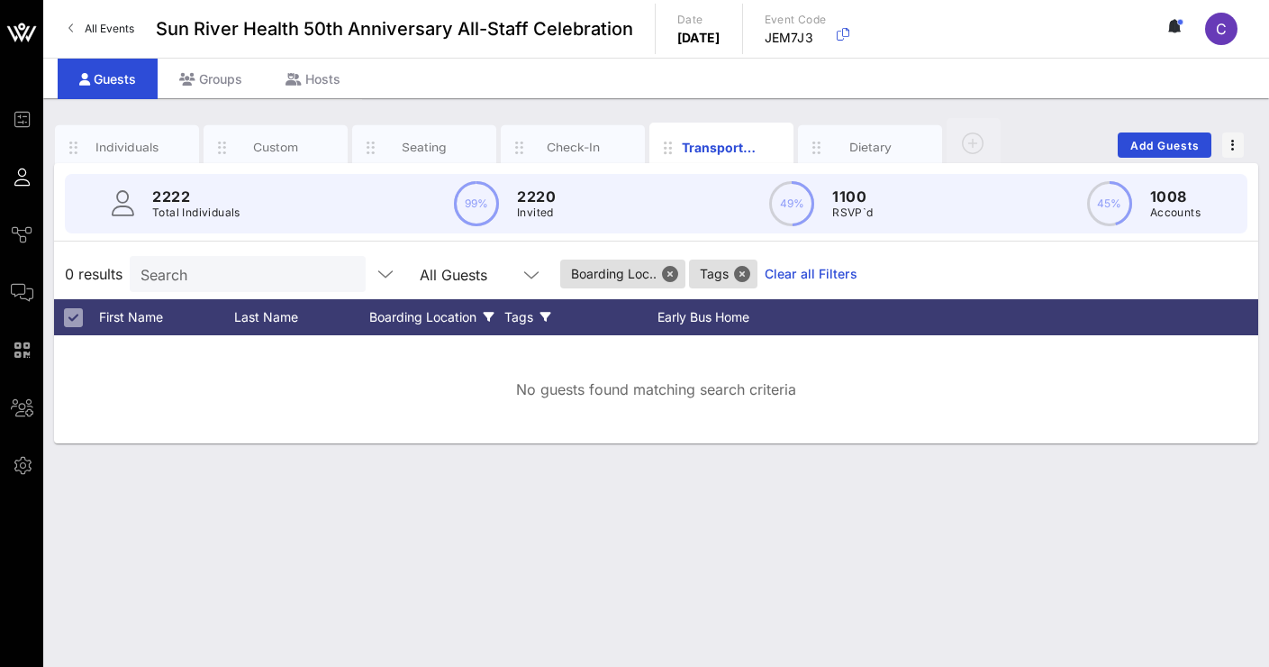
click at [495, 273] on div "All Guests" at bounding box center [468, 273] width 97 height 23
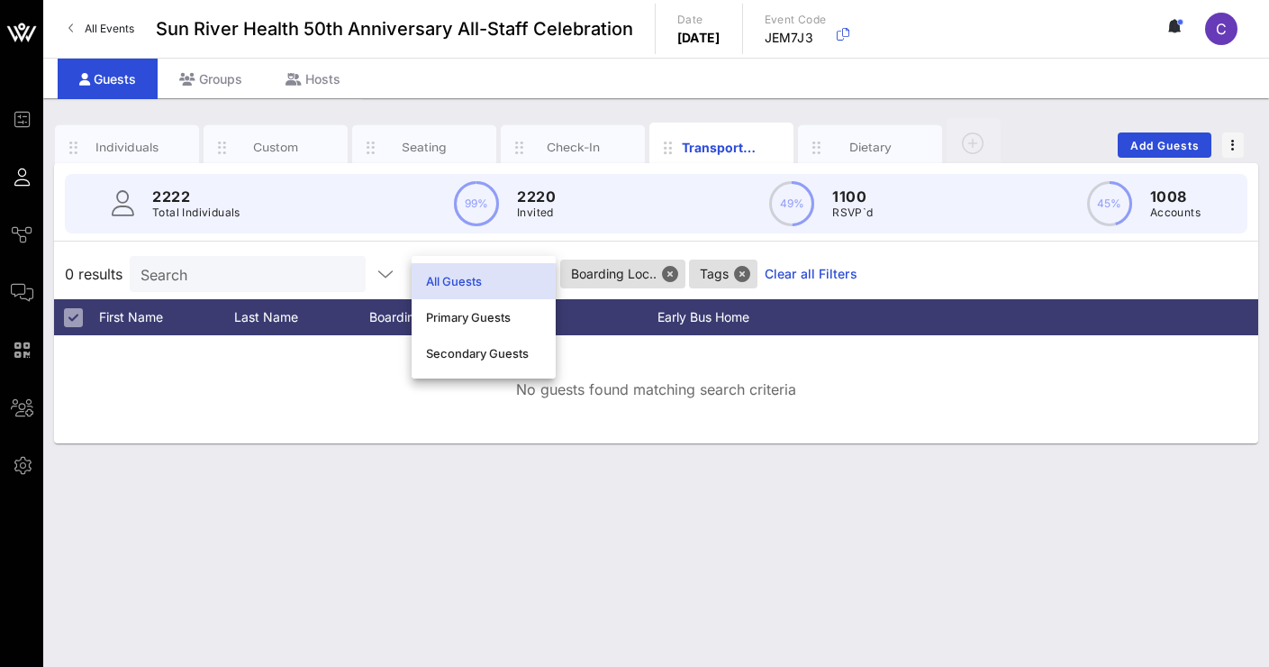
click at [495, 273] on div "All Guests" at bounding box center [483, 281] width 115 height 29
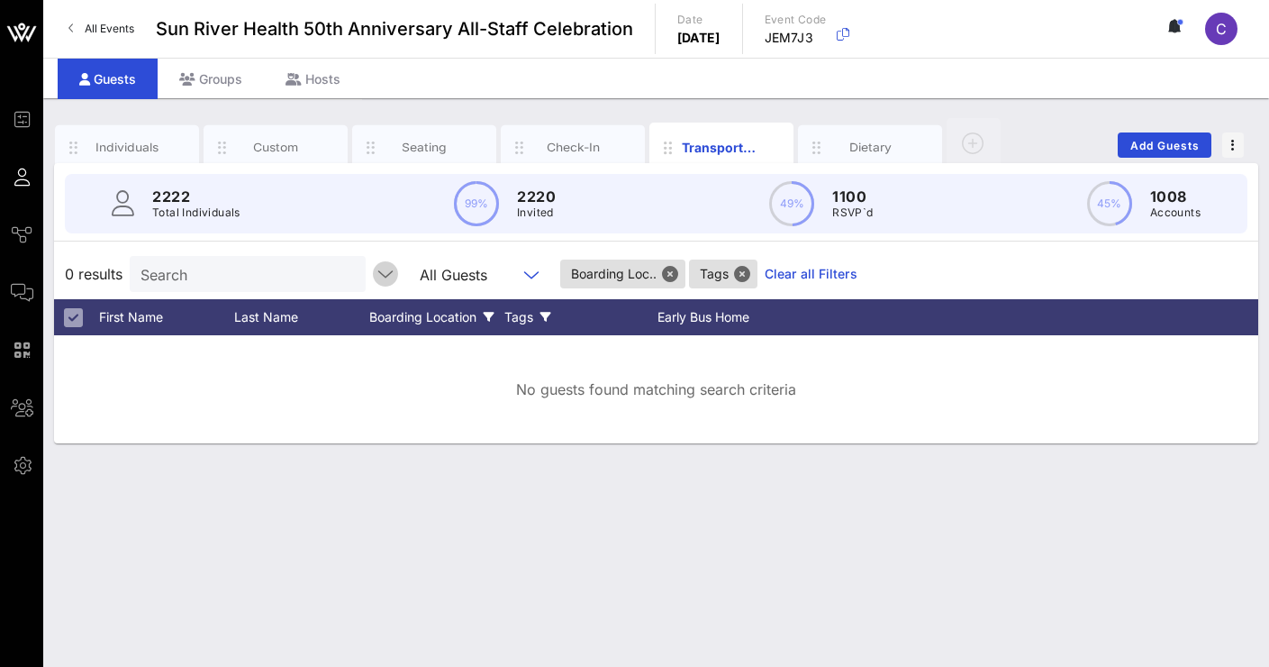
click at [386, 272] on icon "button" at bounding box center [386, 274] width 22 height 22
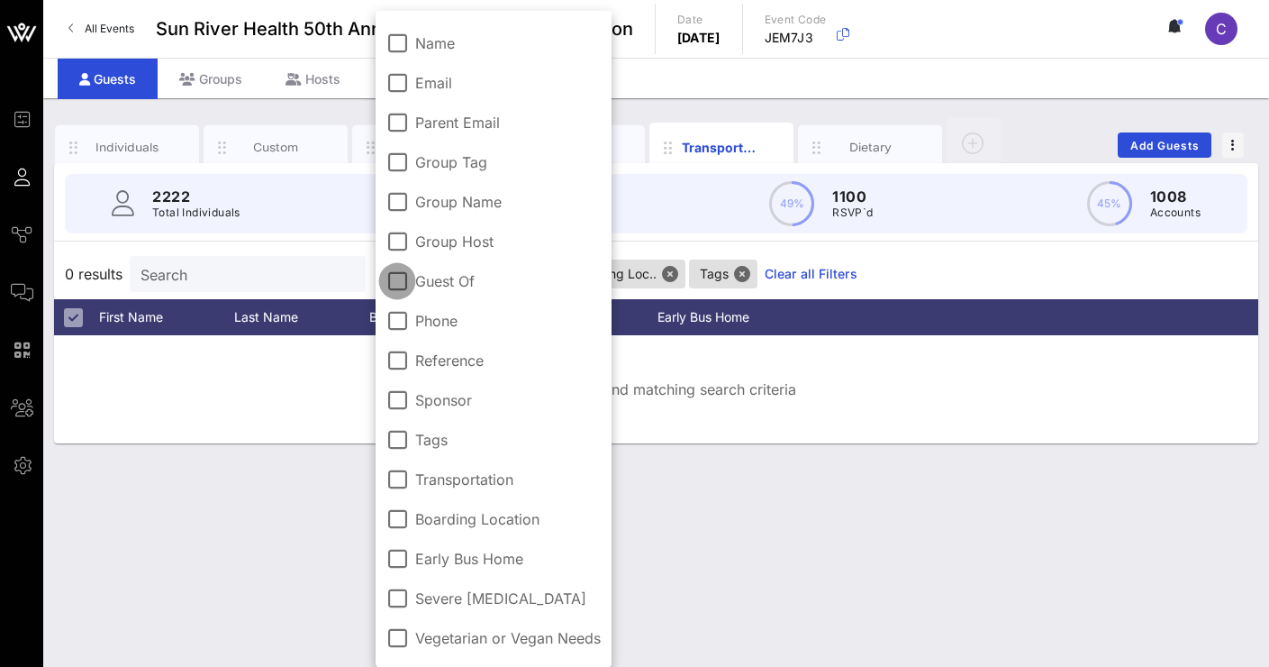
click at [386, 272] on div at bounding box center [397, 281] width 31 height 31
click at [404, 275] on div at bounding box center [397, 281] width 31 height 31
click at [321, 267] on input "Search" at bounding box center [246, 273] width 211 height 23
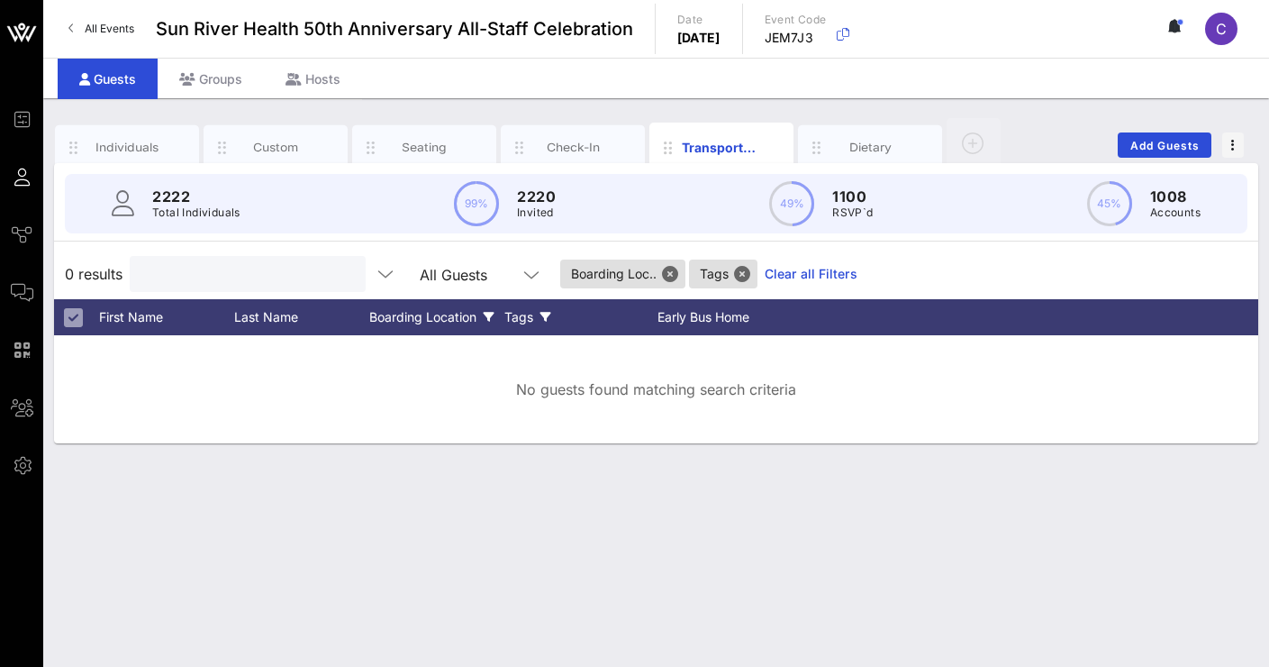
click at [456, 303] on div "Boarding Location" at bounding box center [436, 317] width 135 height 36
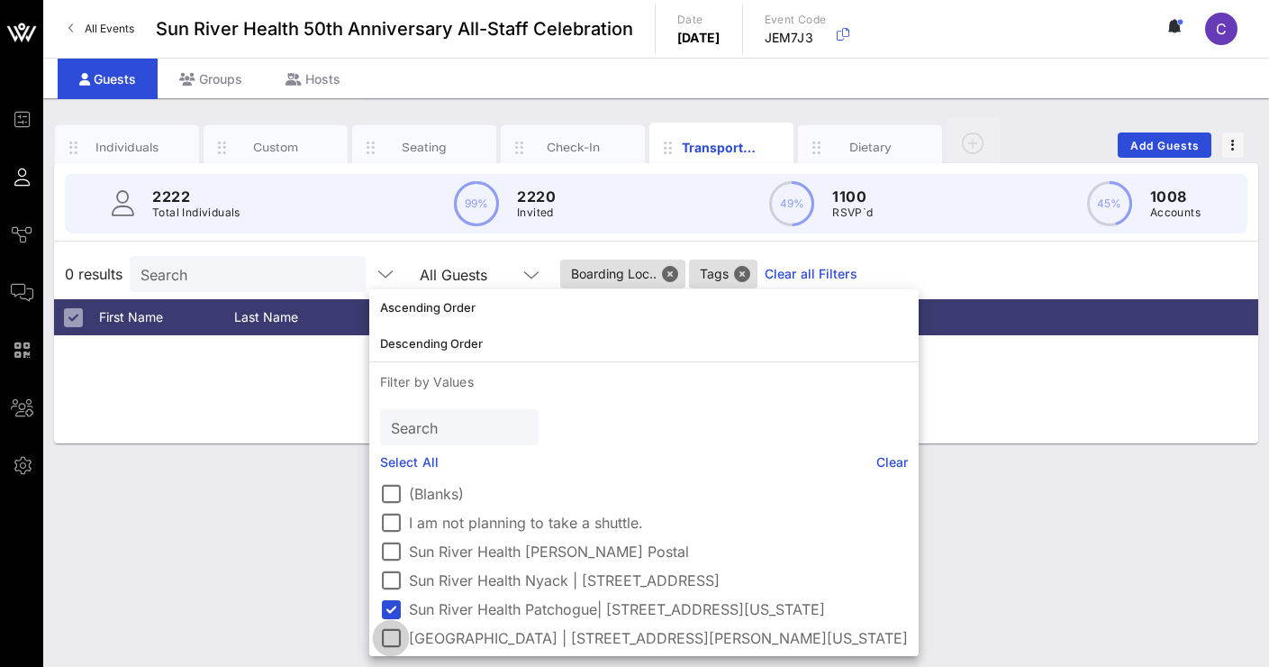
click at [389, 619] on div at bounding box center [391, 609] width 31 height 31
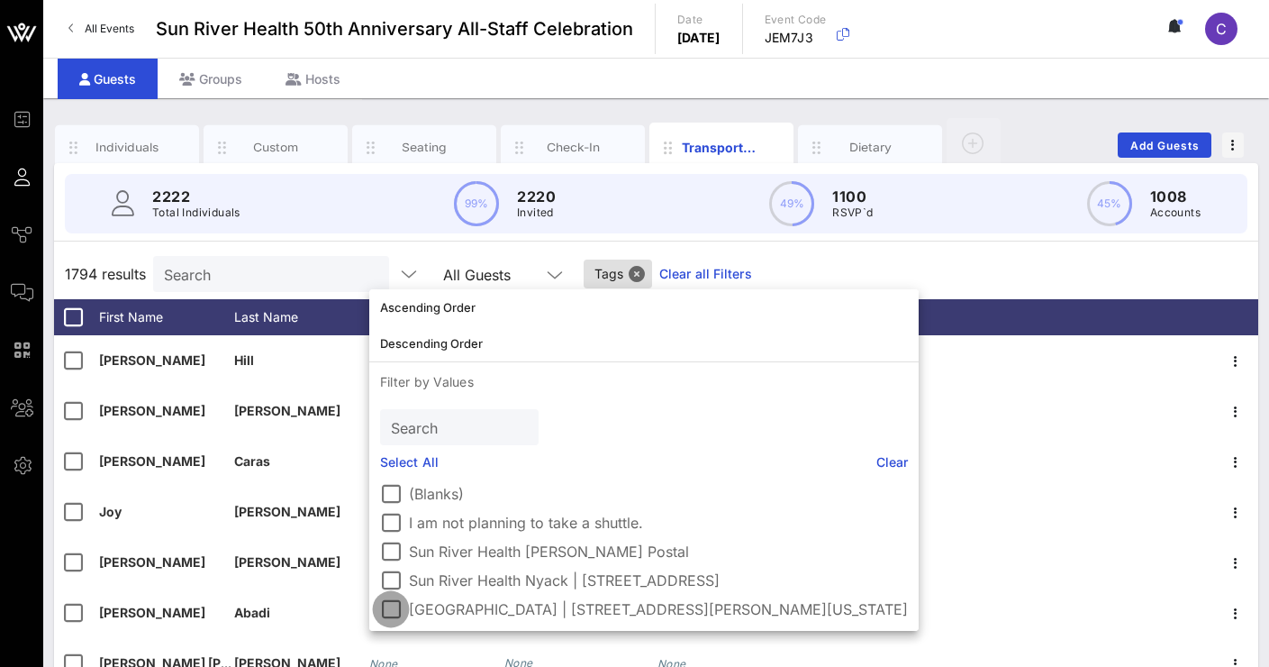
click at [403, 605] on div at bounding box center [391, 609] width 31 height 31
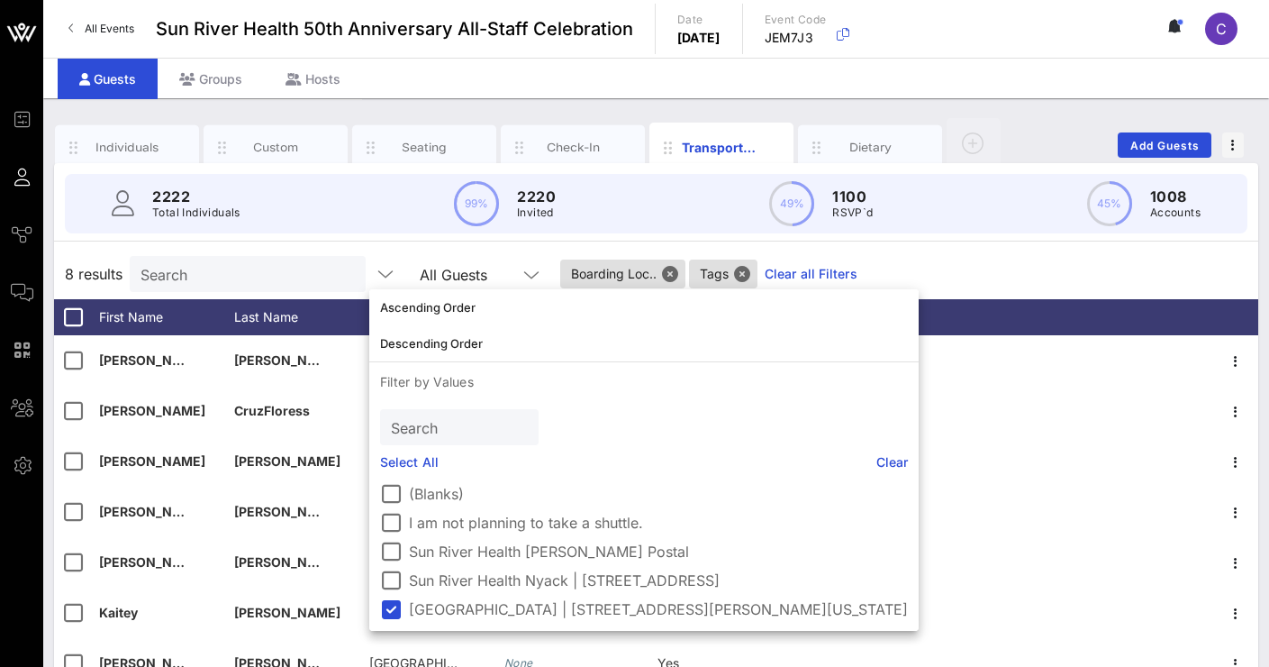
click at [319, 242] on div "2222 Total Individuals 99% 2220 Invited 49% 1100 RSVP`d 45% 1008 Accounts" at bounding box center [656, 203] width 1226 height 81
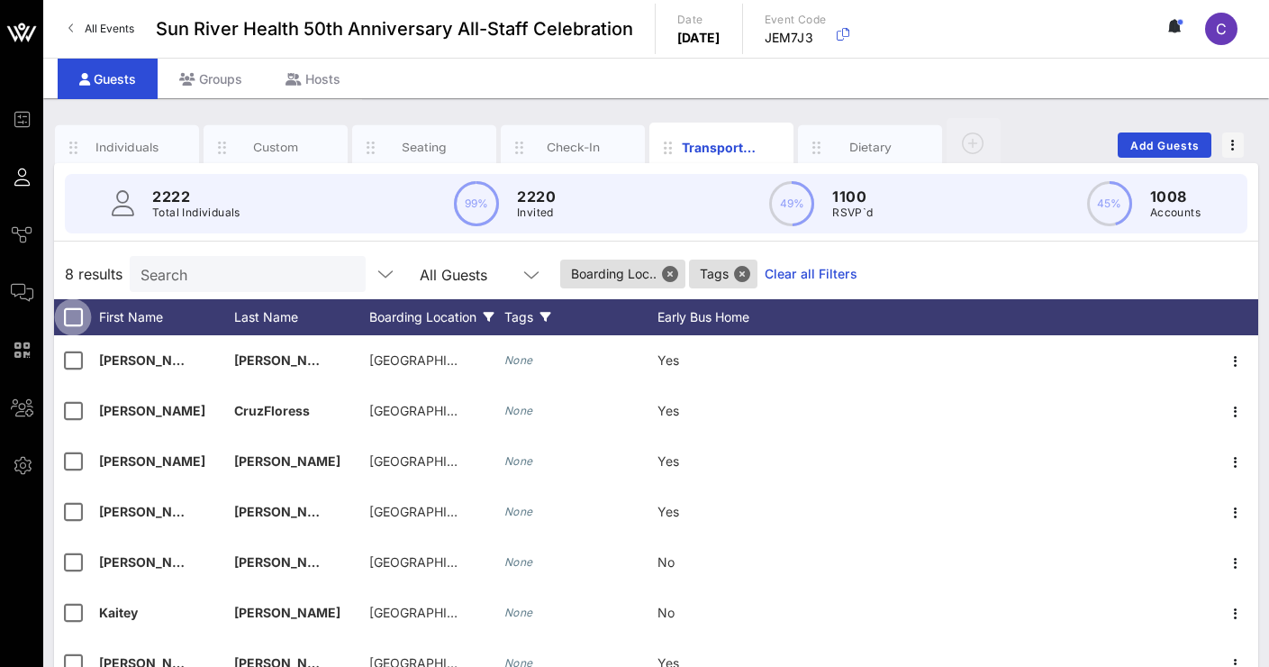
click at [68, 313] on div at bounding box center [73, 317] width 31 height 31
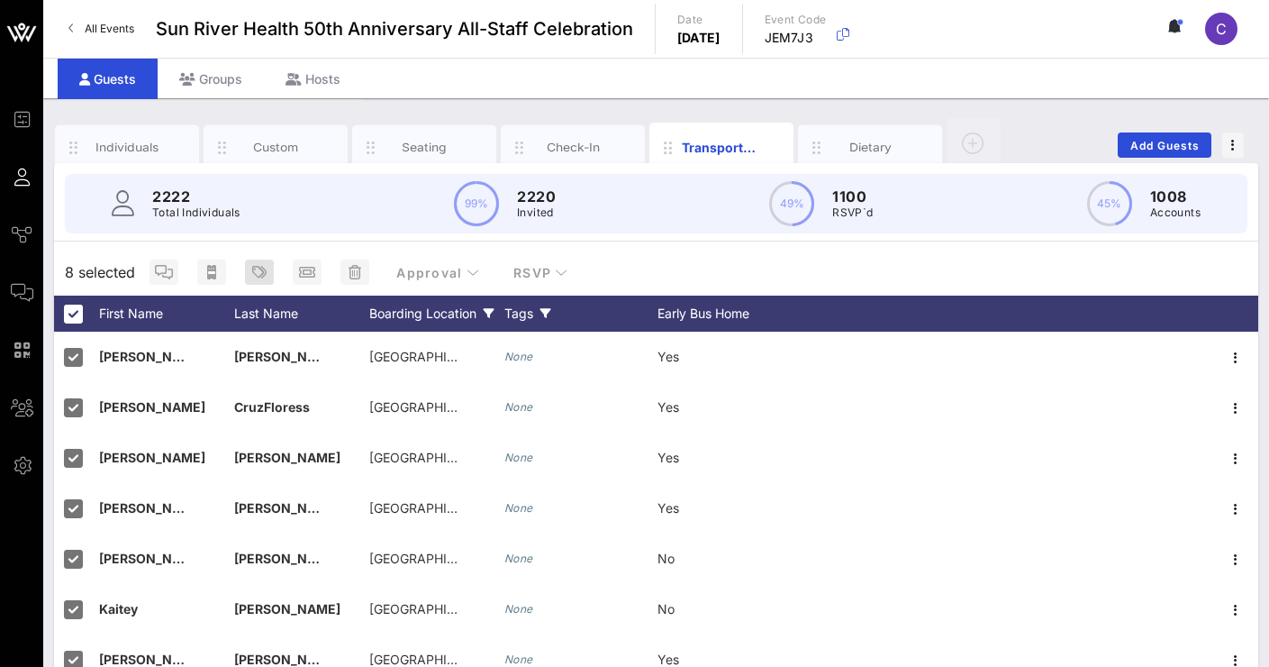
click at [256, 268] on icon "button" at bounding box center [259, 272] width 14 height 14
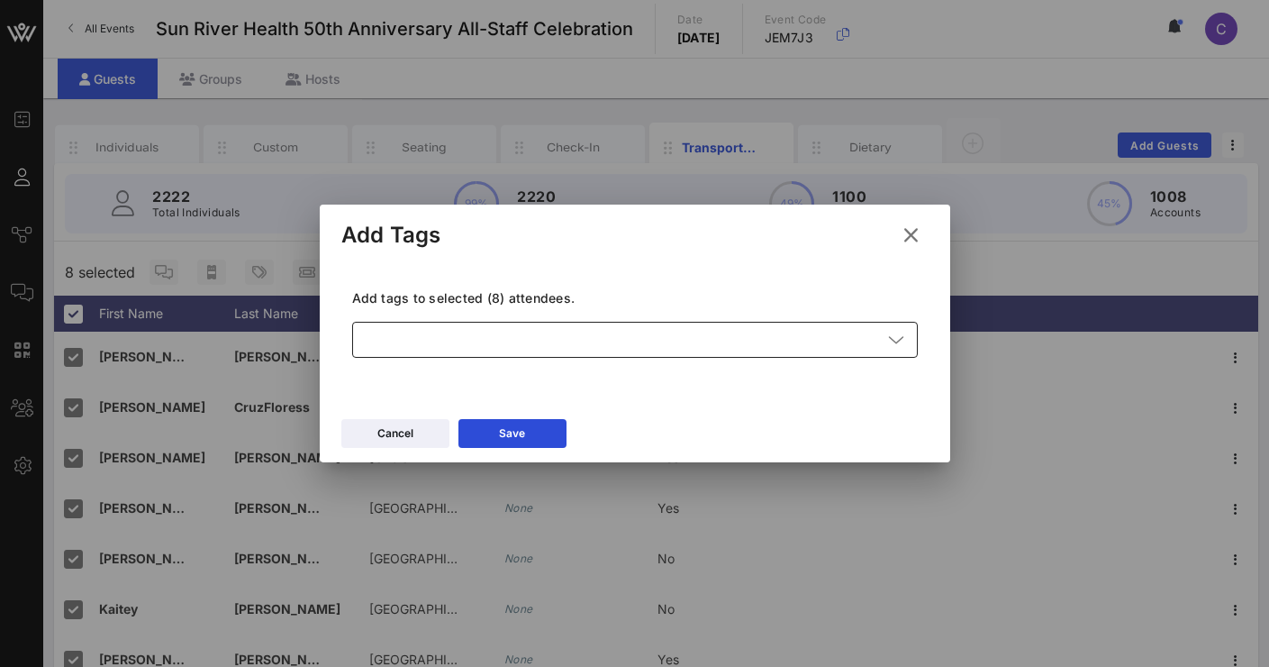
click at [528, 331] on div at bounding box center [622, 340] width 519 height 36
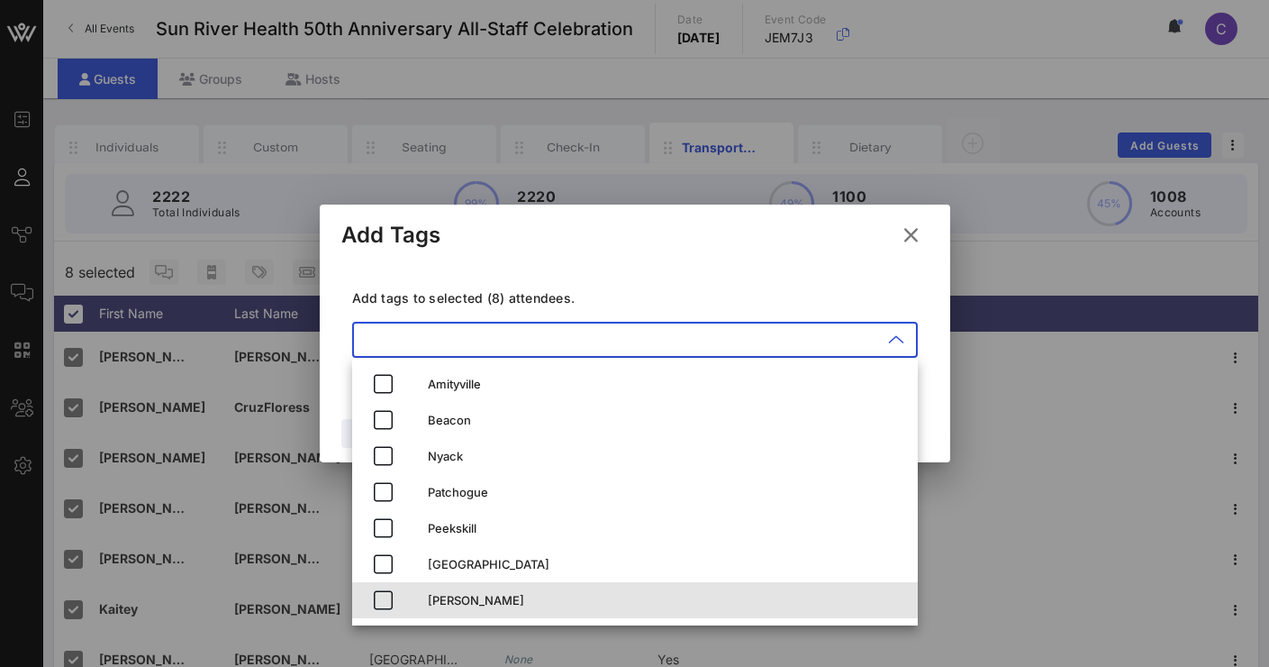
click at [472, 592] on div "[PERSON_NAME]" at bounding box center [666, 600] width 476 height 29
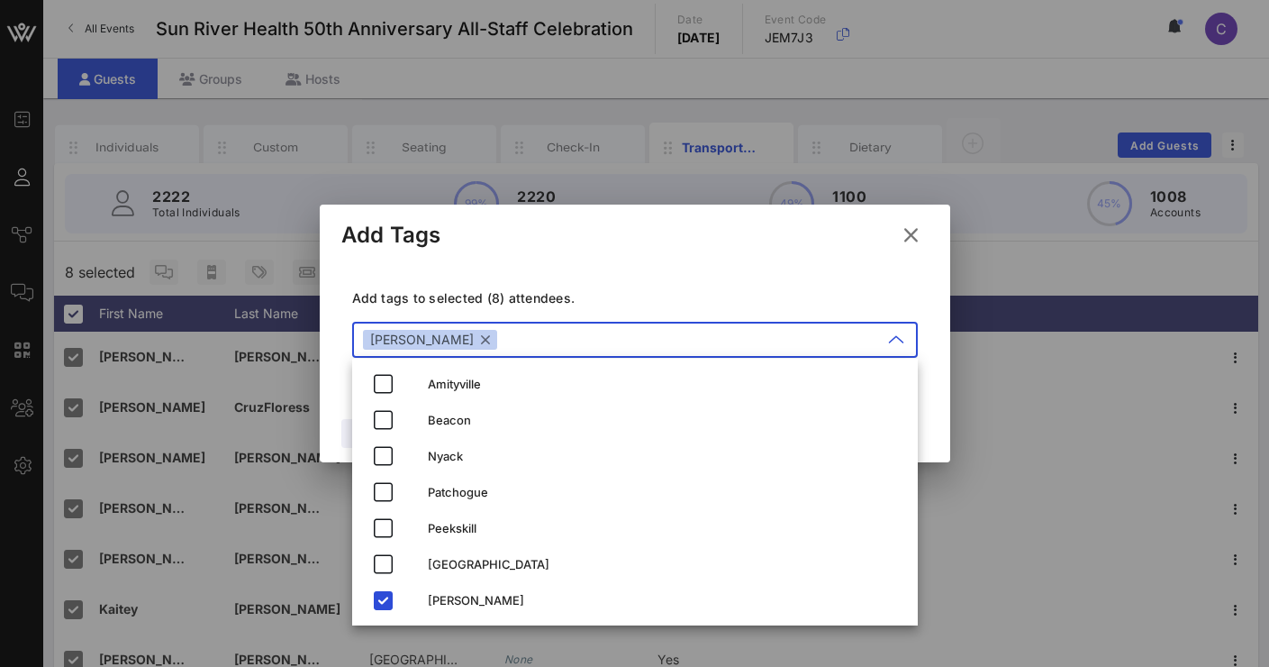
click at [596, 228] on div "Add Tags" at bounding box center [635, 232] width 631 height 56
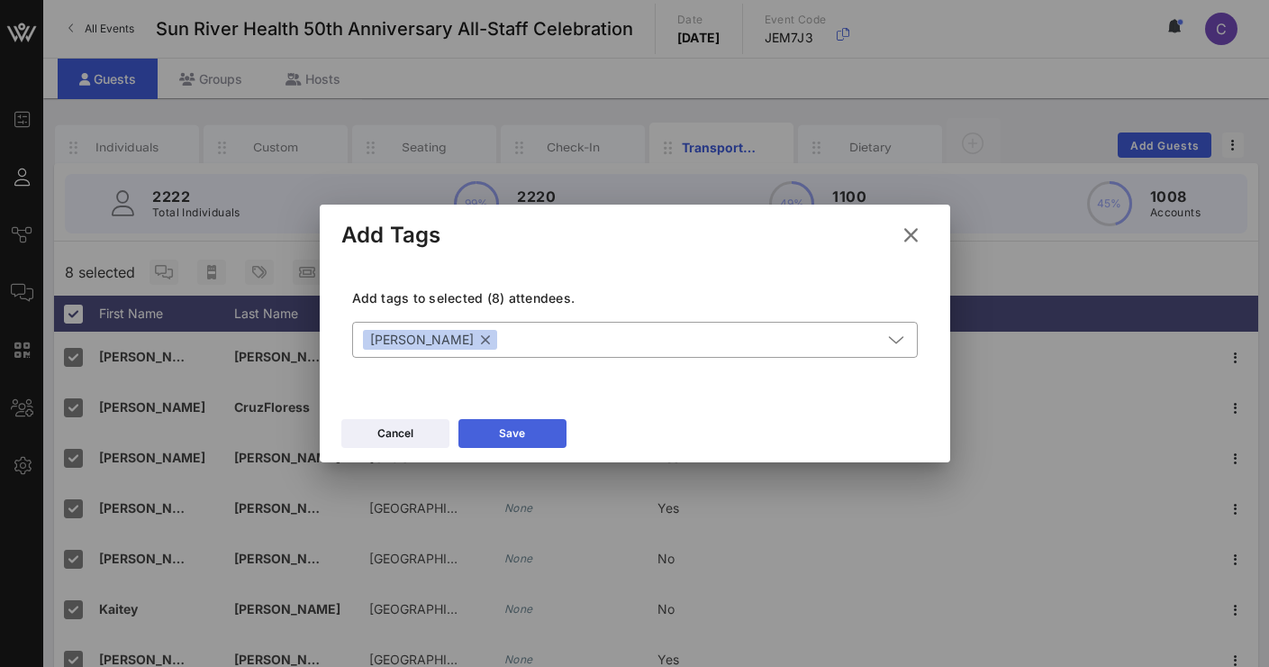
click at [538, 431] on button "Save" at bounding box center [513, 433] width 108 height 29
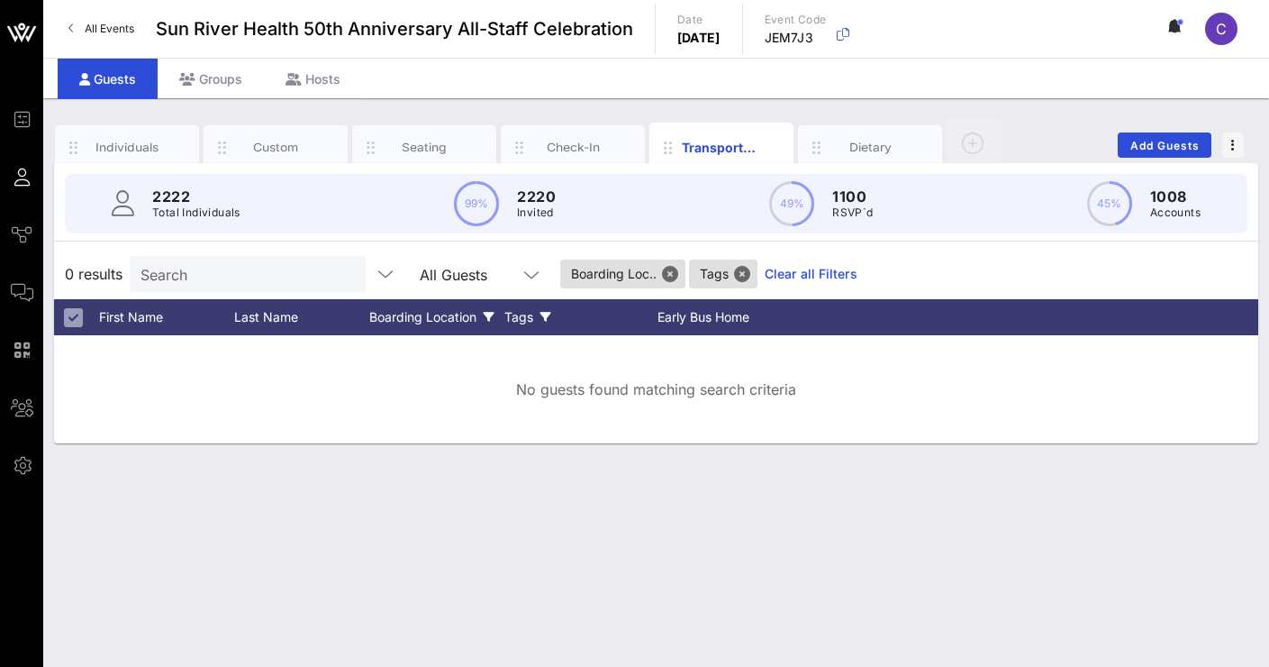
click at [72, 318] on div at bounding box center [73, 317] width 22 height 22
click at [494, 316] on icon at bounding box center [489, 317] width 11 height 11
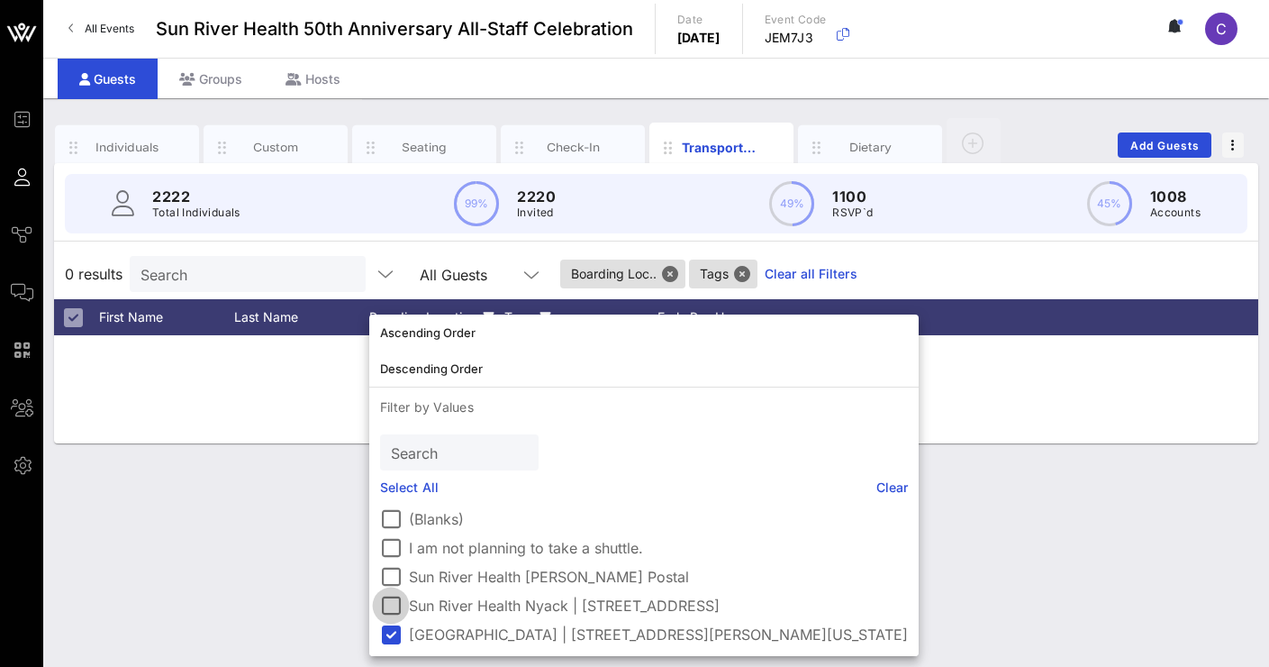
click at [392, 608] on div at bounding box center [391, 605] width 31 height 31
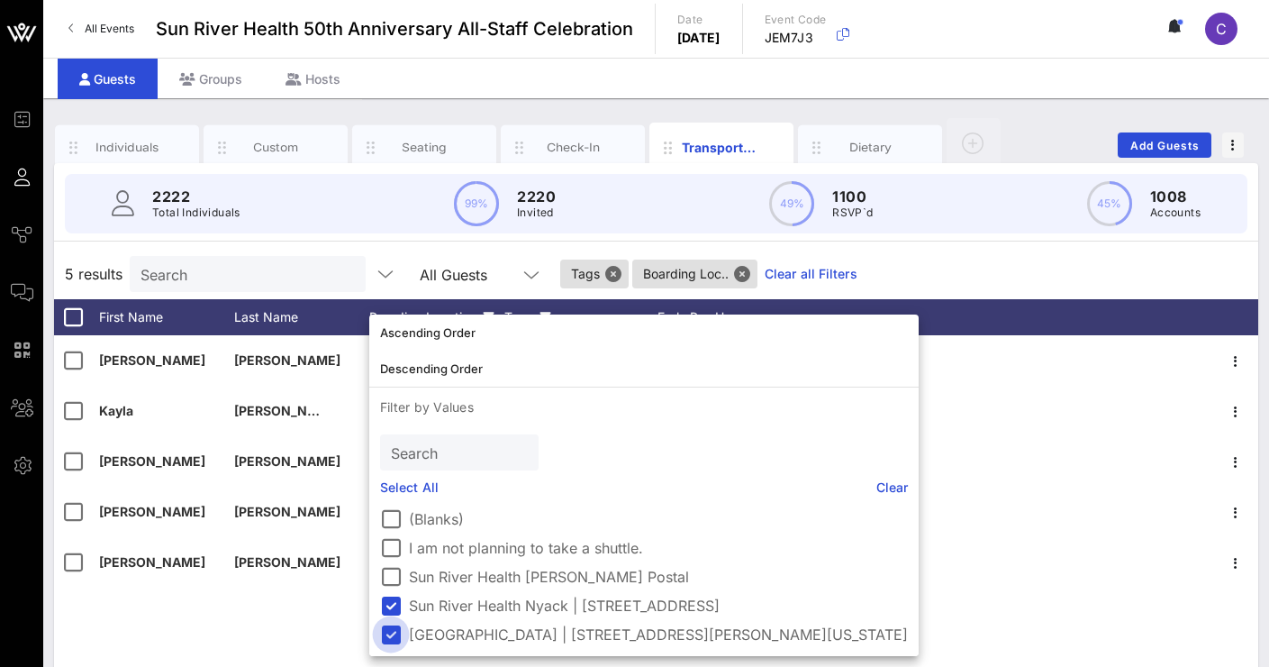
click at [393, 631] on div at bounding box center [391, 634] width 31 height 31
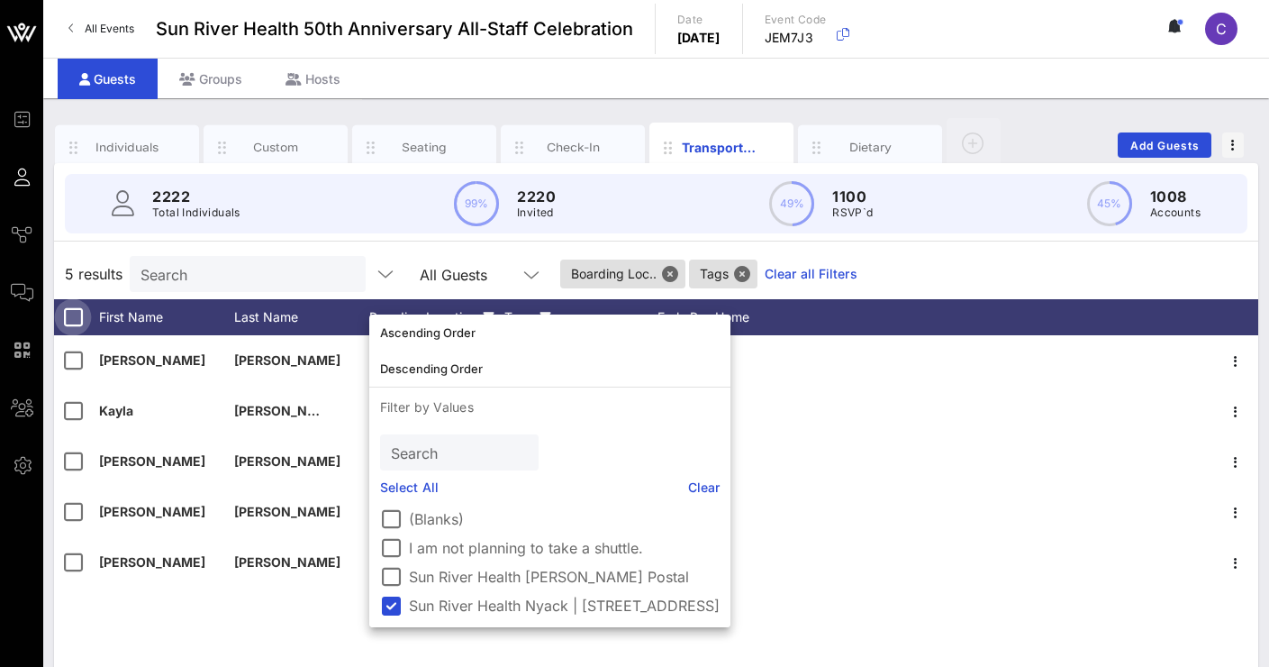
click at [67, 316] on div at bounding box center [73, 317] width 31 height 31
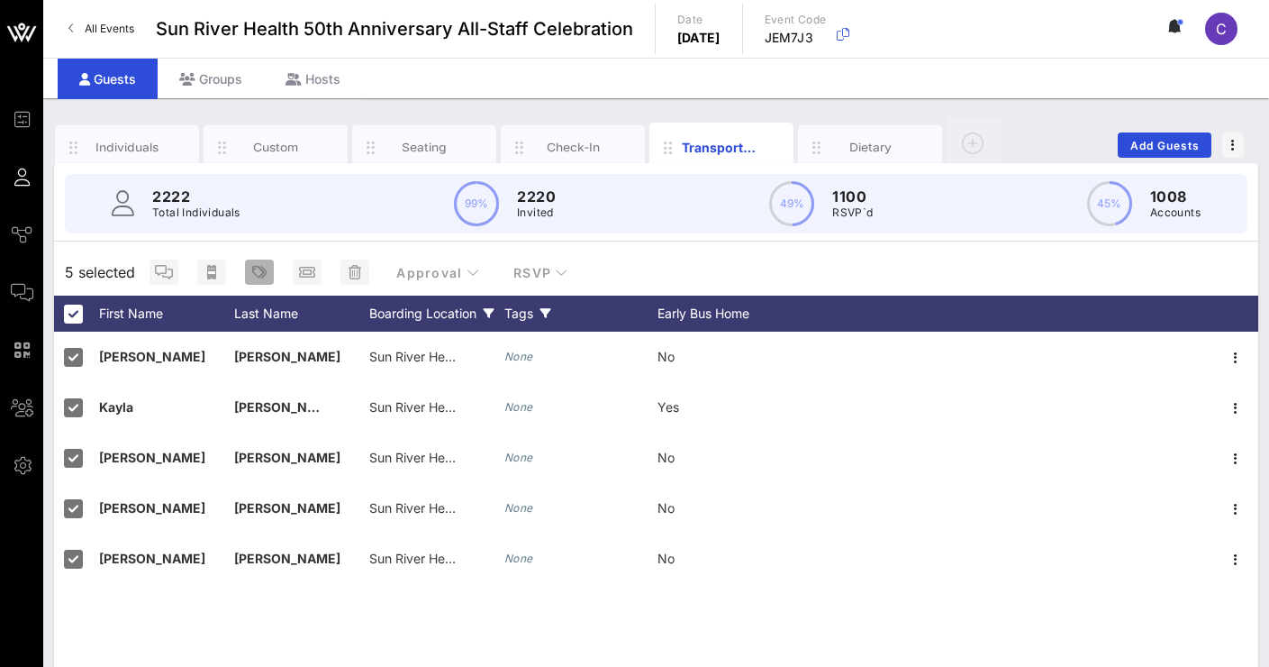
click at [262, 270] on icon "button" at bounding box center [259, 272] width 14 height 14
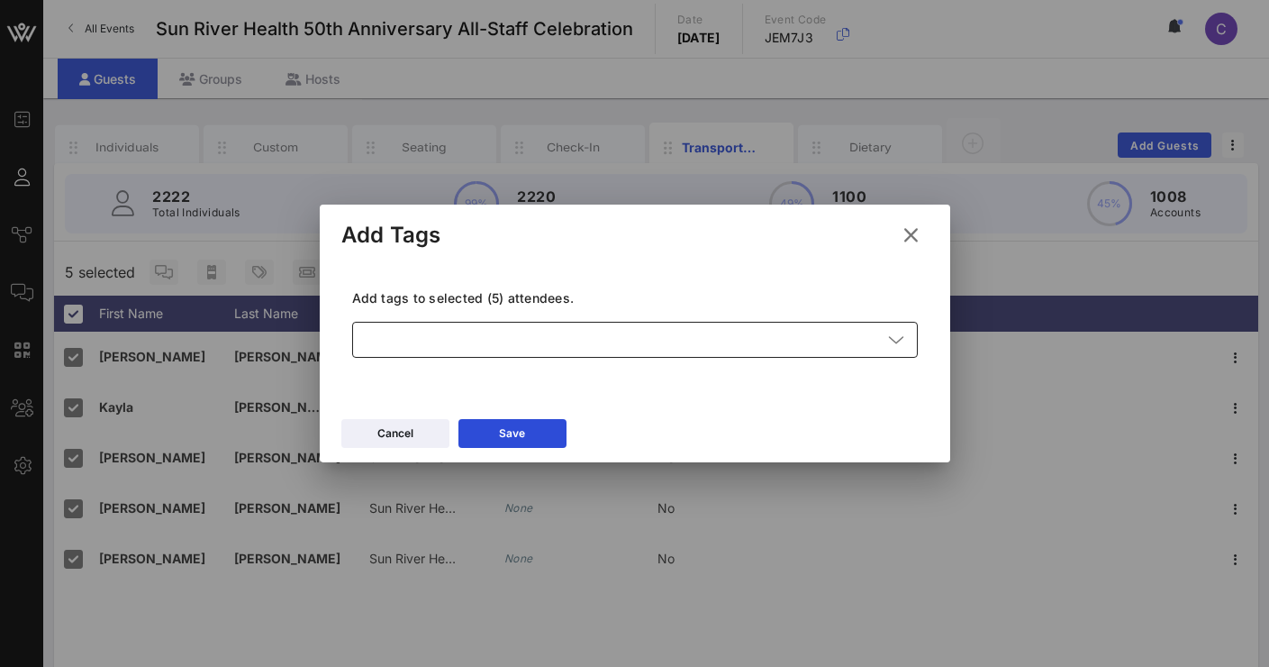
click at [417, 335] on div at bounding box center [622, 340] width 519 height 36
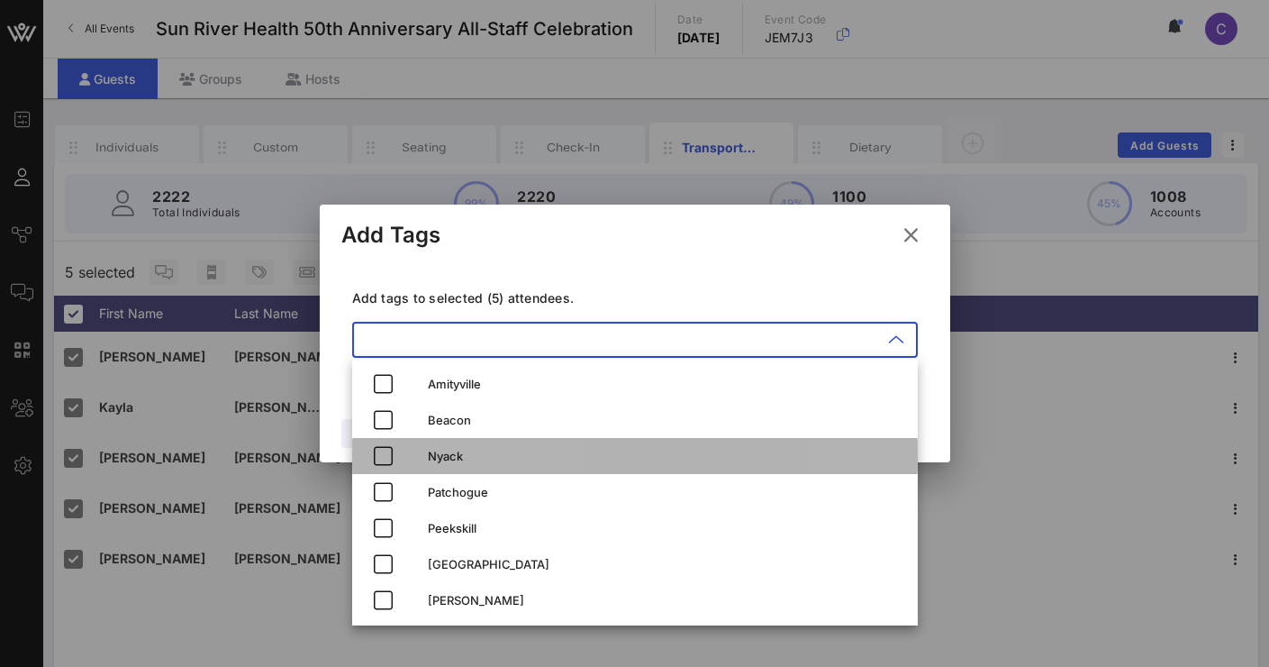
click at [427, 467] on div "Nyack" at bounding box center [635, 456] width 566 height 36
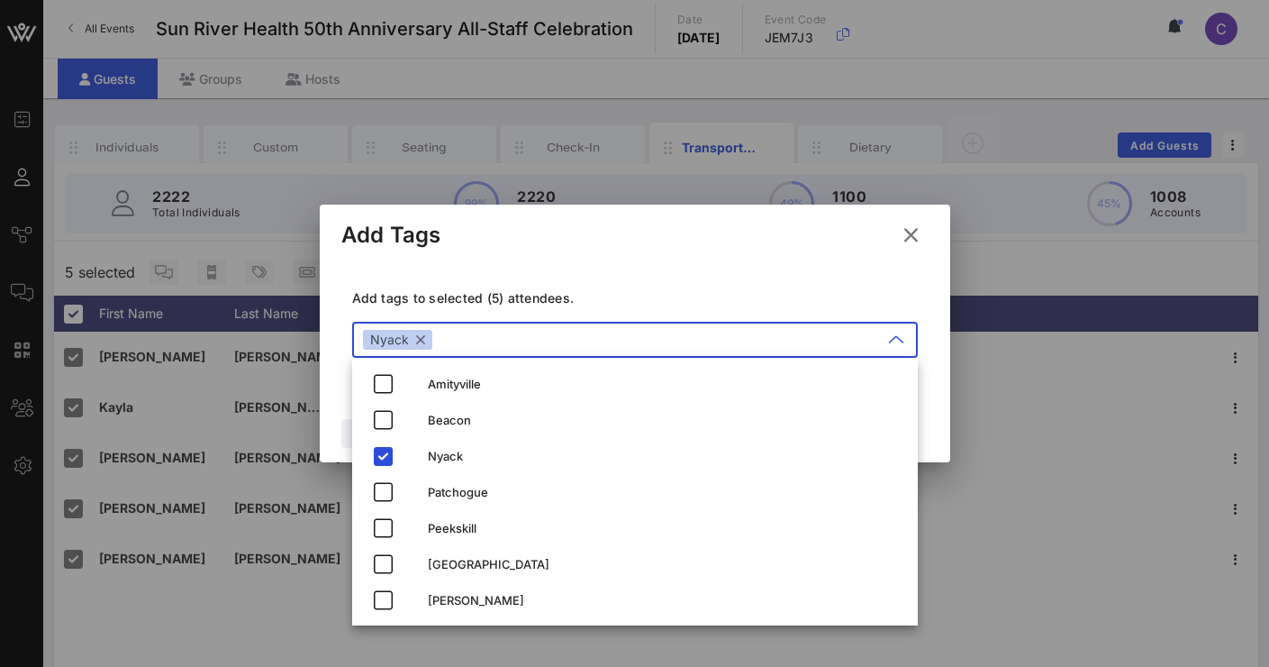
click at [541, 279] on div "Add tags to selected (5) attendees. ​ Nyack" at bounding box center [634, 326] width 587 height 132
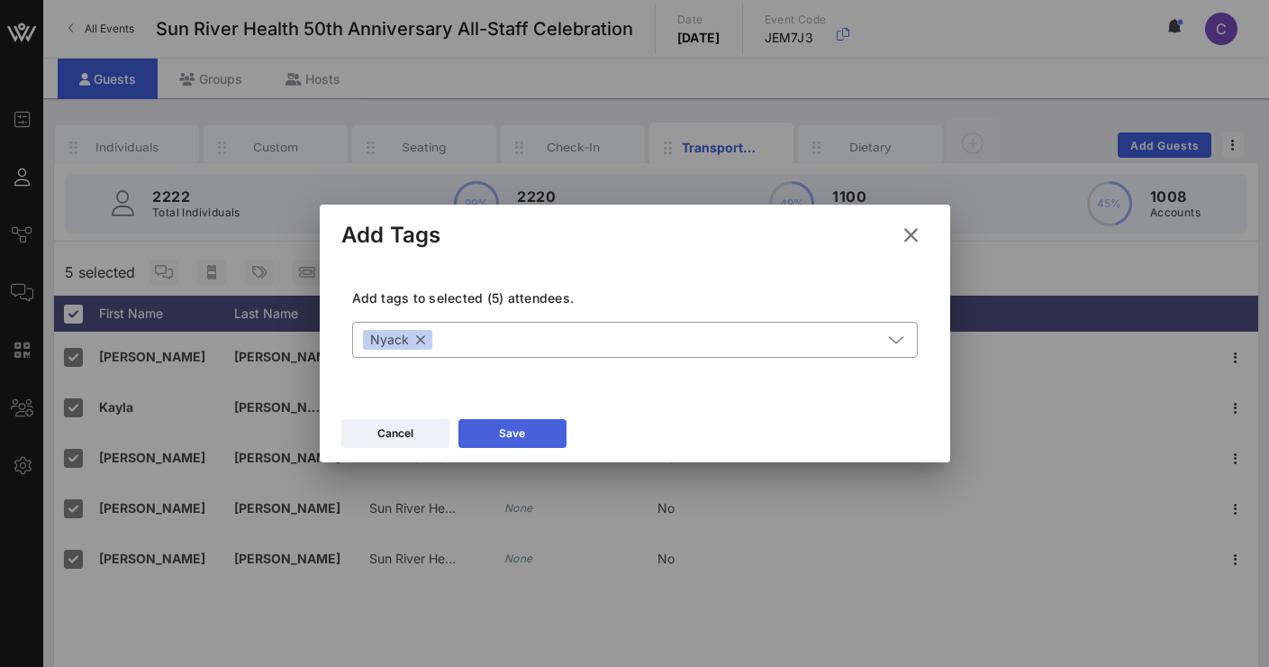
click at [538, 430] on button "Save" at bounding box center [513, 433] width 108 height 29
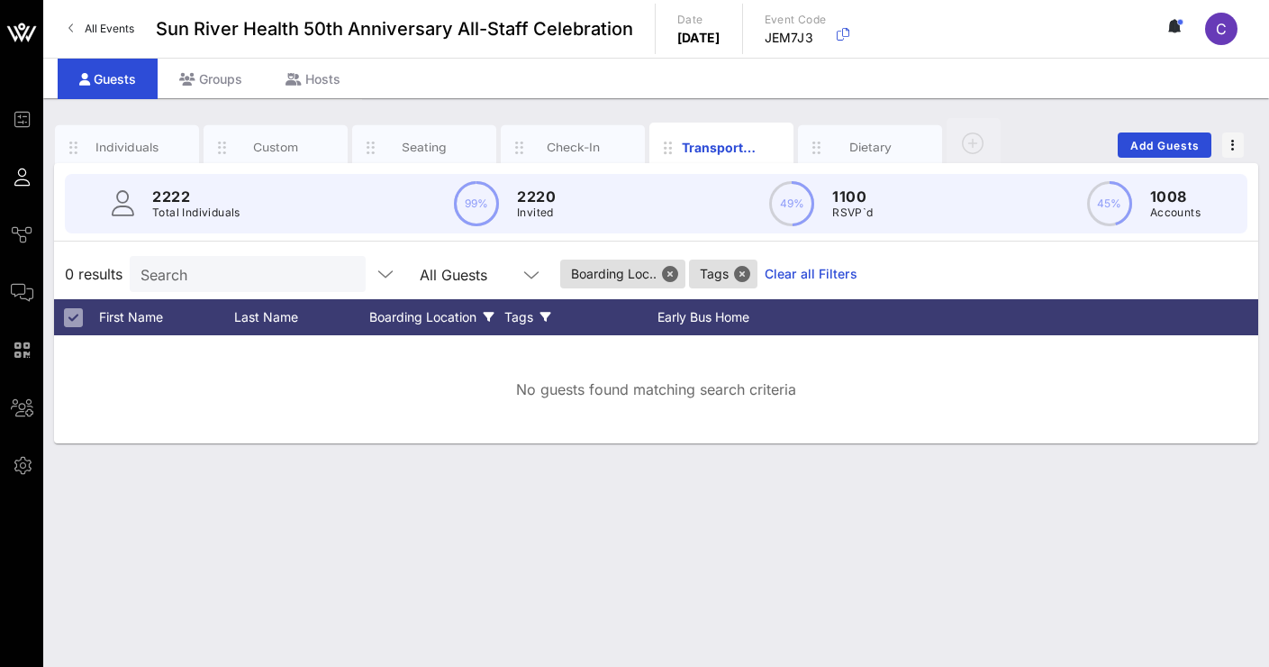
click at [481, 313] on div "Boarding Location" at bounding box center [436, 317] width 135 height 36
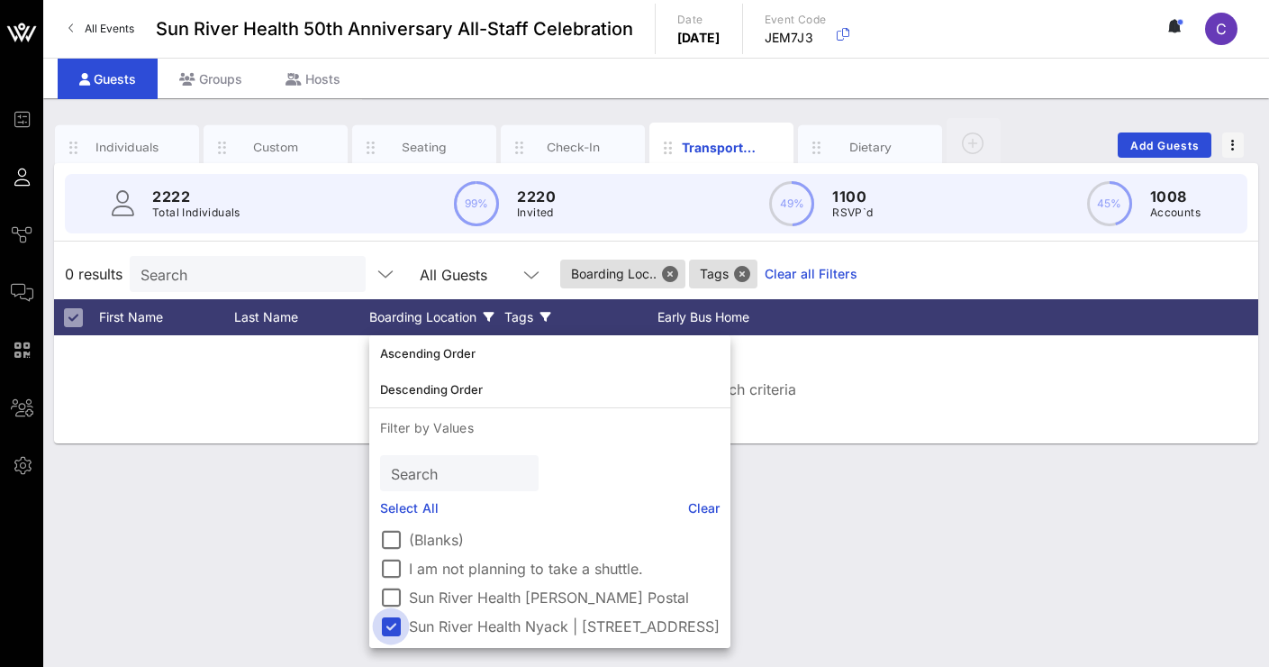
click at [389, 624] on div at bounding box center [391, 626] width 31 height 31
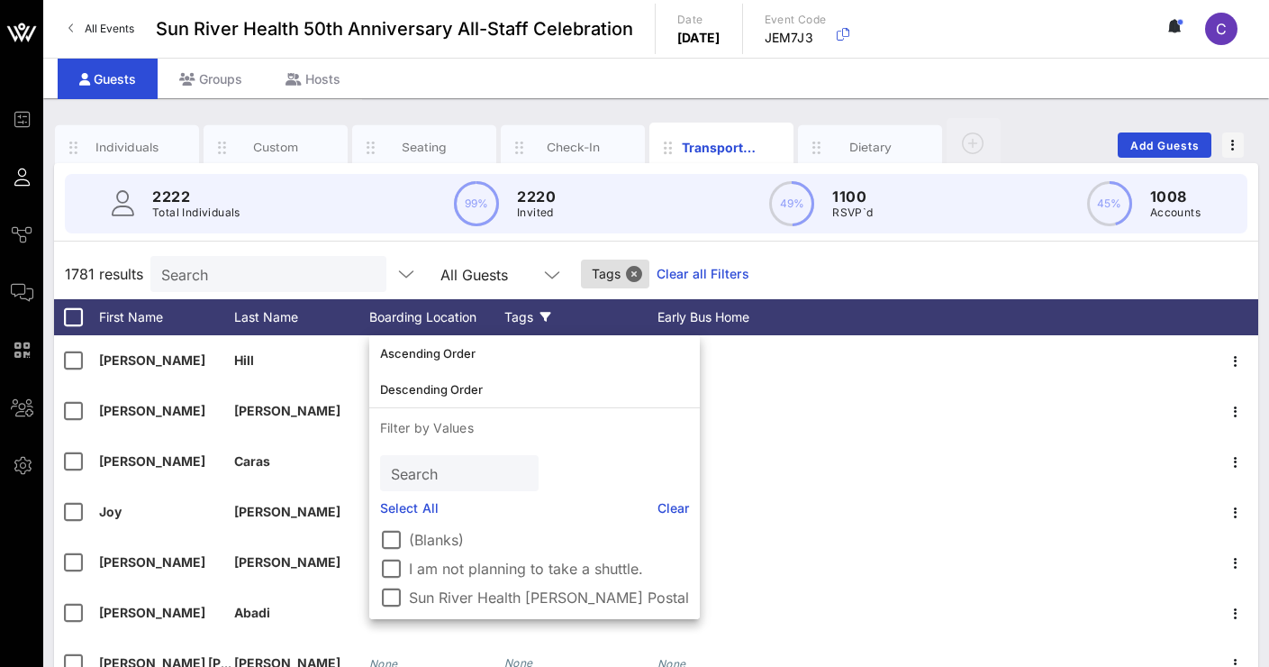
click at [824, 258] on div "1781 results Search All Guests Tags Clear all Filters" at bounding box center [656, 274] width 1204 height 50
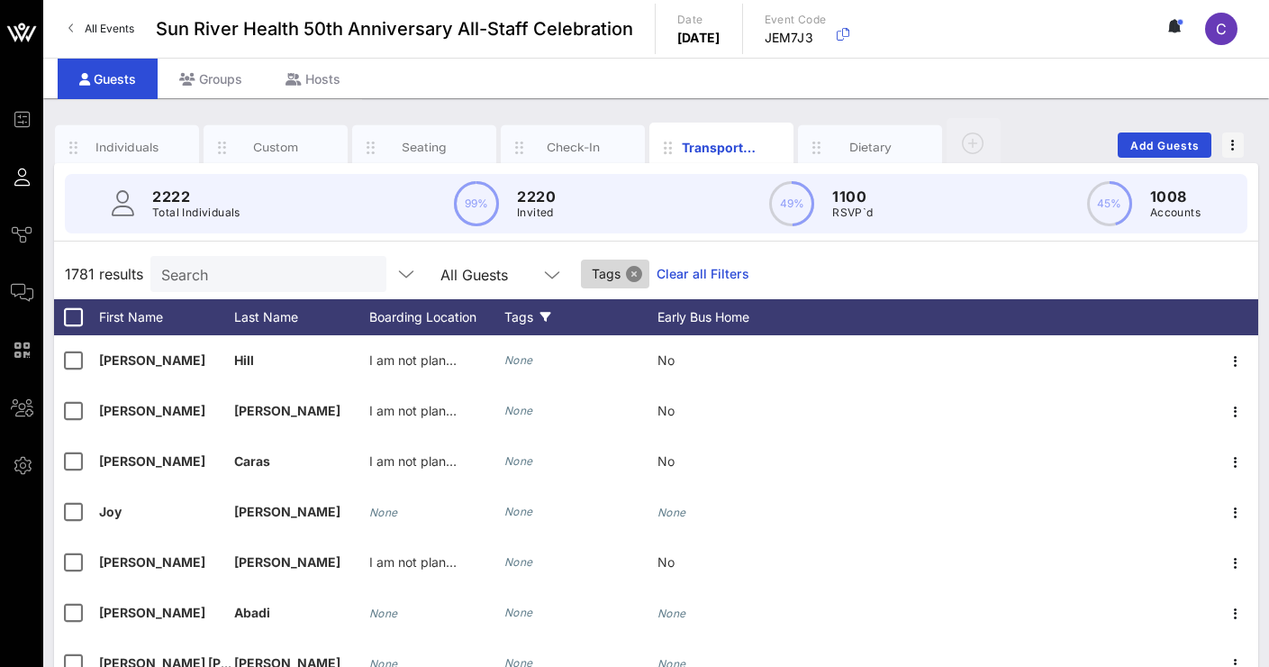
click at [637, 278] on button "Close" at bounding box center [634, 274] width 16 height 16
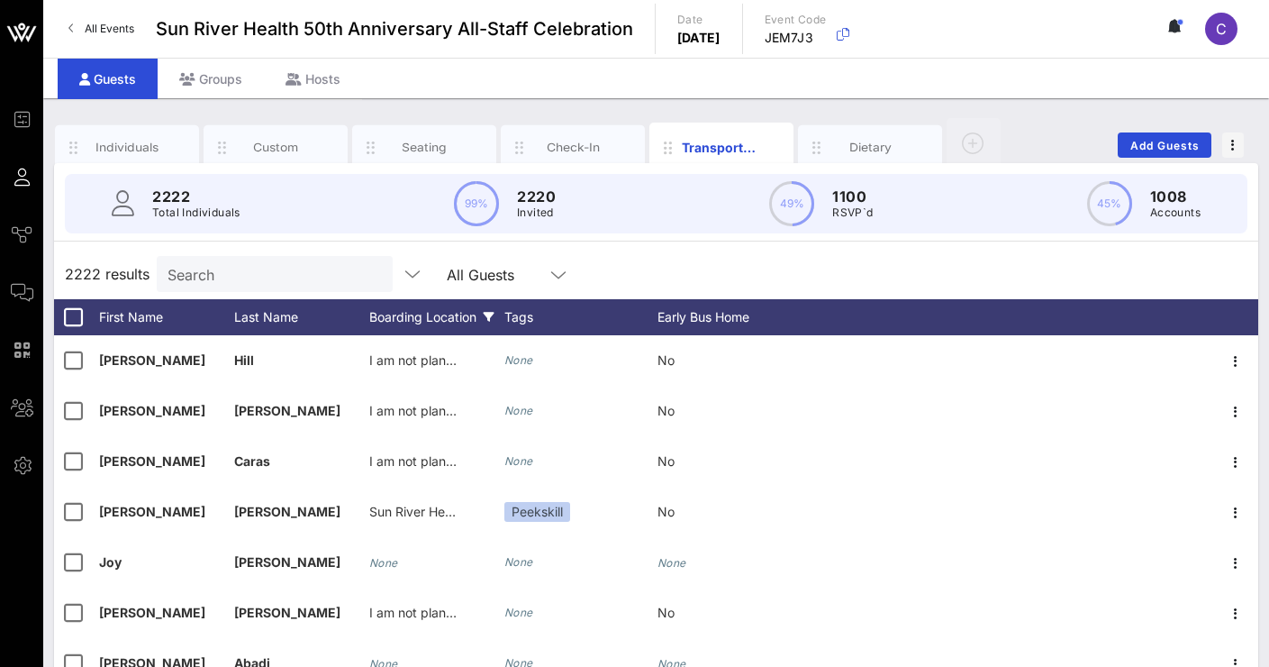
click at [420, 315] on div "Boarding Location" at bounding box center [436, 317] width 135 height 36
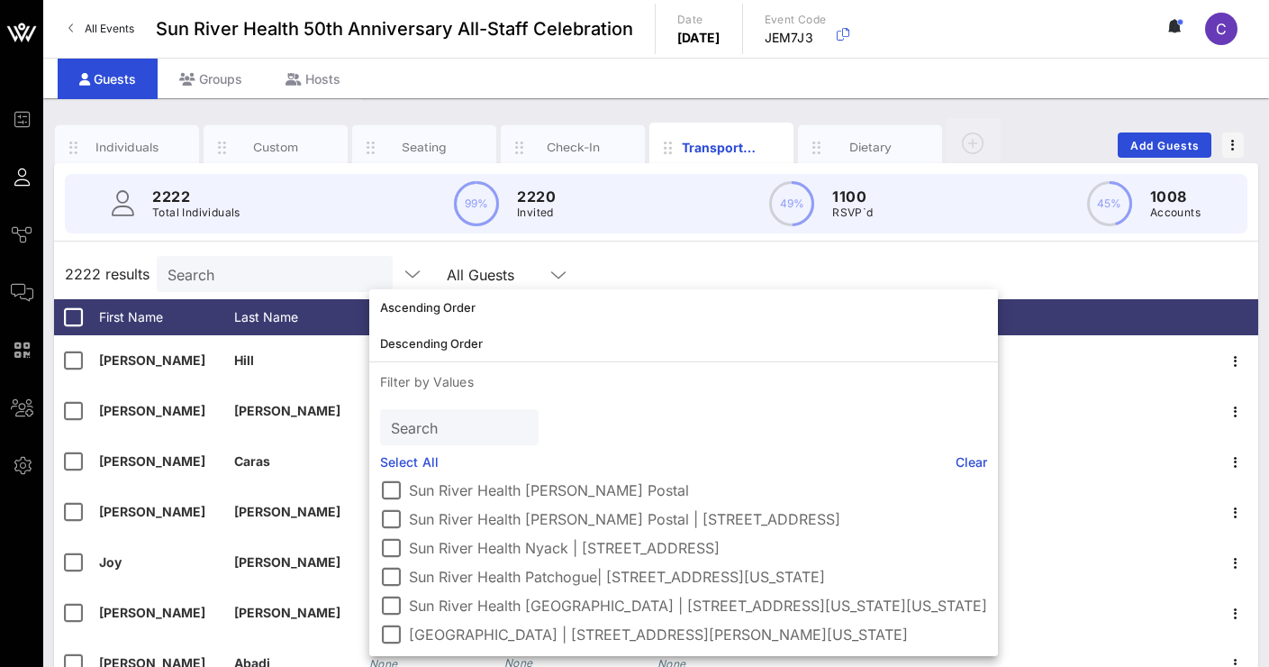
scroll to position [110, 0]
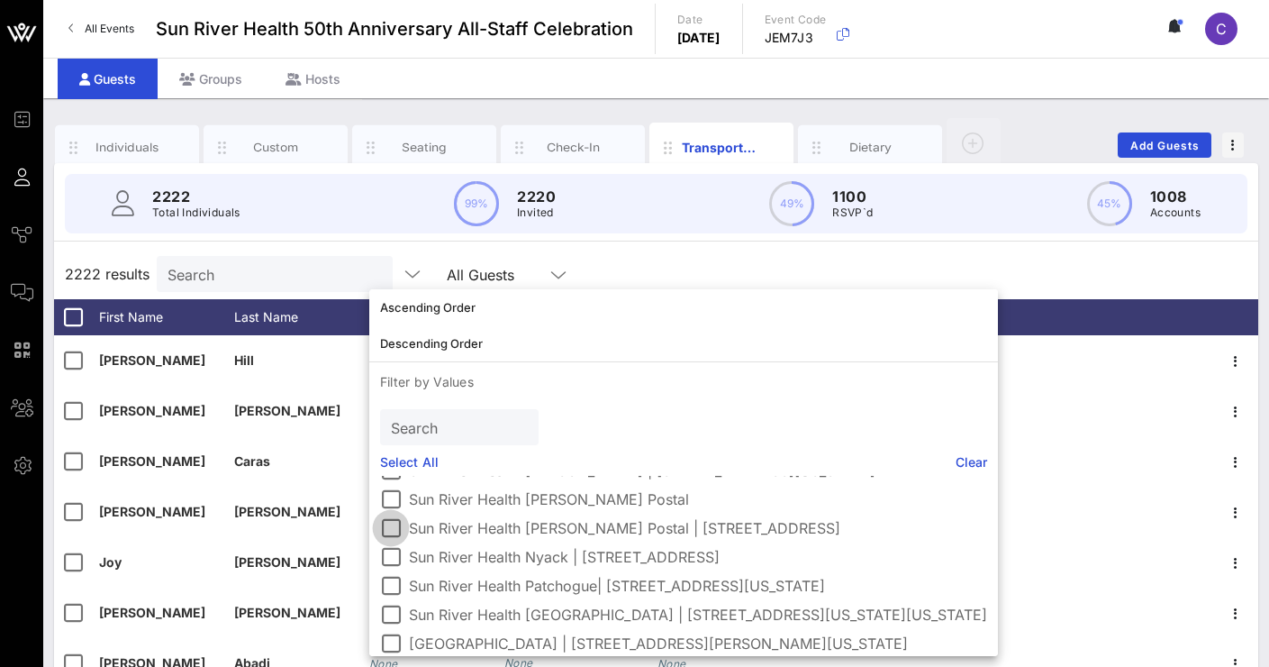
click at [392, 523] on div at bounding box center [391, 528] width 31 height 31
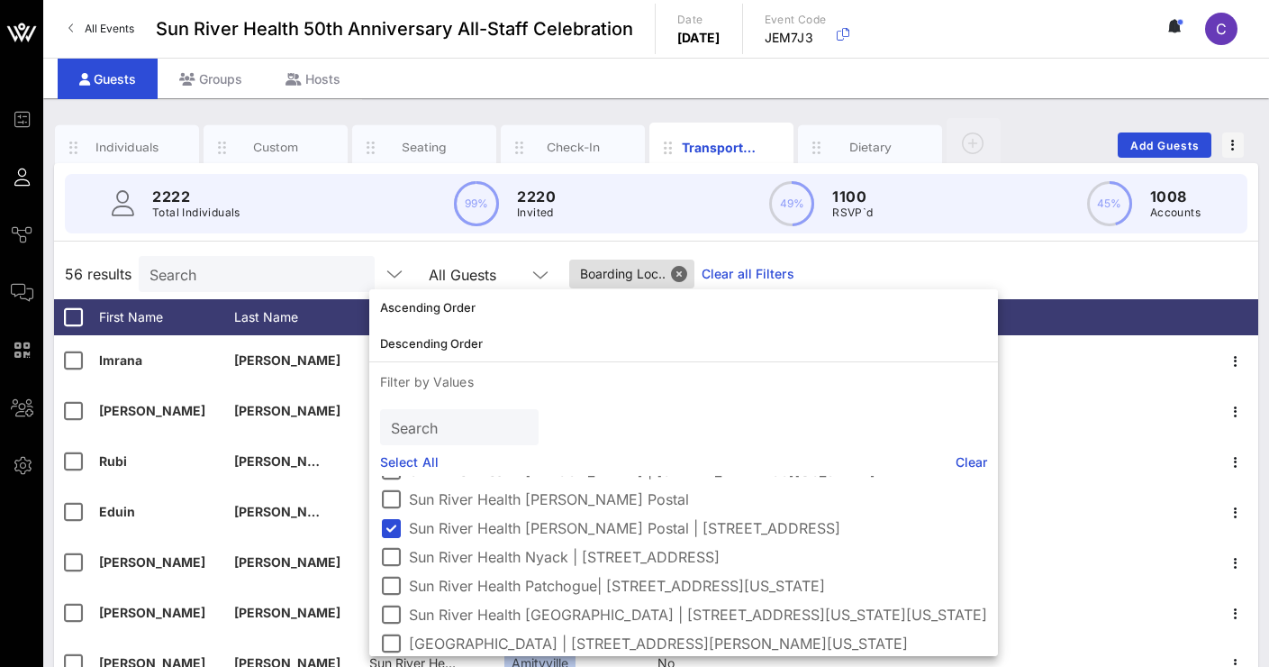
click at [1107, 268] on div "56 results Search All Guests Boarding Loc.. Clear all Filters" at bounding box center [656, 274] width 1204 height 50
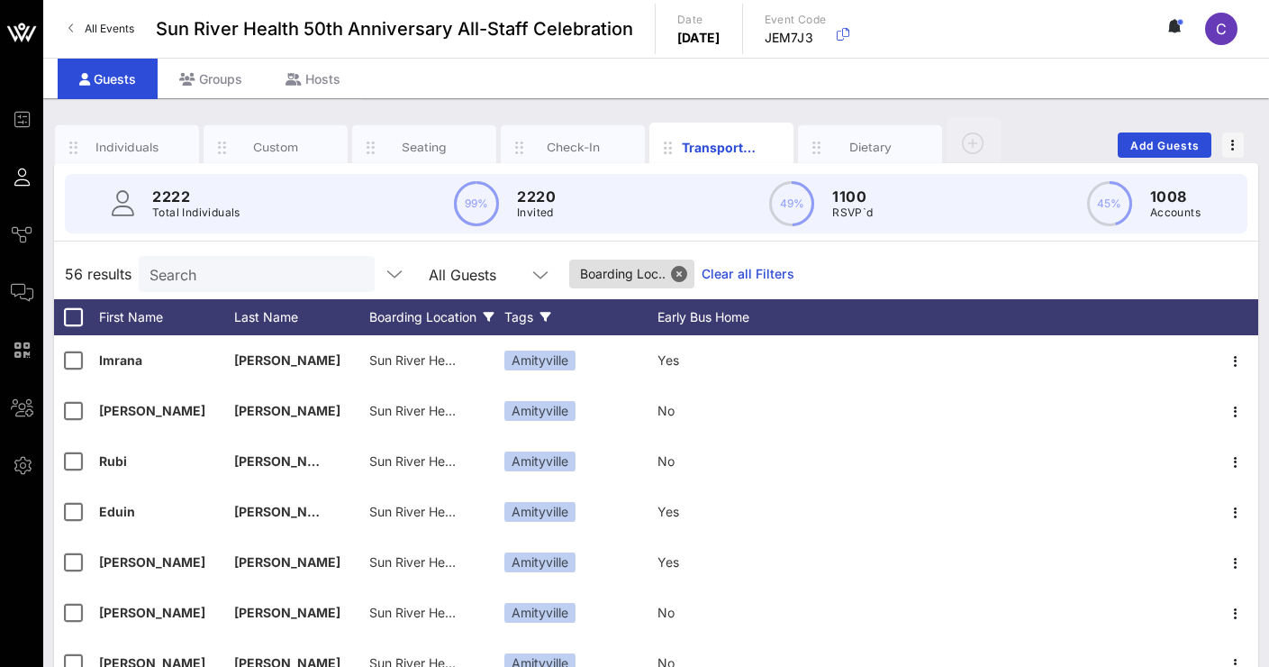
click at [535, 313] on div "Tags" at bounding box center [580, 317] width 153 height 36
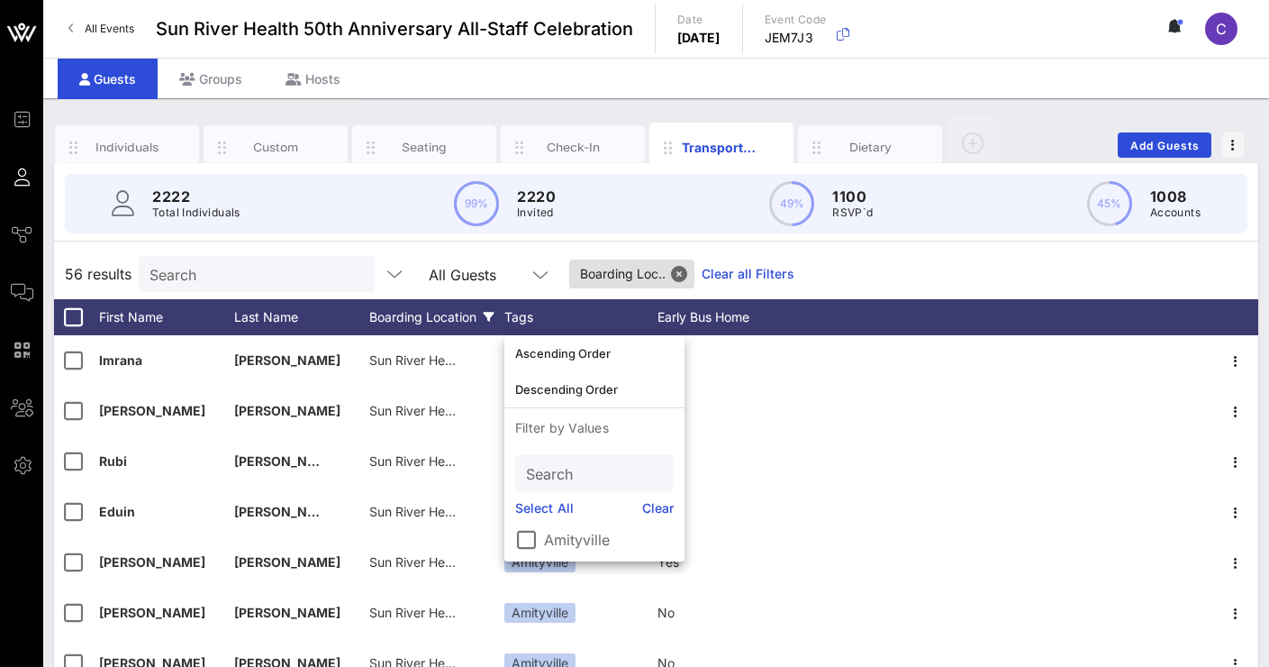
click at [902, 258] on div "56 results Search All Guests Boarding Loc.. Clear all Filters" at bounding box center [656, 274] width 1204 height 50
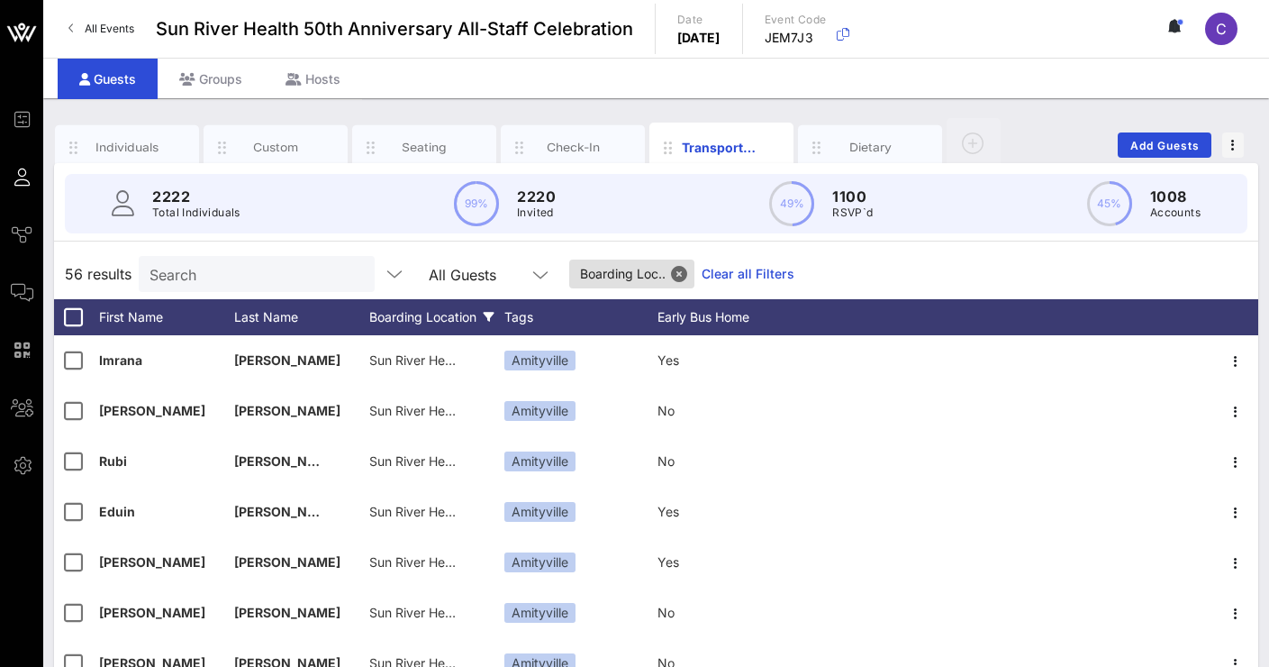
click at [733, 275] on link "Clear all Filters" at bounding box center [748, 274] width 93 height 20
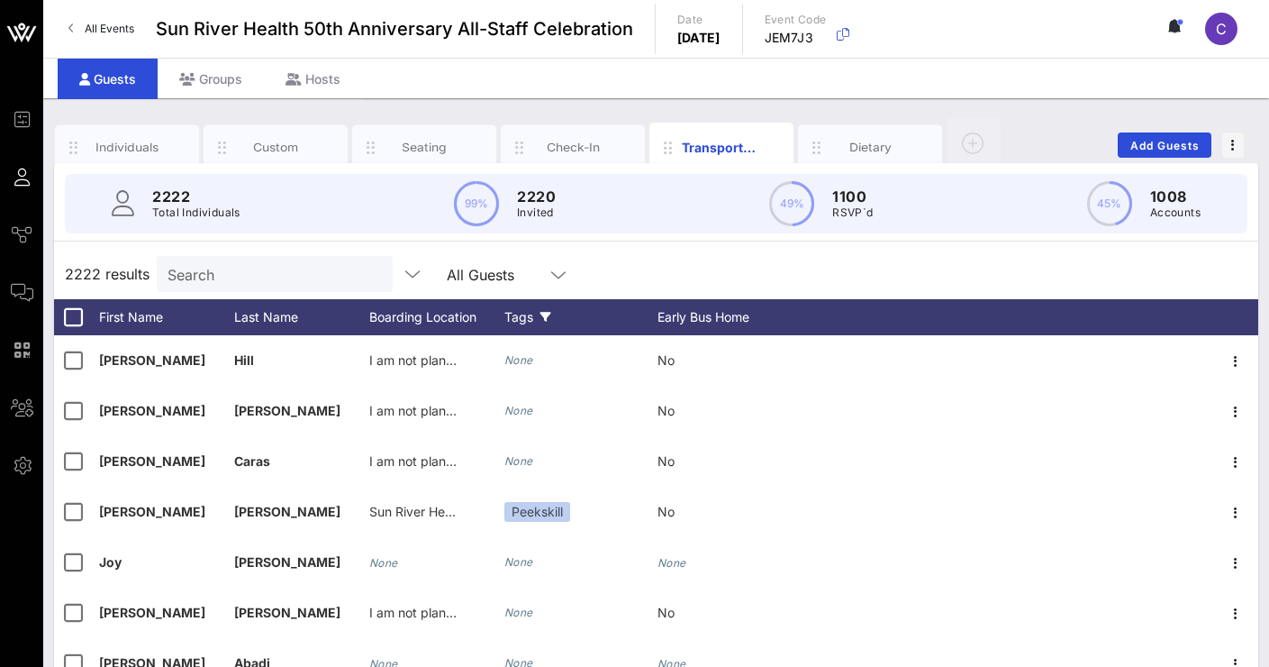
click at [533, 313] on div "Tags" at bounding box center [580, 317] width 153 height 36
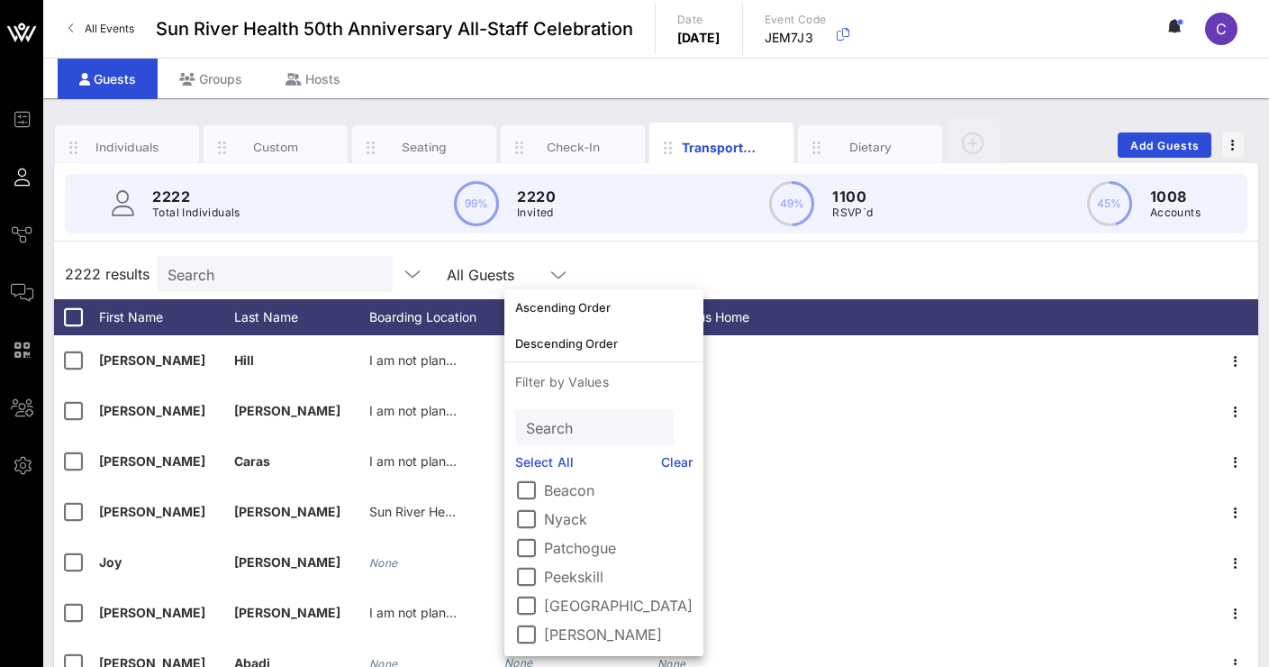
scroll to position [0, 0]
click at [528, 495] on div at bounding box center [526, 493] width 31 height 31
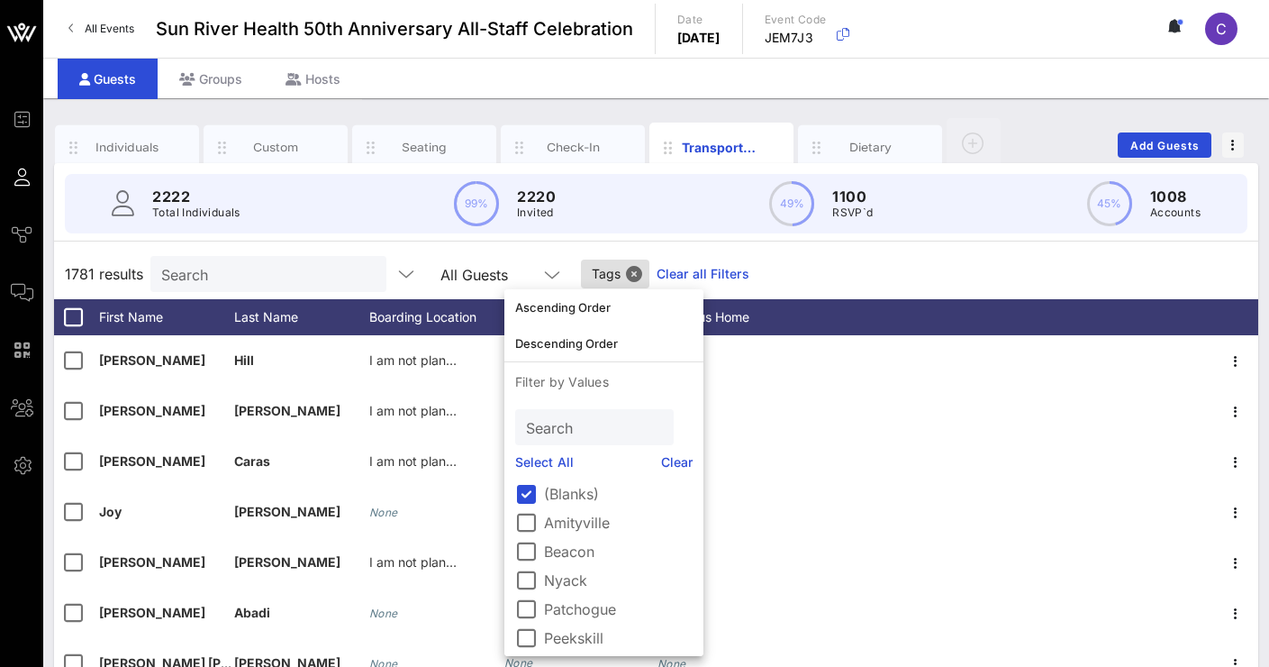
click at [803, 268] on div "1781 results Search All Guests Tags Clear all Filters" at bounding box center [656, 274] width 1204 height 50
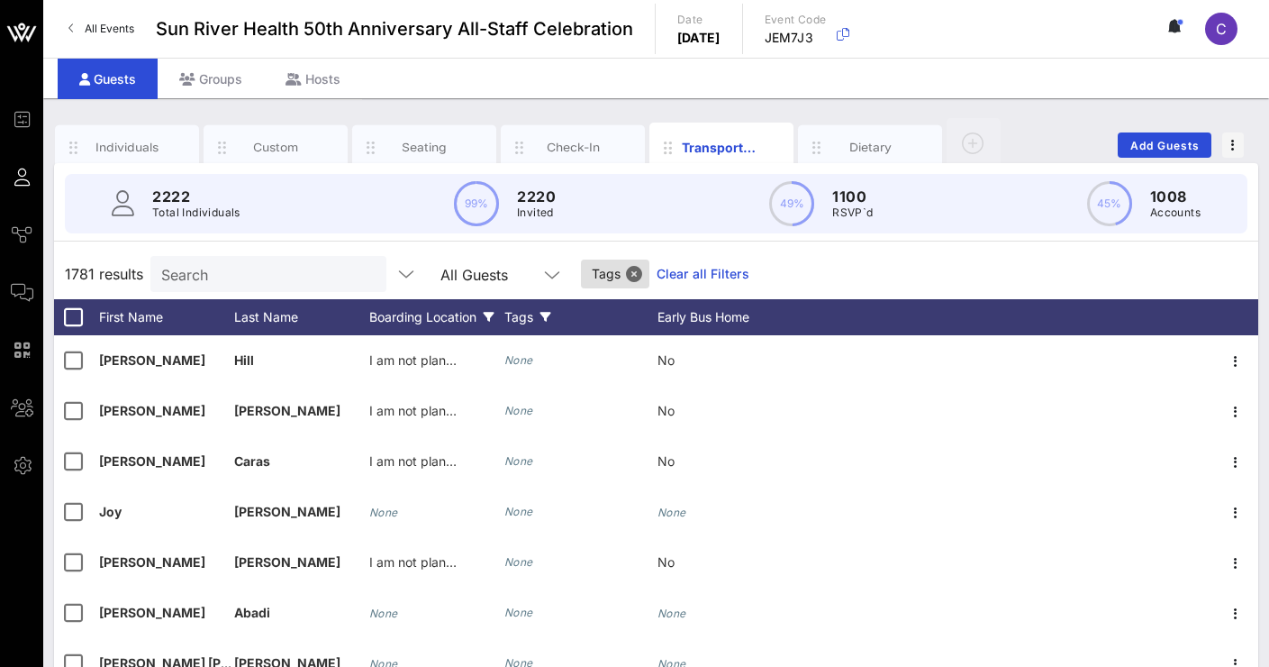
click at [407, 330] on div "Boarding Location" at bounding box center [436, 317] width 135 height 36
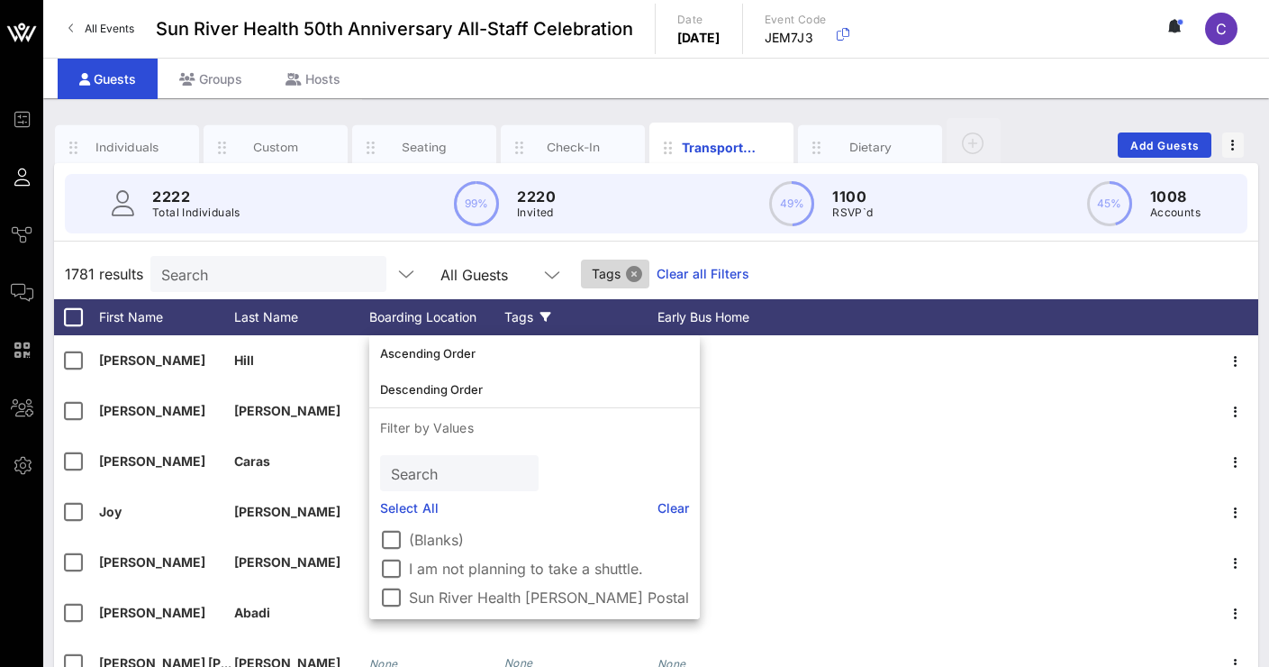
click at [641, 273] on button "Close" at bounding box center [634, 274] width 16 height 16
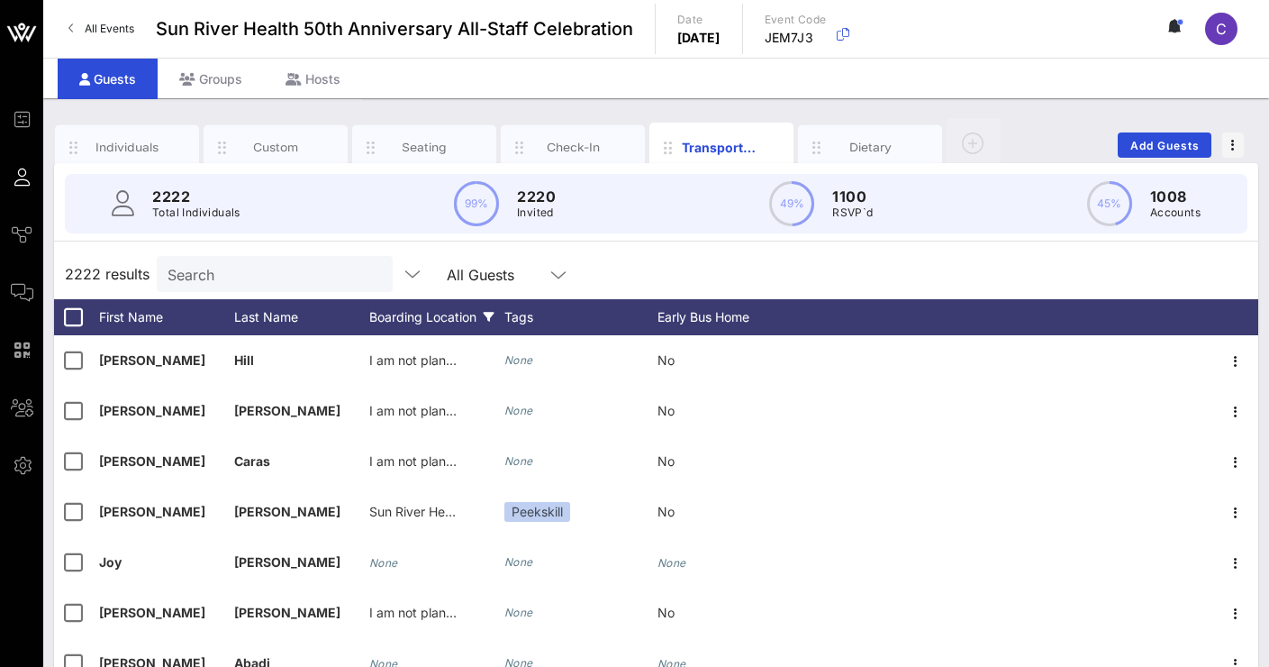
click at [456, 315] on div "Boarding Location" at bounding box center [436, 317] width 135 height 36
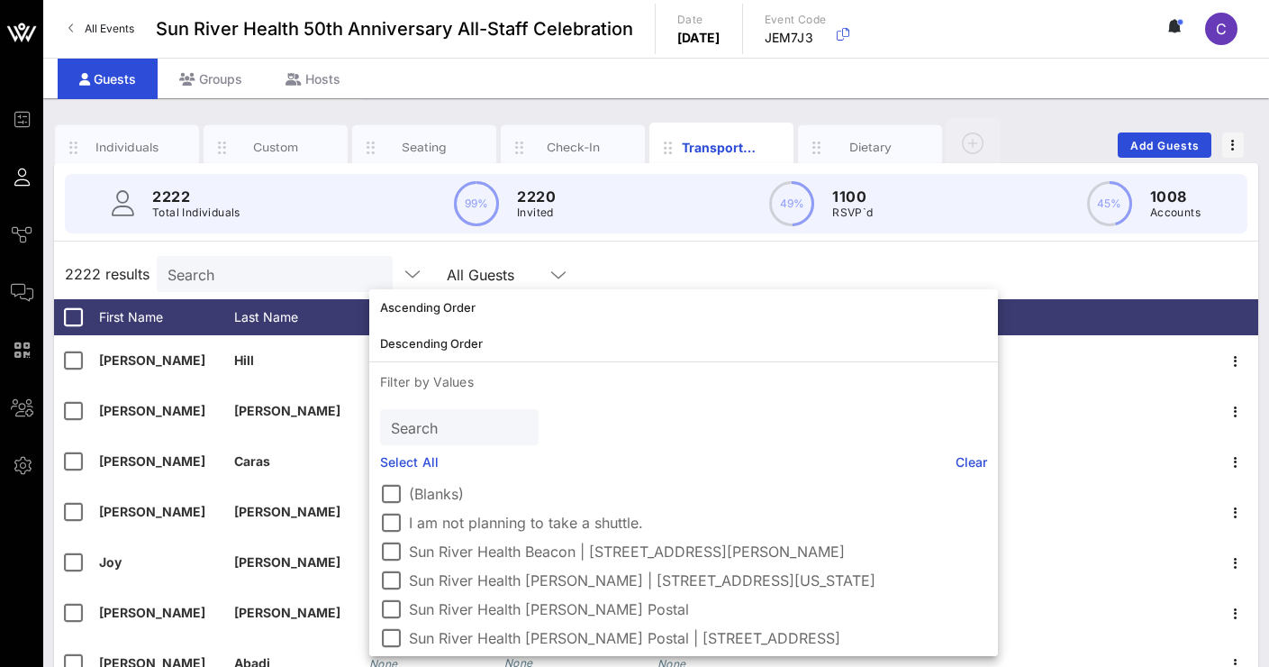
click at [642, 266] on div "2222 results Search All Guests" at bounding box center [656, 274] width 1204 height 50
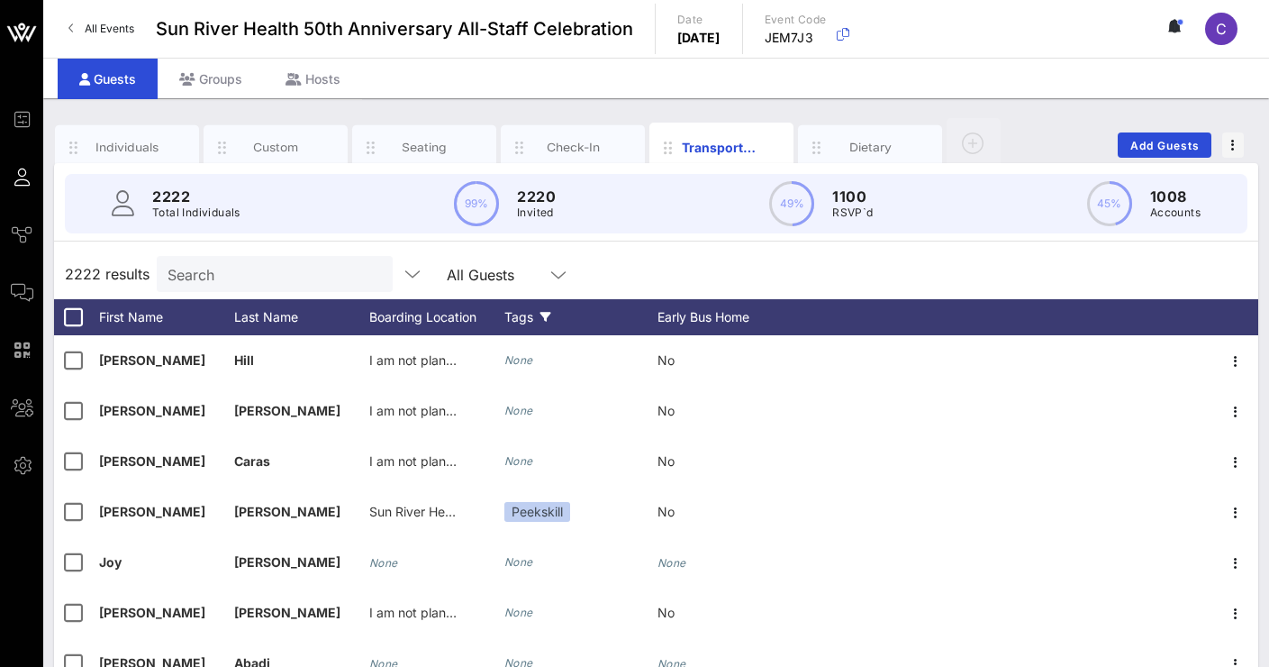
click at [527, 314] on div "Tags" at bounding box center [580, 317] width 153 height 36
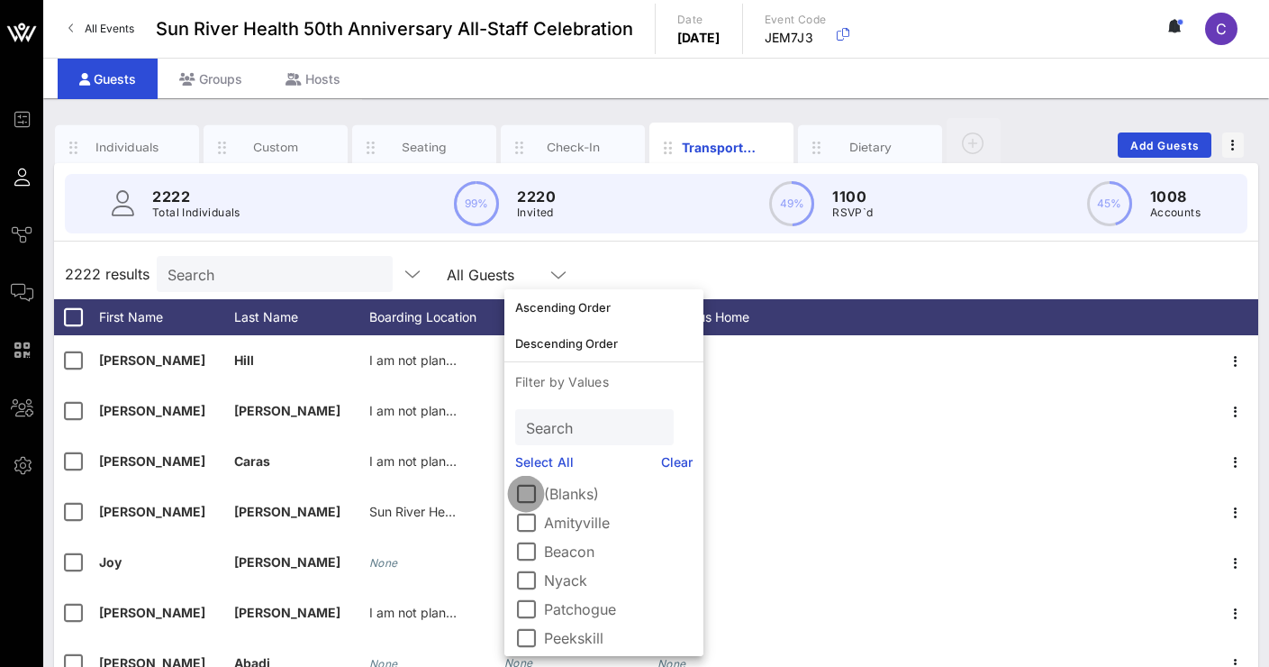
click at [535, 497] on div at bounding box center [526, 493] width 31 height 31
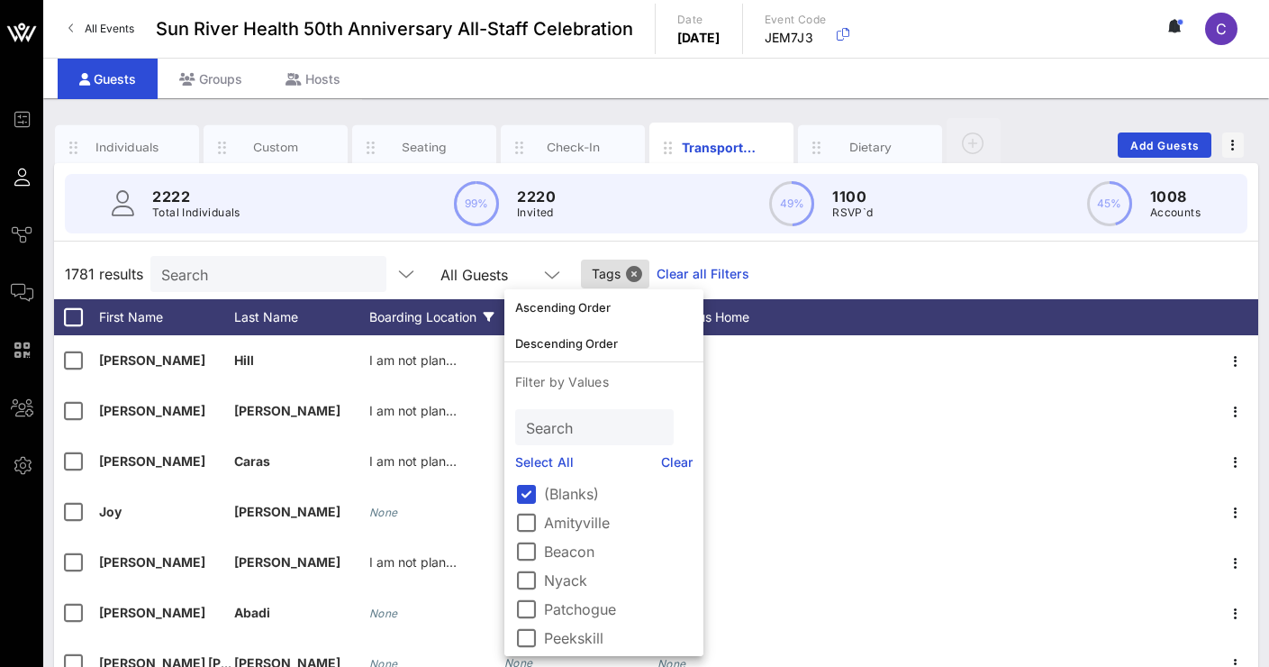
click at [395, 309] on div "Boarding Location" at bounding box center [436, 317] width 135 height 36
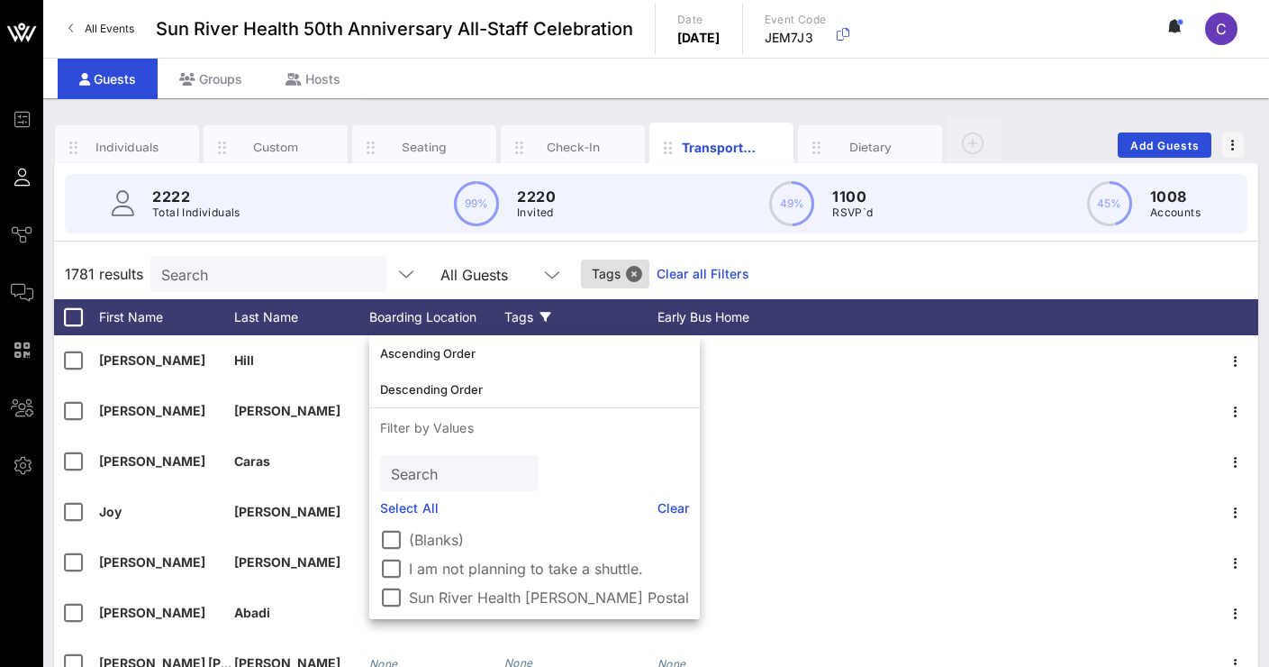
click at [426, 472] on input "Search" at bounding box center [457, 472] width 133 height 23
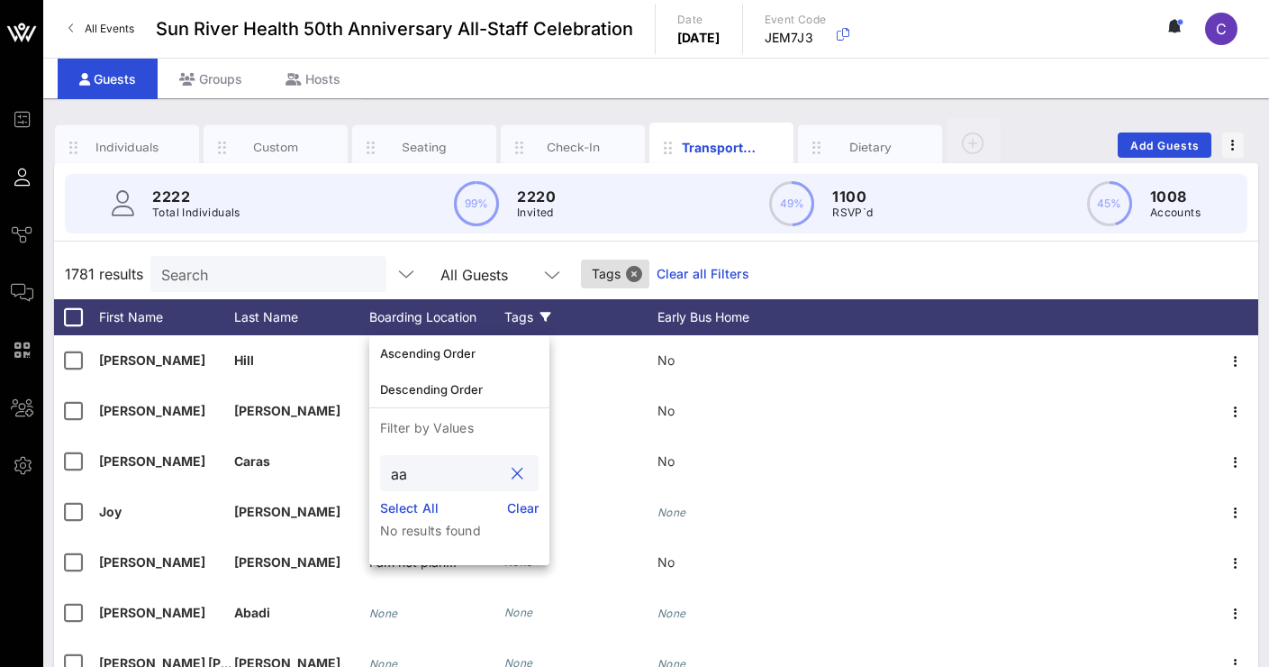
type input "a"
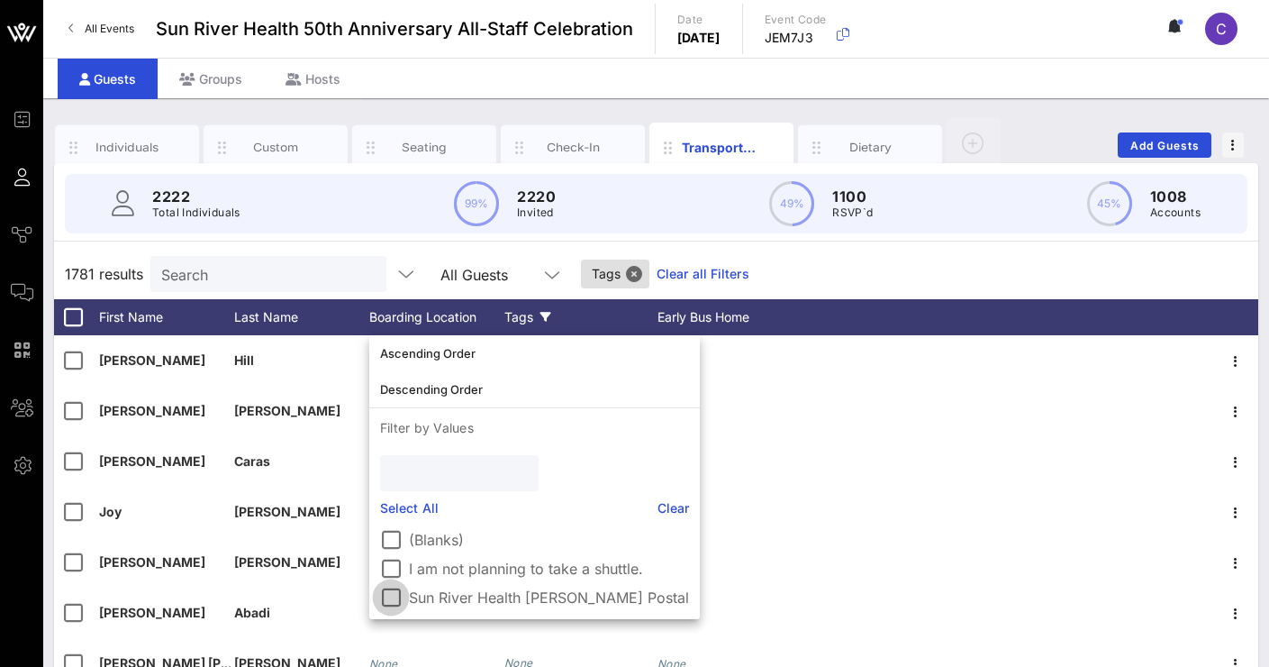
click at [398, 602] on div at bounding box center [391, 597] width 31 height 31
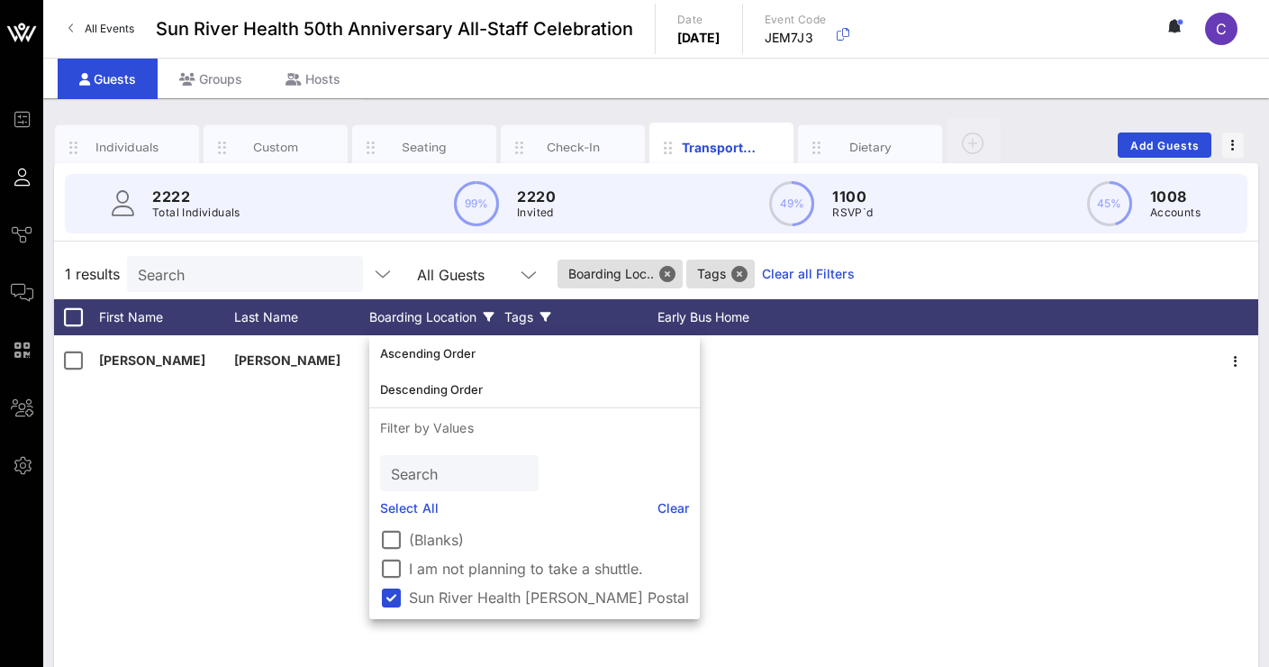
click at [789, 478] on div "[PERSON_NAME] Sun River Health [PERSON_NAME] Postal None Yes" at bounding box center [656, 605] width 1204 height 541
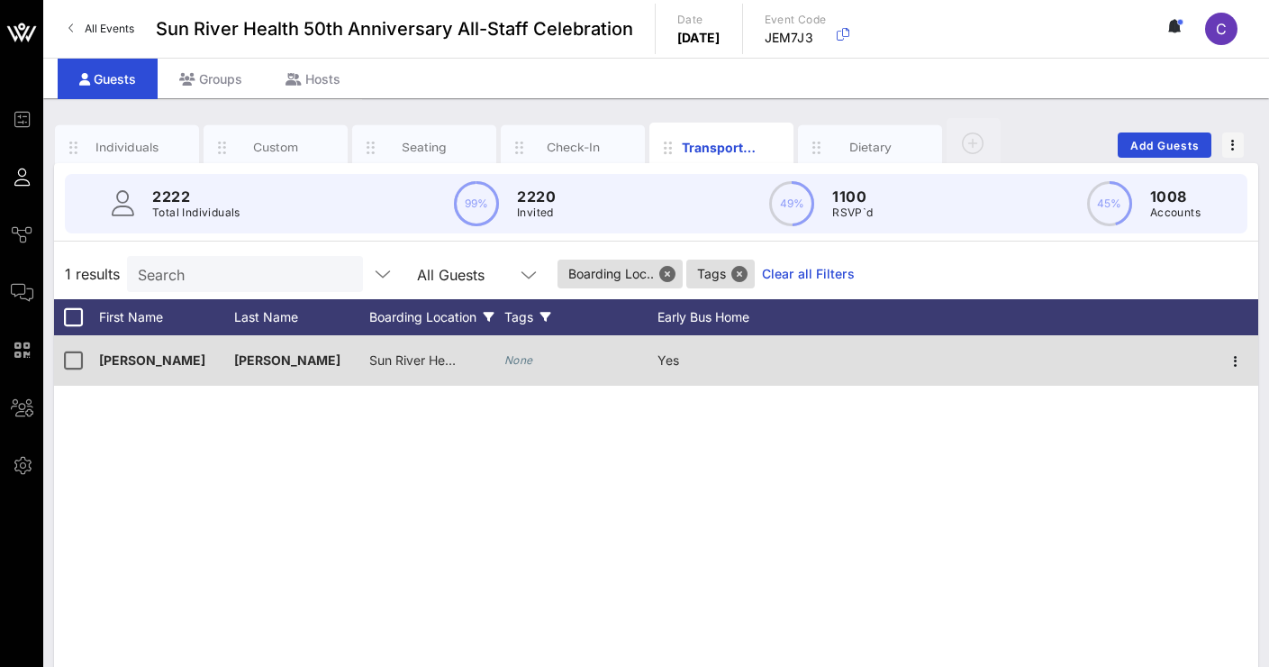
click at [428, 363] on span "Sun River Health [PERSON_NAME] Postal" at bounding box center [491, 359] width 244 height 15
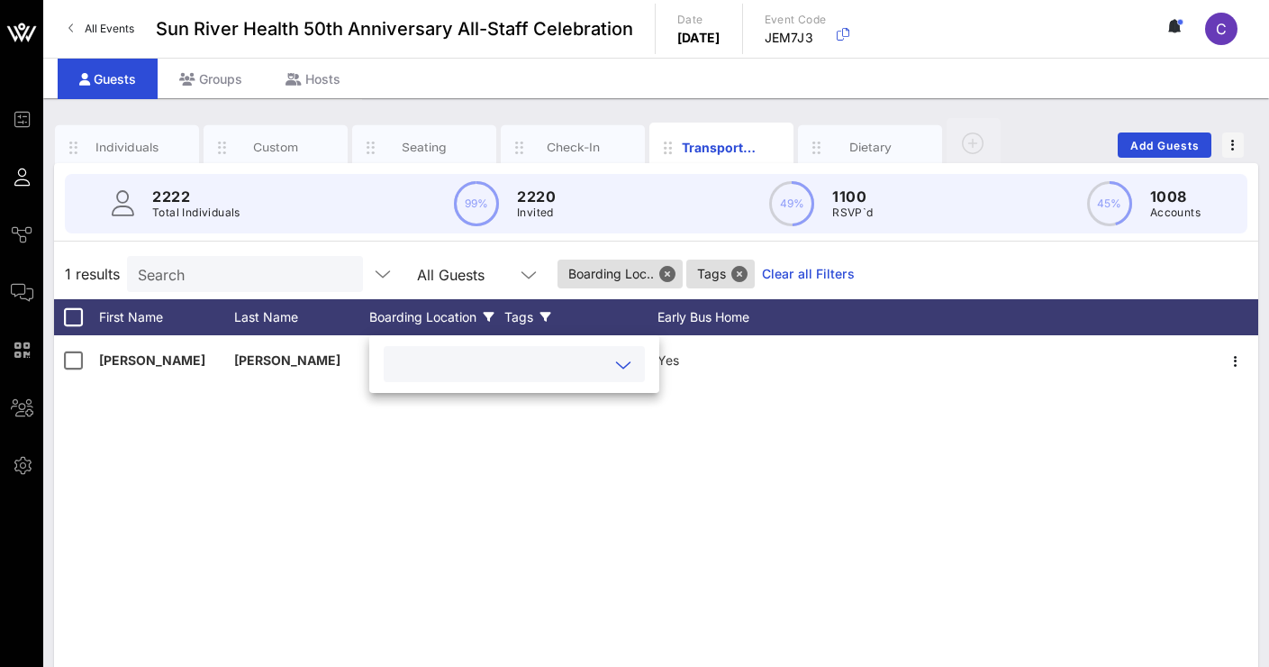
click at [468, 319] on div "Boarding Location" at bounding box center [436, 317] width 135 height 36
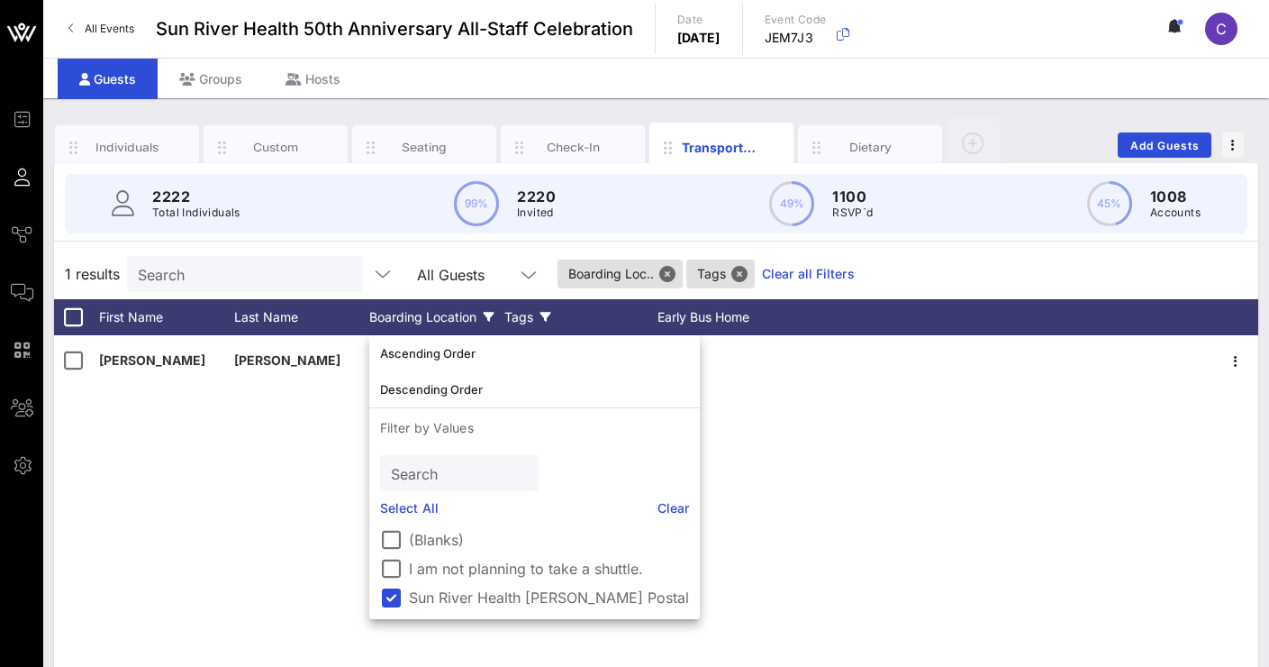
click at [470, 319] on div "Boarding Location" at bounding box center [436, 317] width 135 height 36
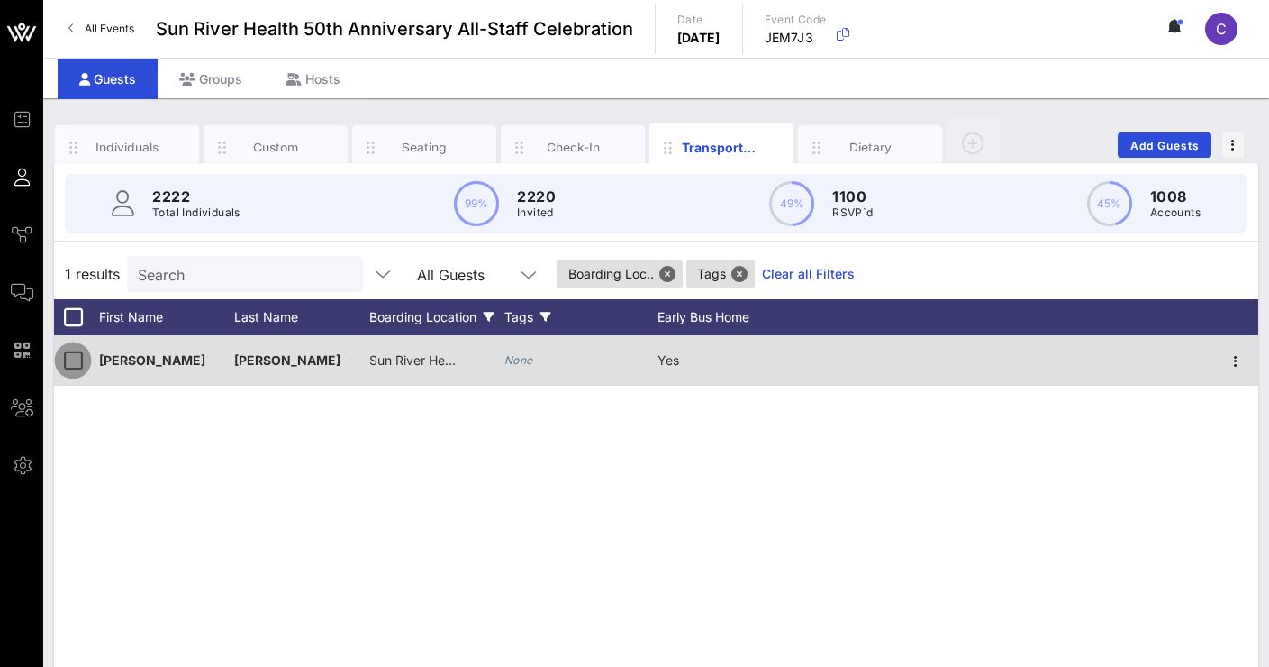
click at [69, 362] on div at bounding box center [73, 360] width 31 height 31
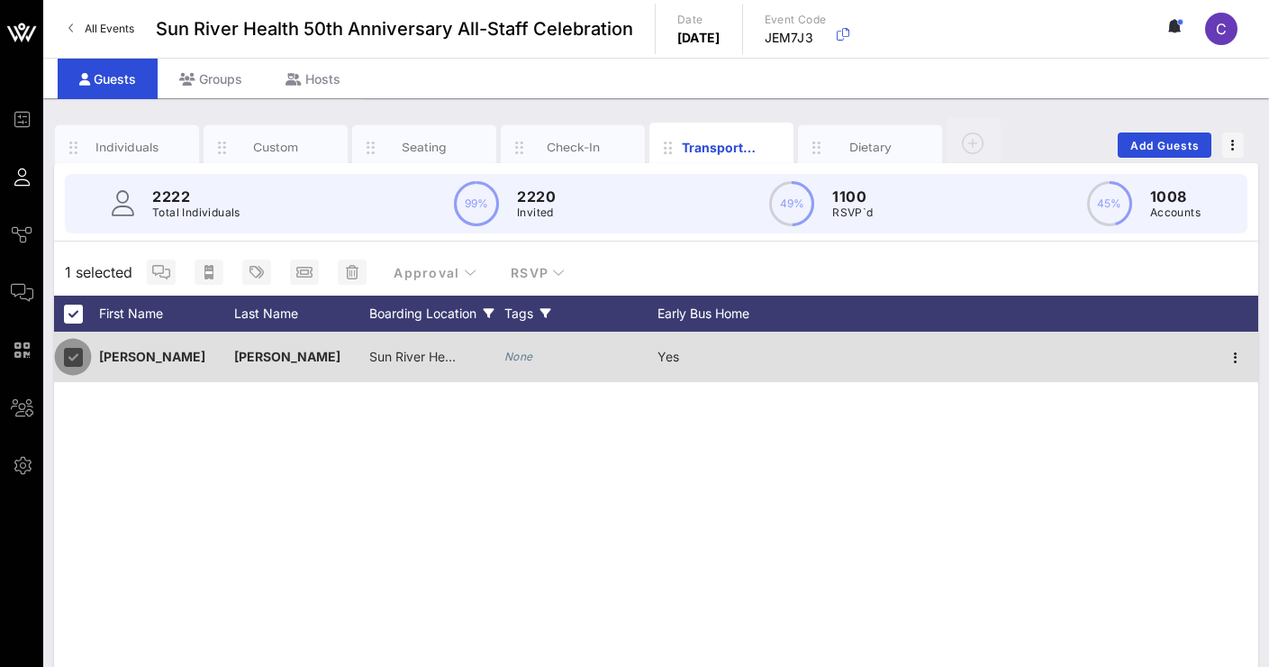
click at [69, 362] on div at bounding box center [73, 356] width 31 height 31
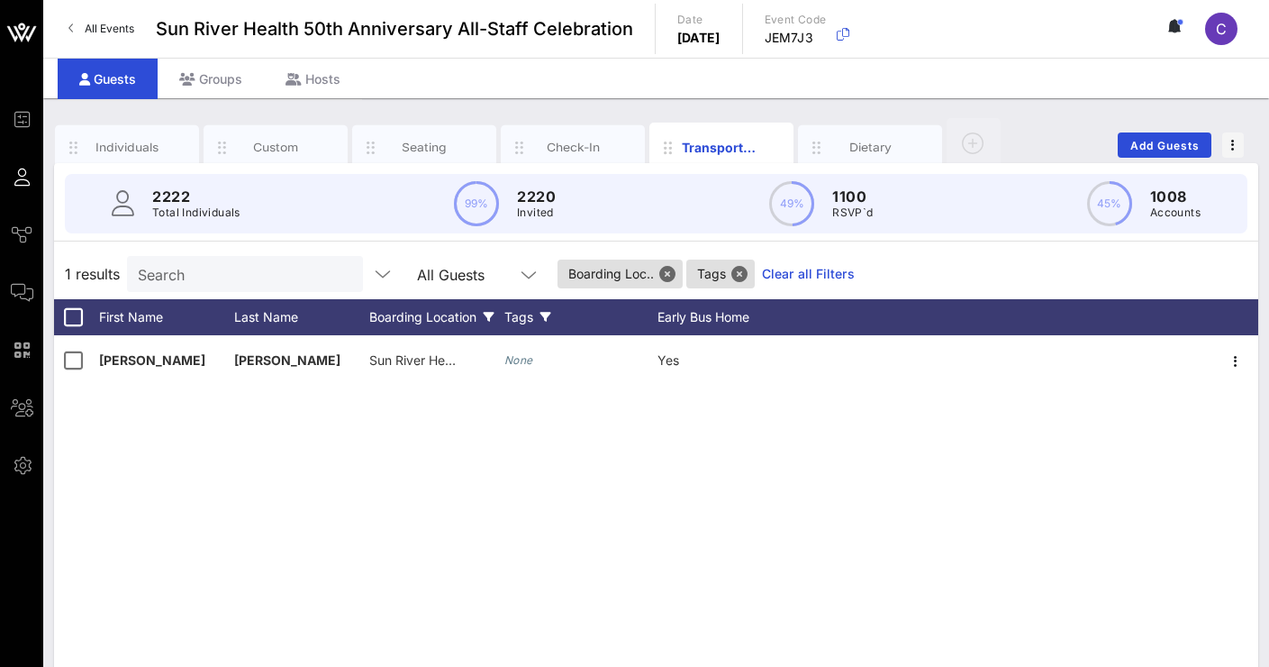
click at [457, 326] on div "Boarding Location" at bounding box center [436, 317] width 135 height 36
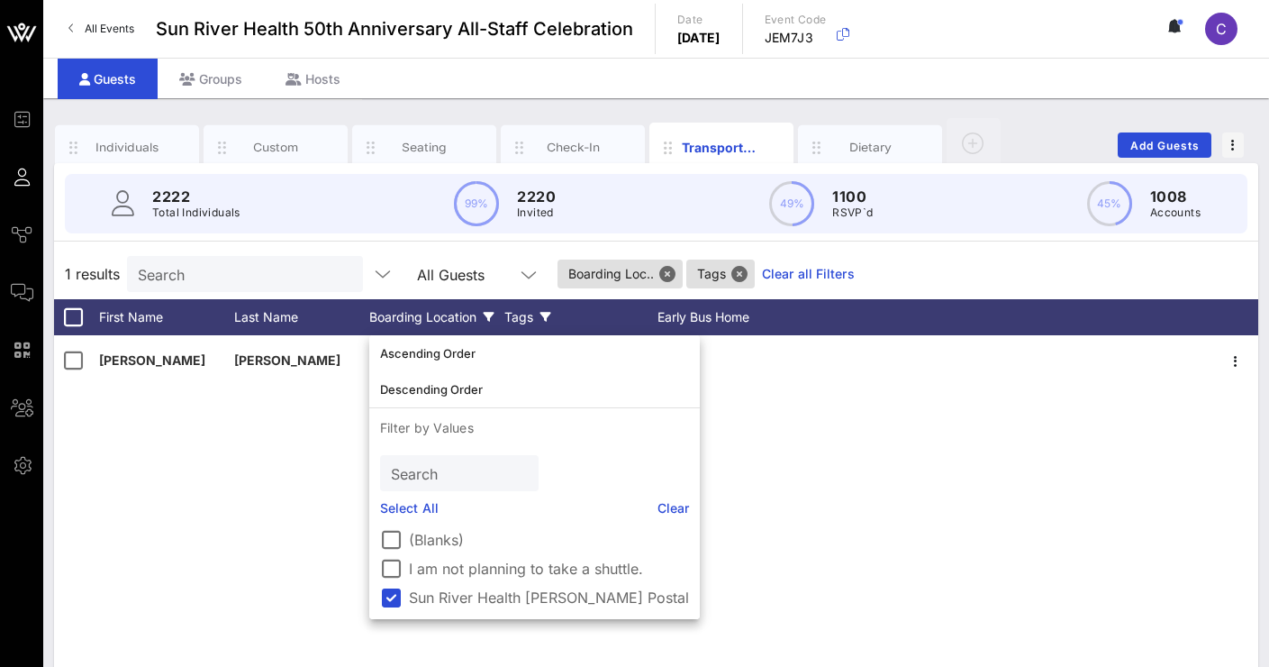
drag, startPoint x: 803, startPoint y: 483, endPoint x: 758, endPoint y: 462, distance: 49.6
click at [803, 483] on div "[PERSON_NAME] Sun River Health [PERSON_NAME] Postal None Yes" at bounding box center [656, 605] width 1204 height 541
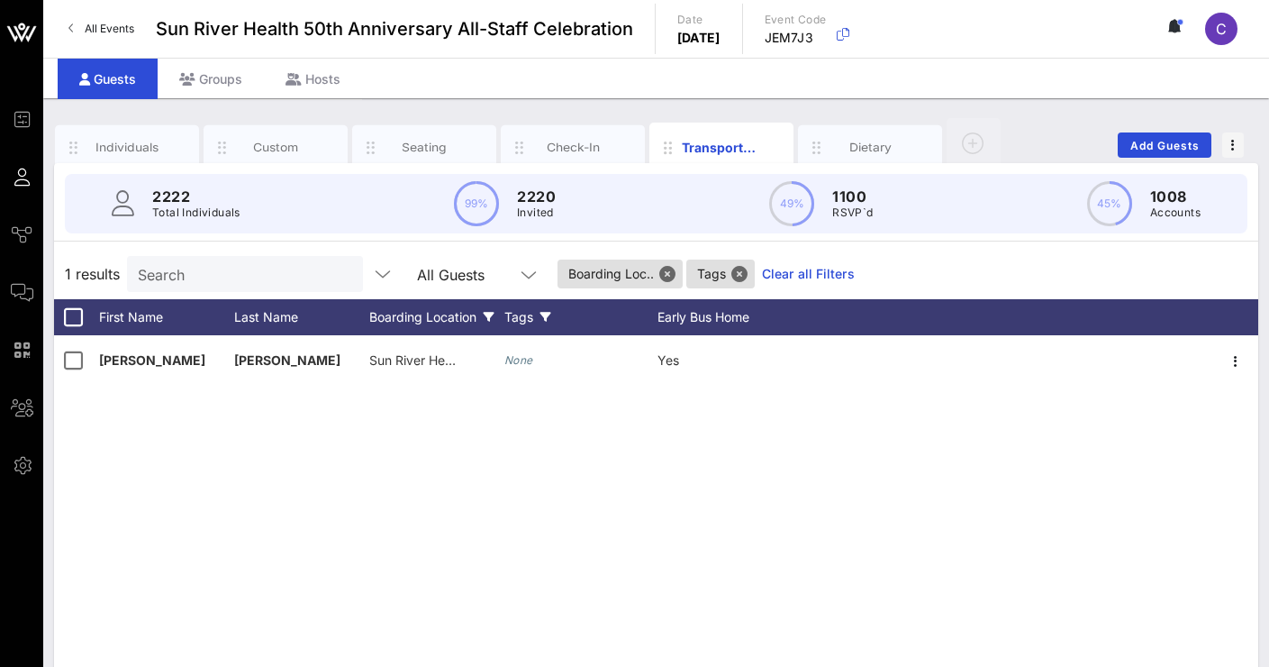
click at [539, 318] on div "Tags" at bounding box center [580, 317] width 153 height 36
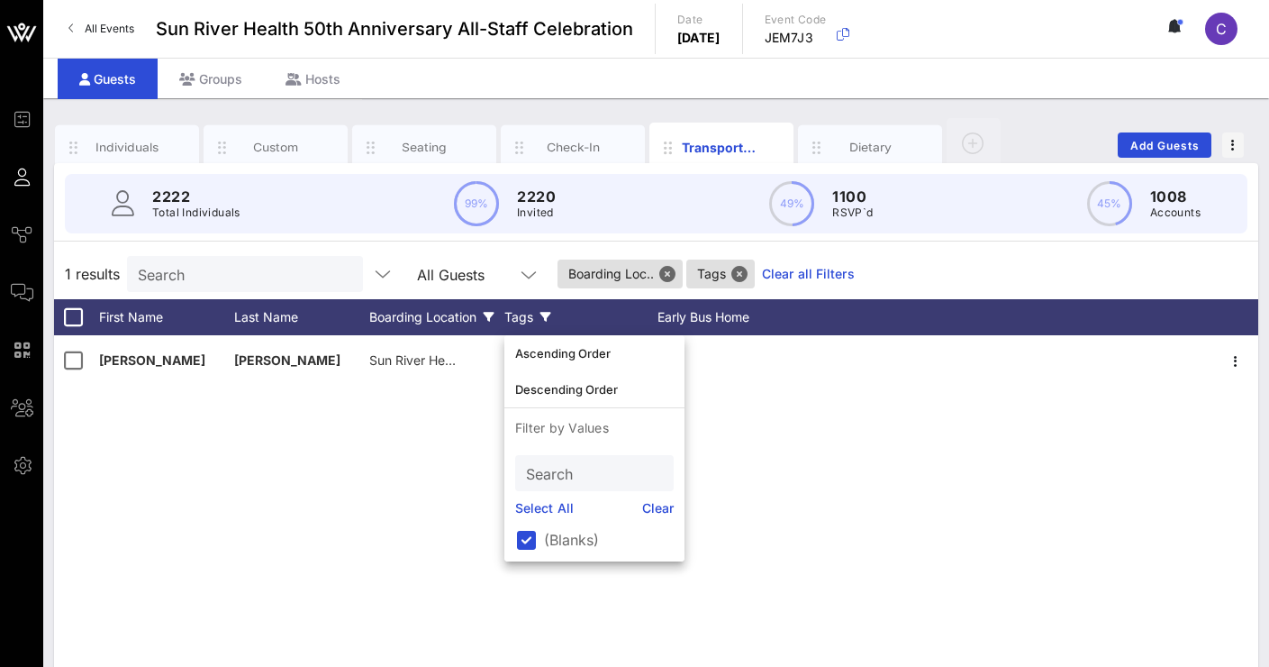
click at [539, 318] on div "Tags" at bounding box center [580, 317] width 153 height 36
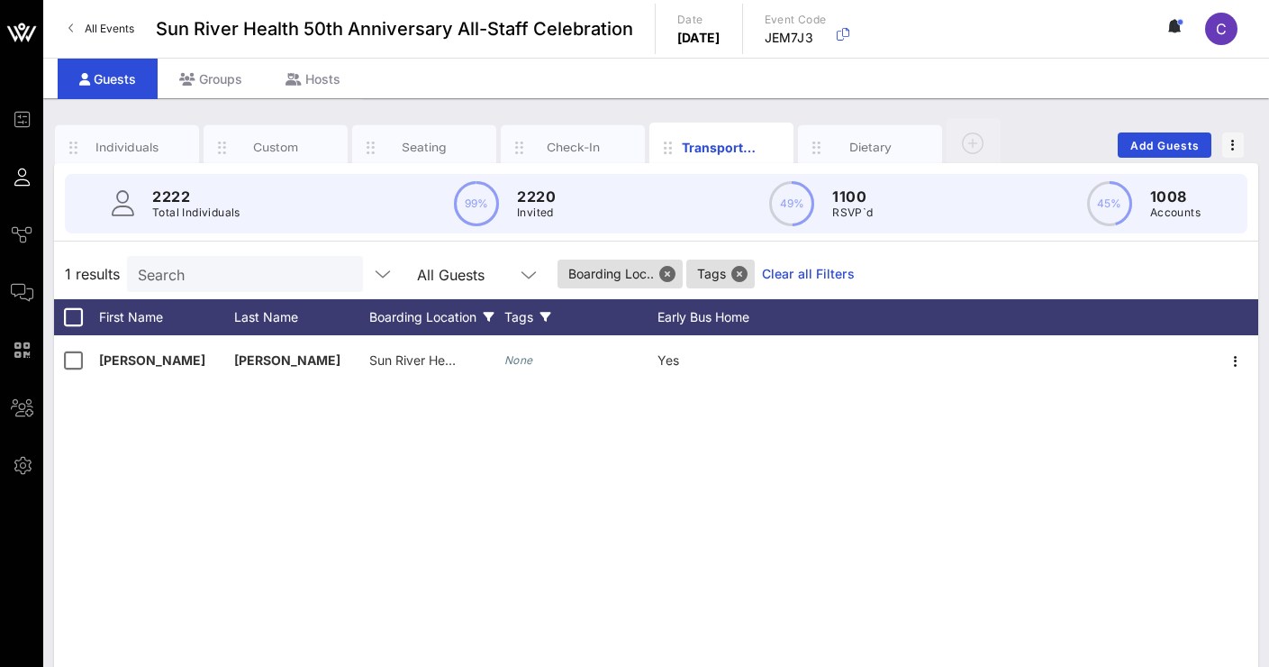
click at [536, 313] on div "Tags" at bounding box center [580, 317] width 153 height 36
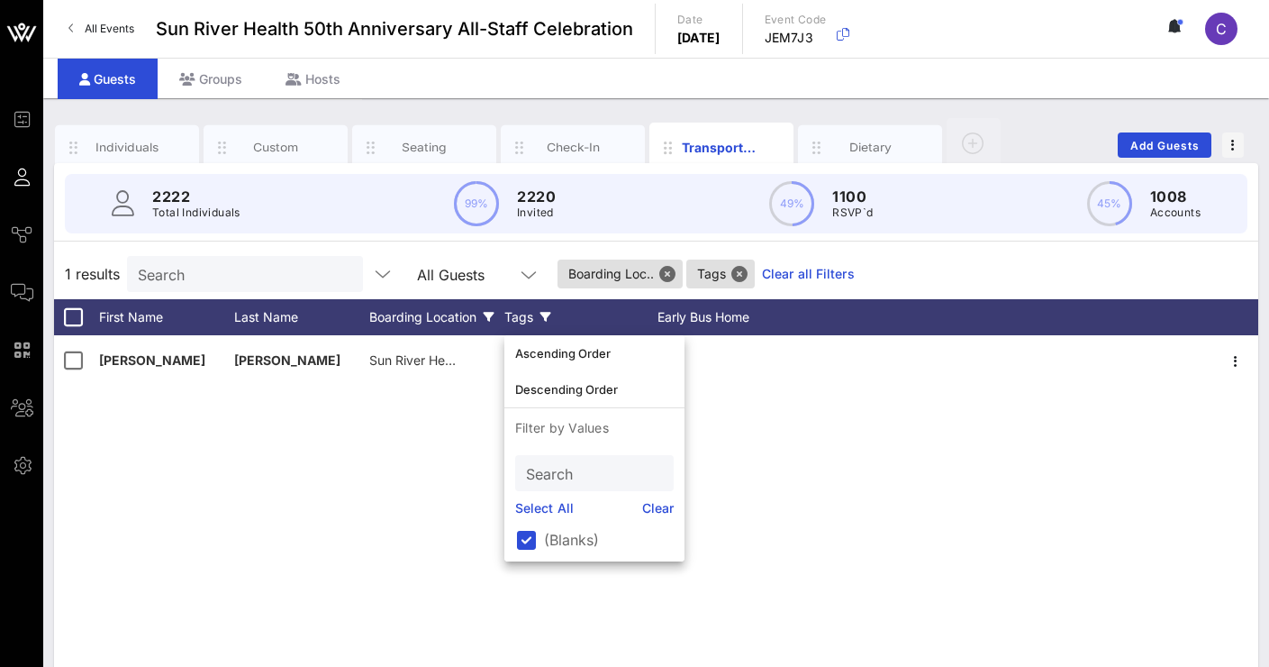
click at [536, 313] on div "Tags" at bounding box center [580, 317] width 153 height 36
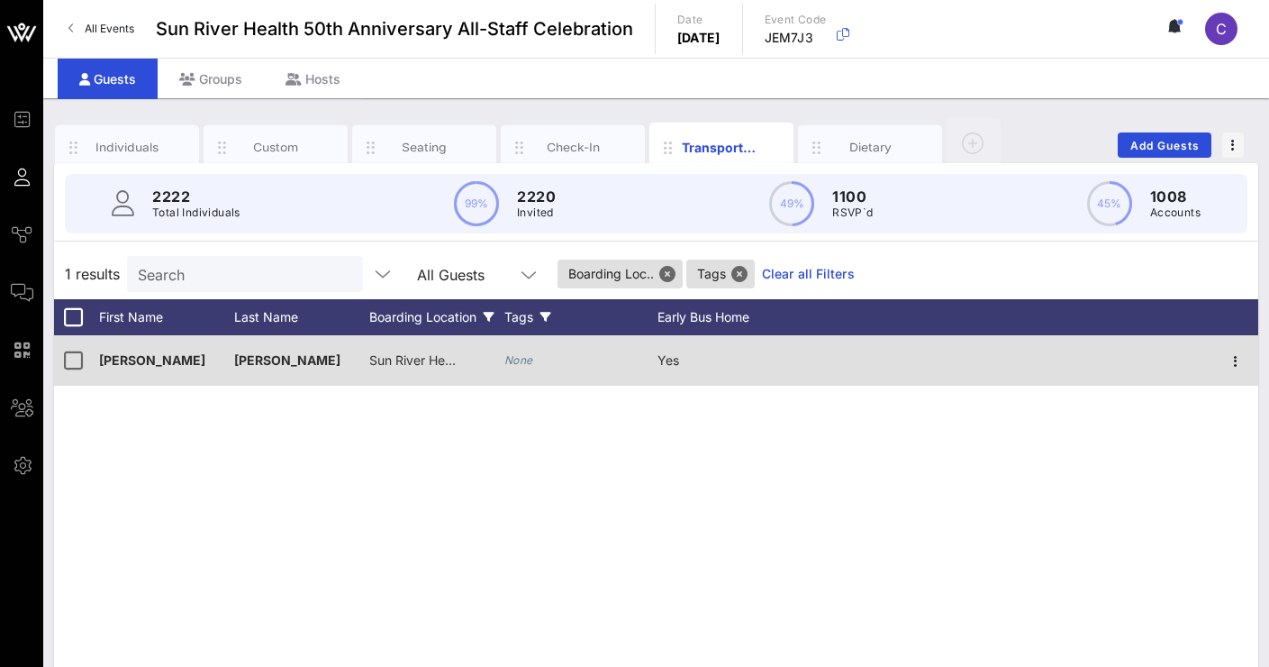
click at [516, 353] on icon "None" at bounding box center [518, 360] width 29 height 14
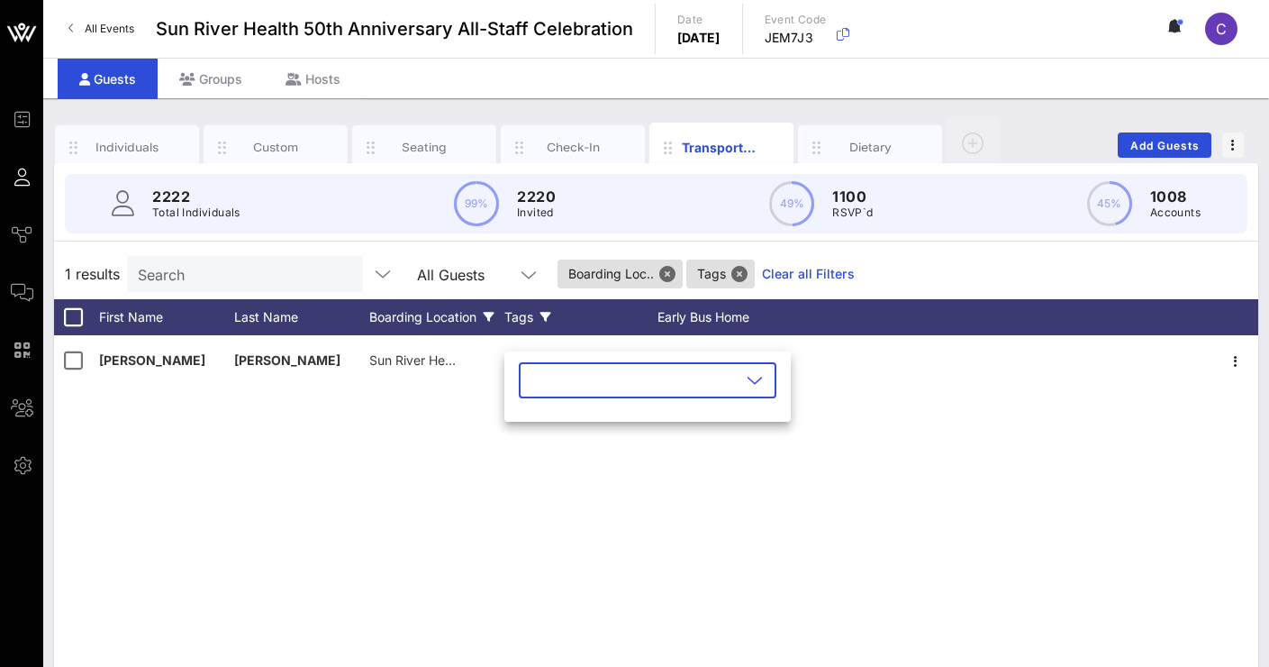
click at [753, 381] on icon at bounding box center [755, 380] width 16 height 22
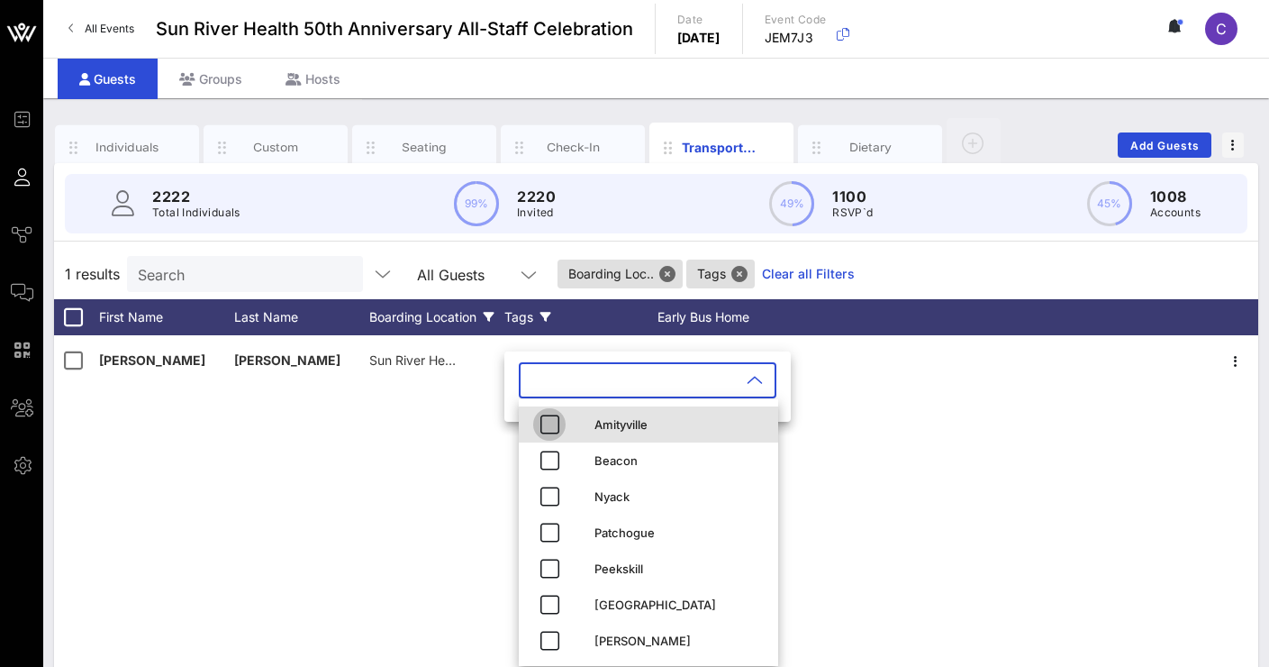
click at [540, 428] on icon "button" at bounding box center [550, 424] width 22 height 22
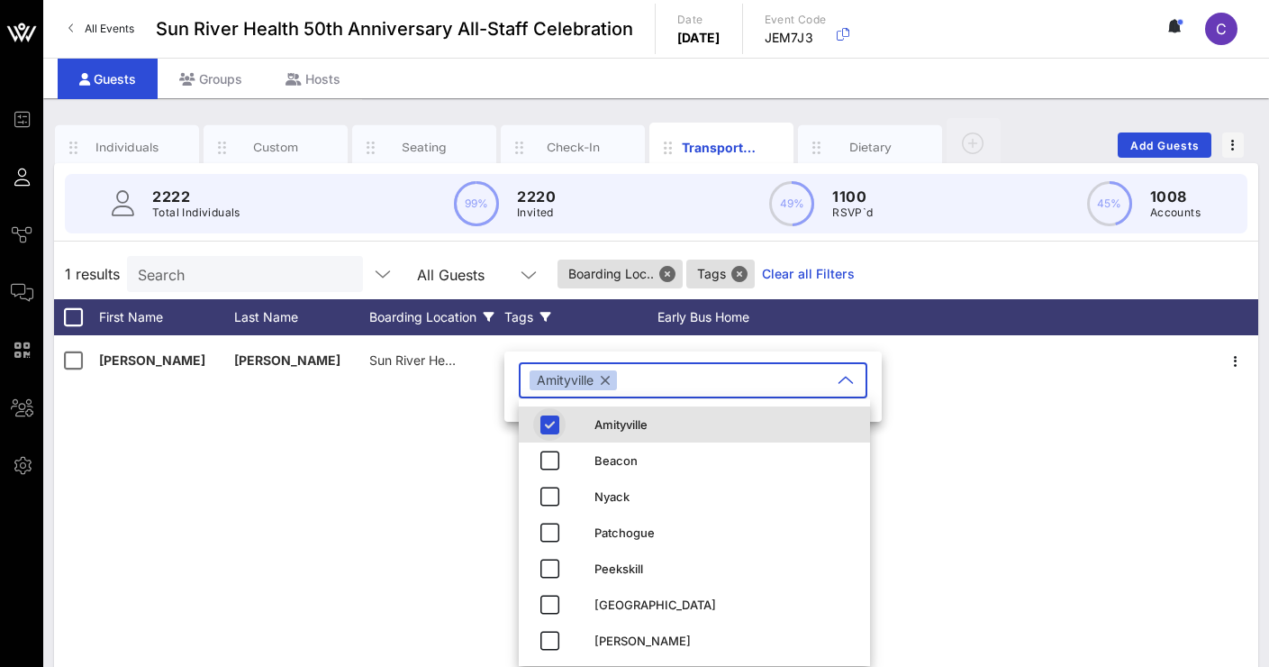
click at [549, 427] on icon "button" at bounding box center [550, 424] width 22 height 22
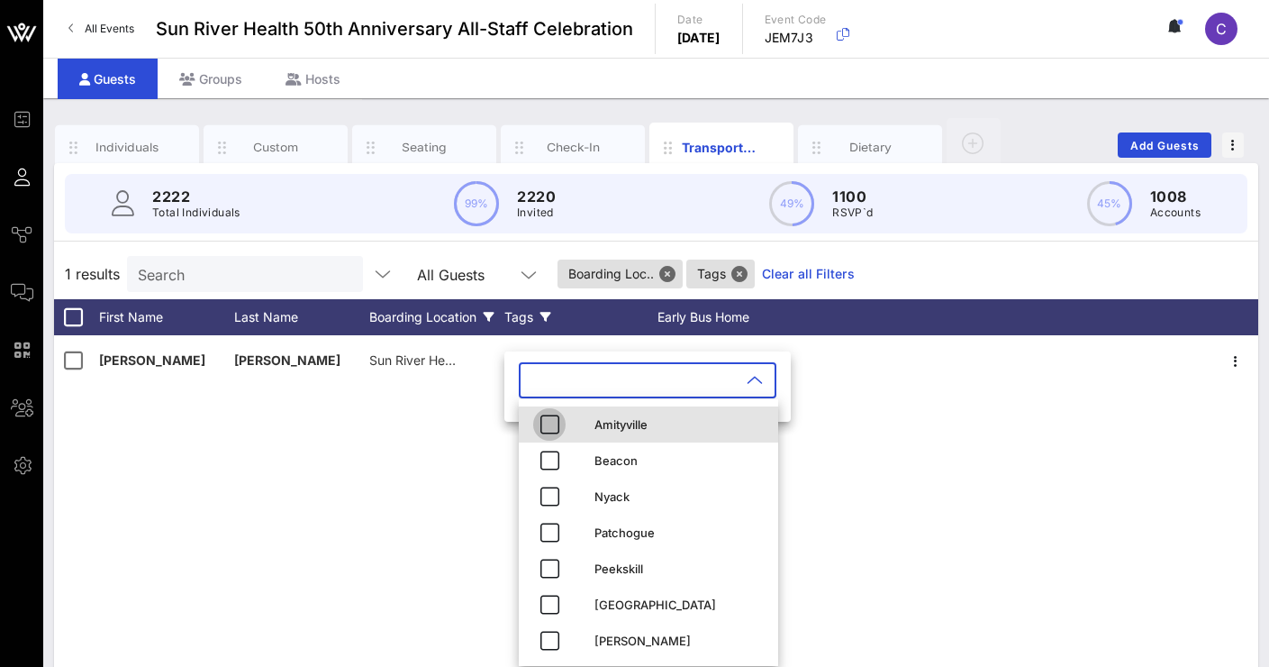
click at [541, 427] on icon "button" at bounding box center [550, 424] width 22 height 22
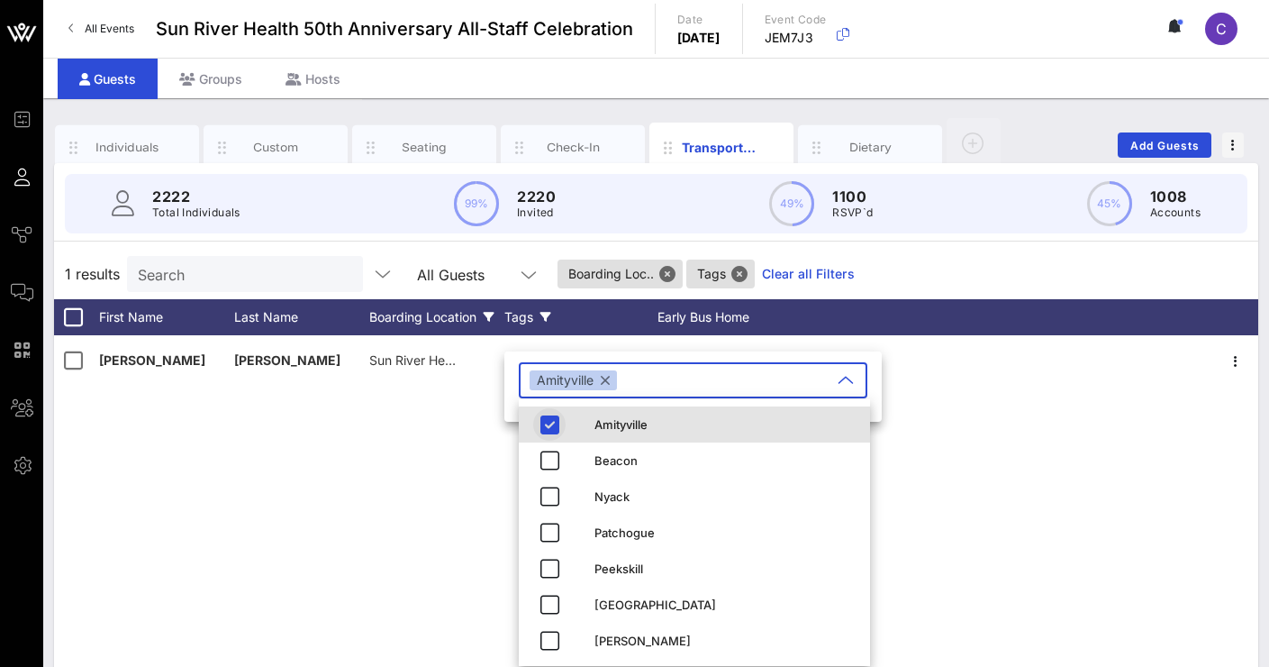
click at [545, 428] on icon "button" at bounding box center [550, 424] width 22 height 22
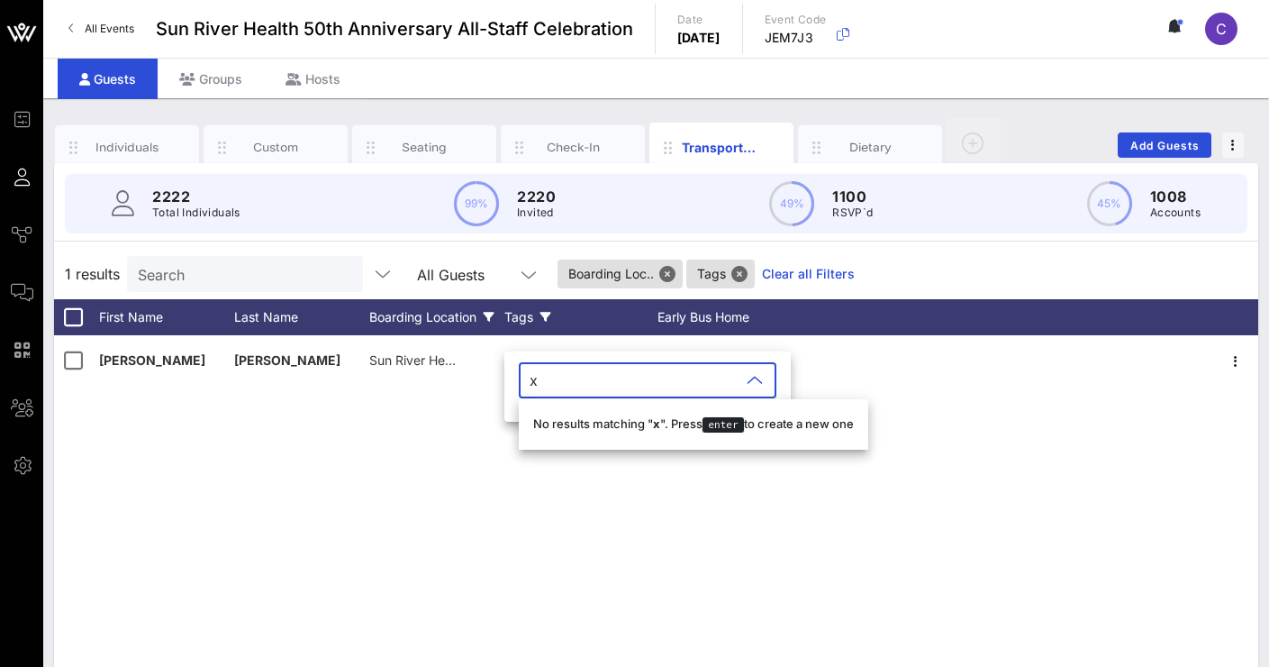
type input "x"
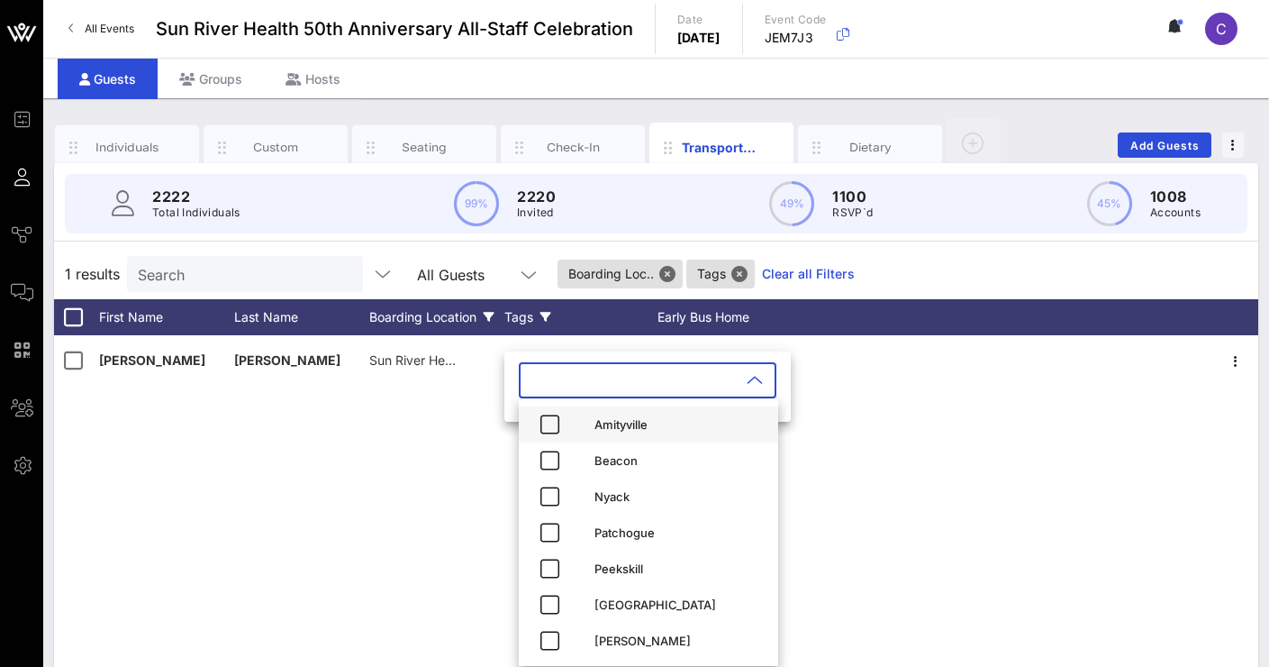
click at [397, 357] on span "Sun River Health [PERSON_NAME] Postal" at bounding box center [491, 359] width 244 height 15
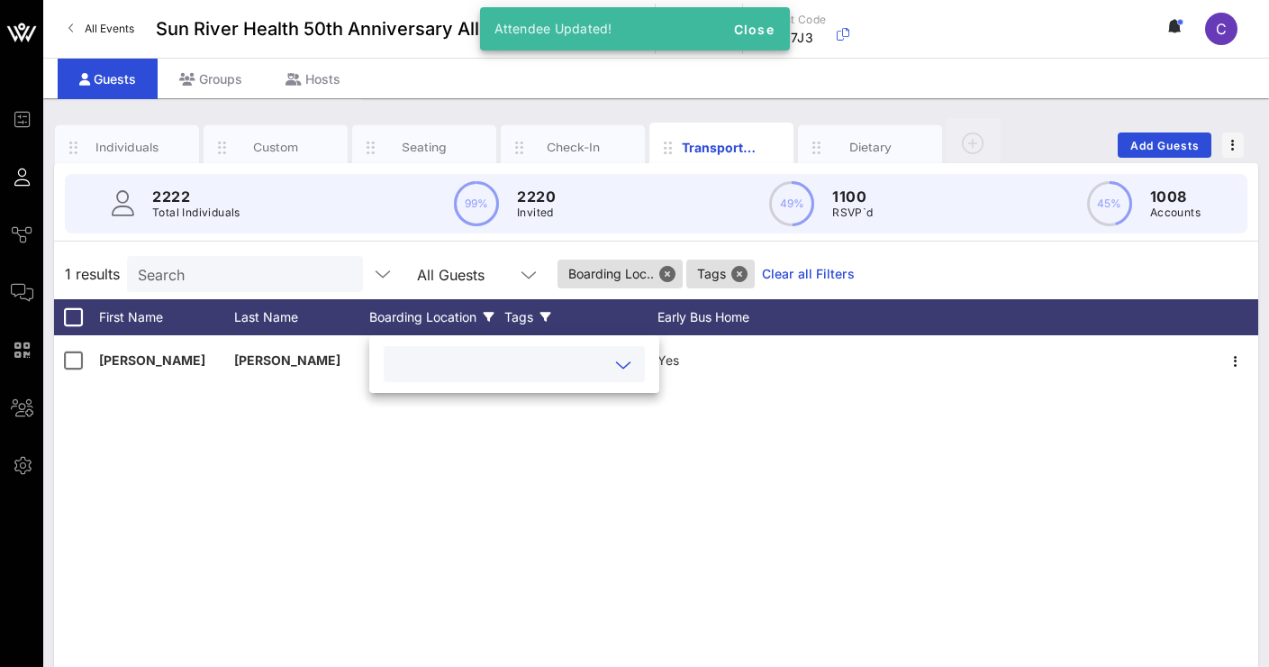
click at [335, 395] on div "[PERSON_NAME] Sun River Health [PERSON_NAME] Postal None Yes" at bounding box center [656, 605] width 1204 height 541
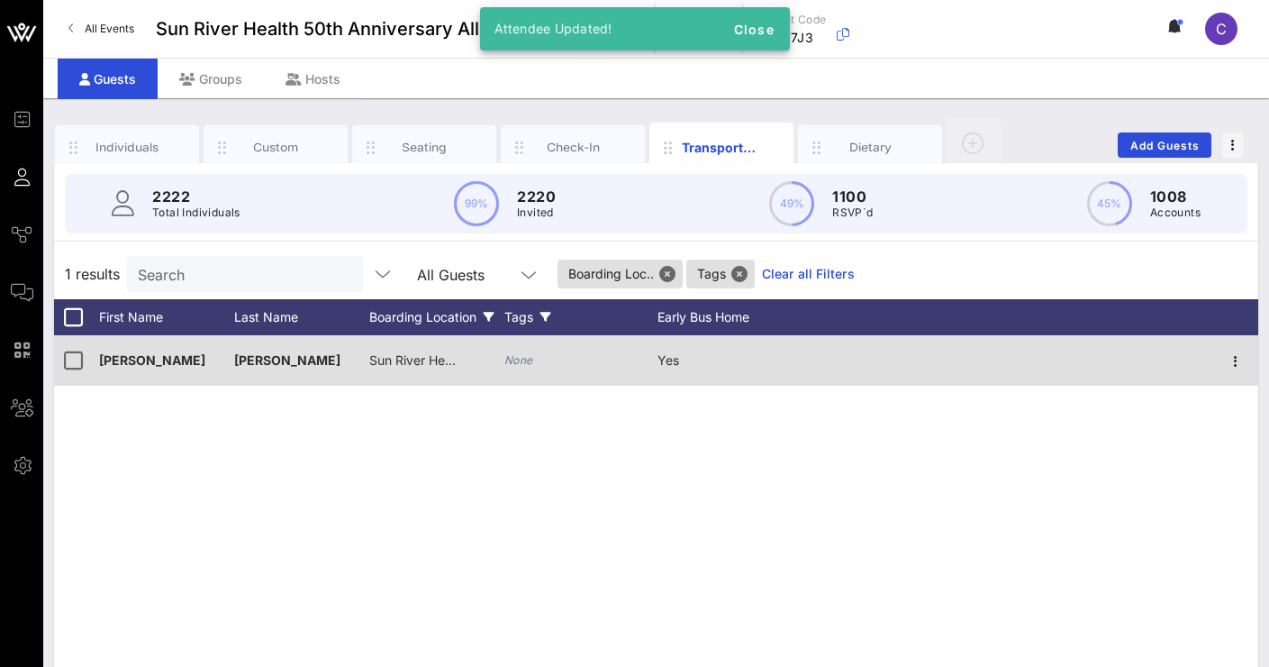
click at [425, 361] on span "Sun River Health [PERSON_NAME] Postal" at bounding box center [491, 359] width 244 height 15
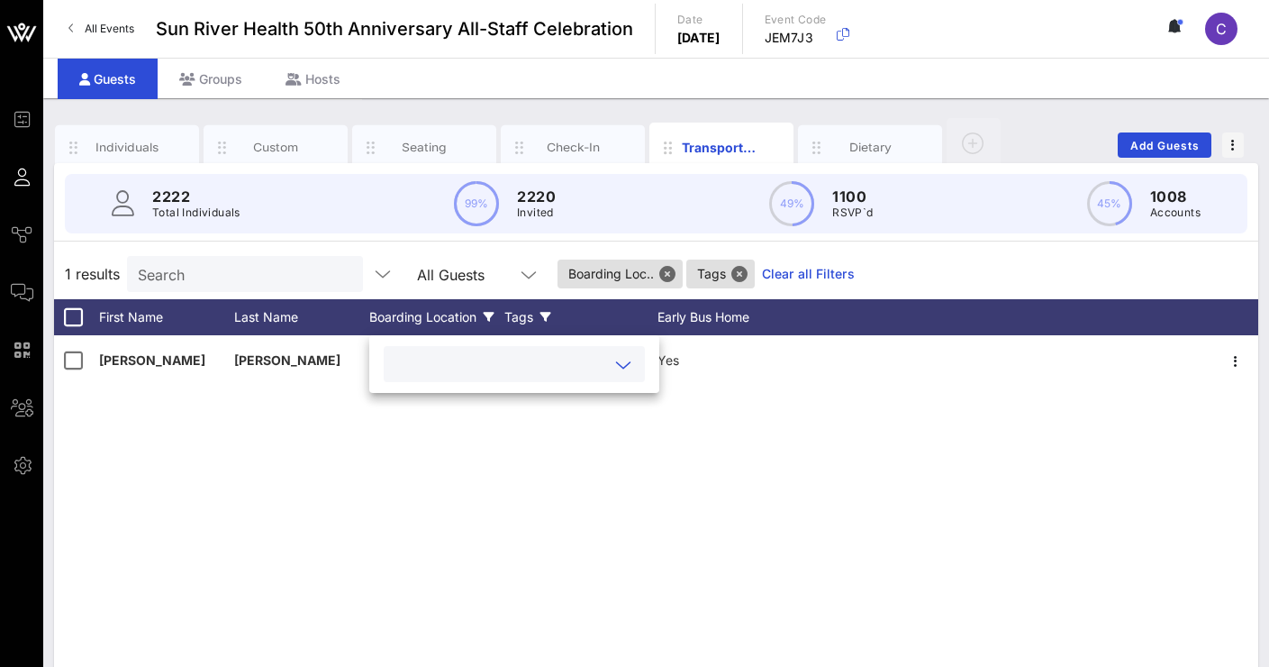
drag, startPoint x: 468, startPoint y: 488, endPoint x: 460, endPoint y: 474, distance: 16.1
click at [468, 488] on div "[PERSON_NAME] Sun River Health [PERSON_NAME] Postal None Yes" at bounding box center [656, 605] width 1204 height 541
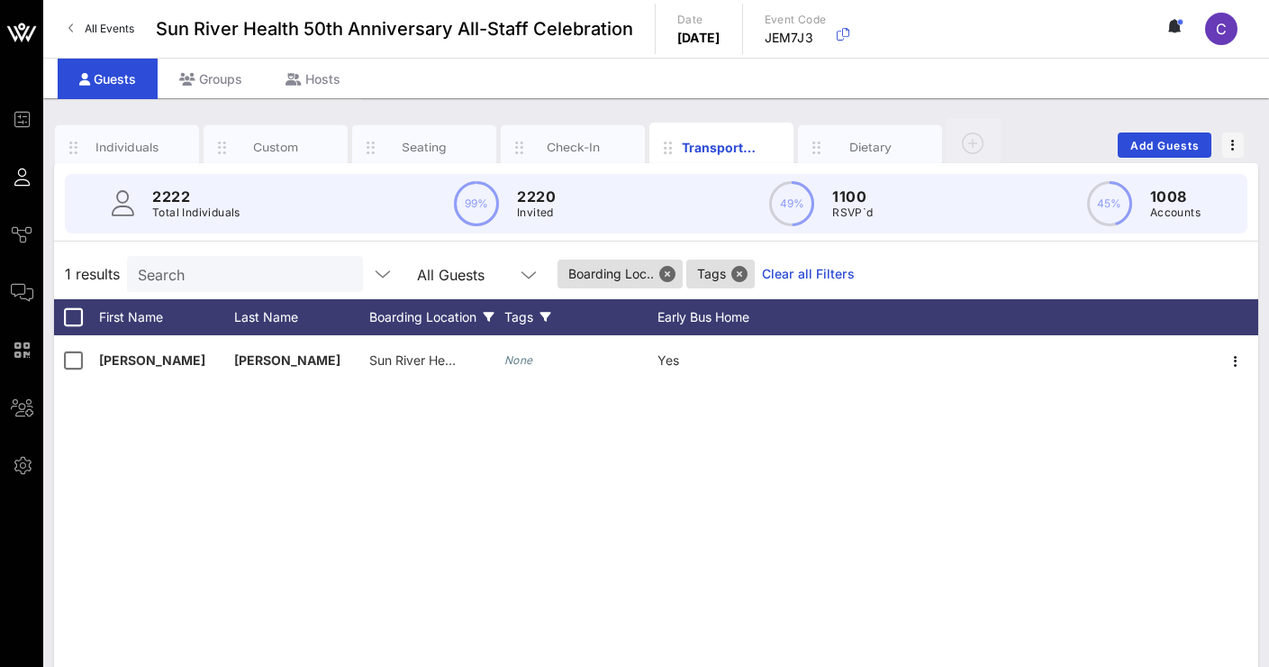
click at [486, 306] on div "Boarding Location" at bounding box center [436, 317] width 135 height 36
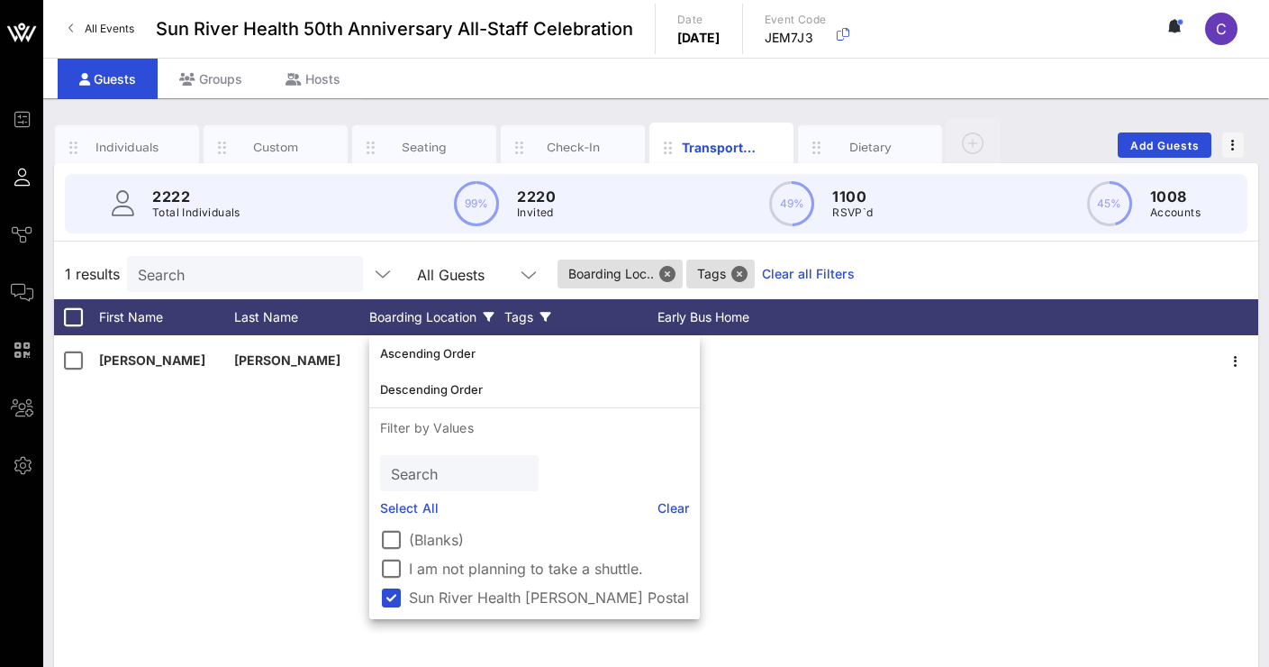
click at [550, 318] on icon at bounding box center [546, 317] width 11 height 11
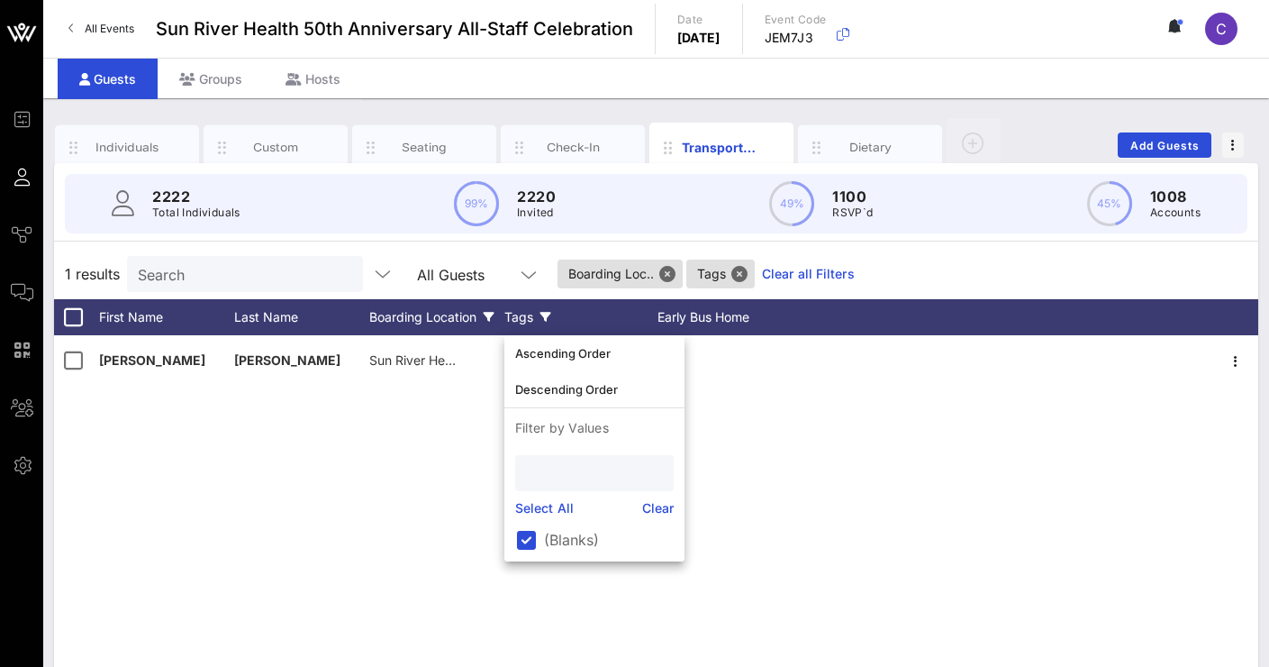
click at [584, 472] on input "text" at bounding box center [592, 472] width 133 height 23
type input "m"
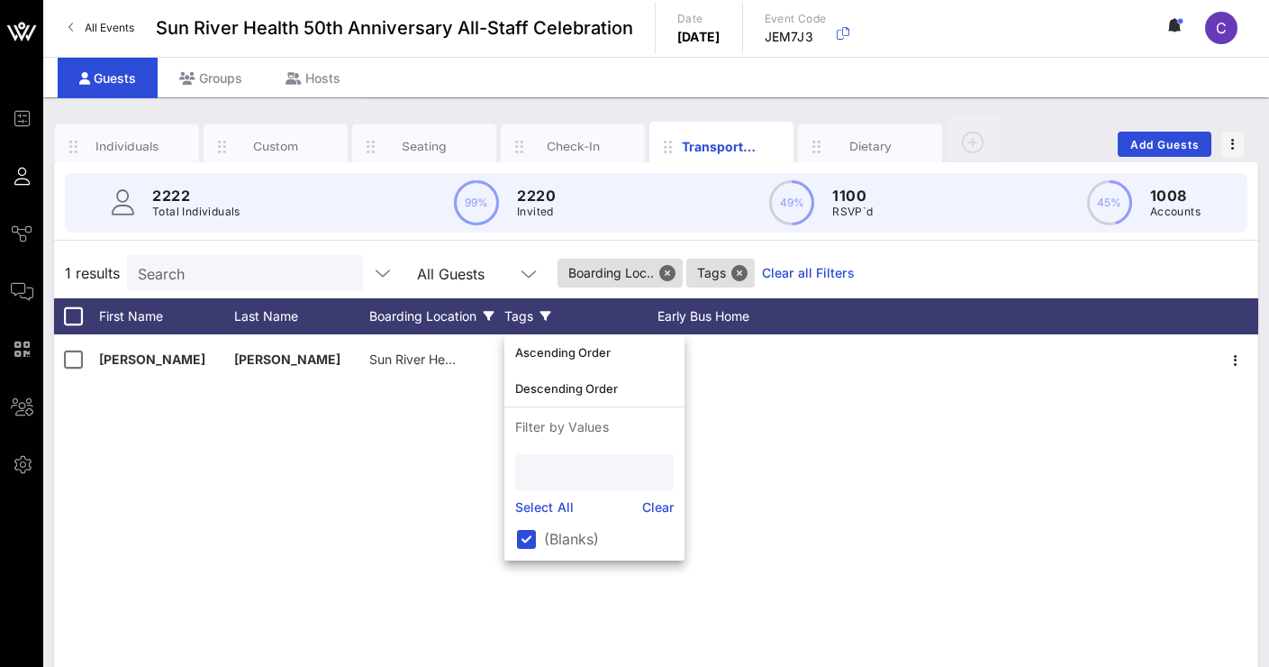
click at [189, 447] on div "[PERSON_NAME] Sun River Health [PERSON_NAME] Postal None Yes" at bounding box center [656, 604] width 1204 height 541
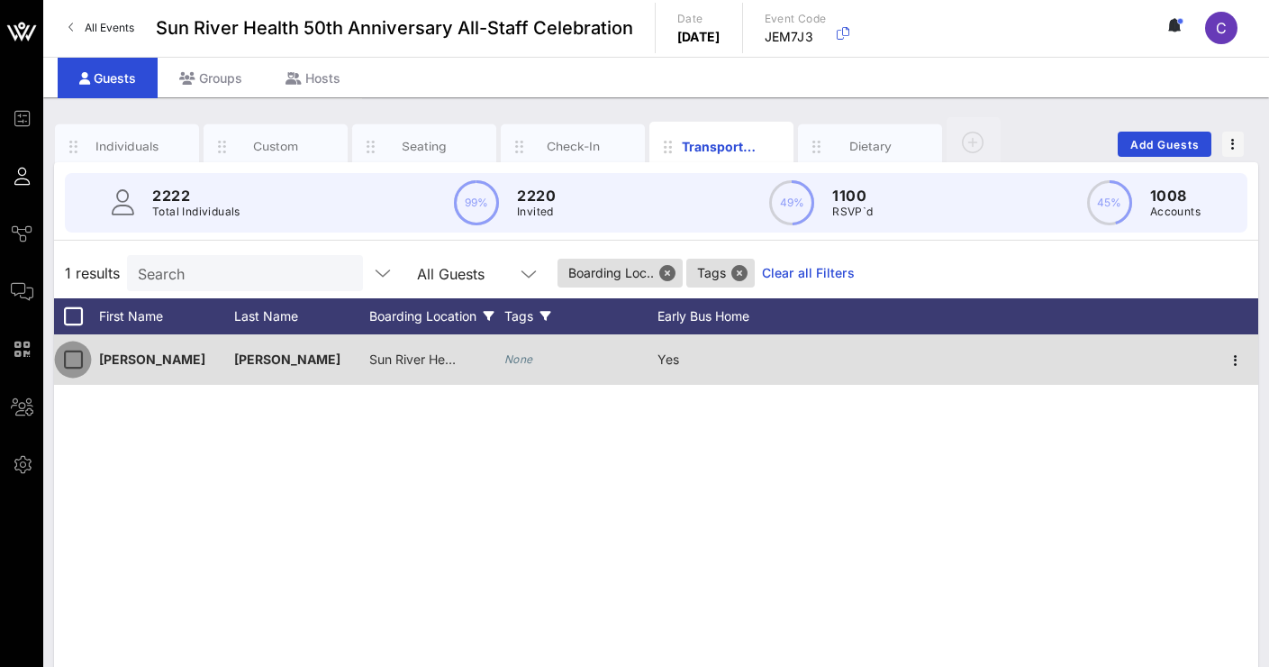
click at [70, 368] on div at bounding box center [73, 359] width 31 height 31
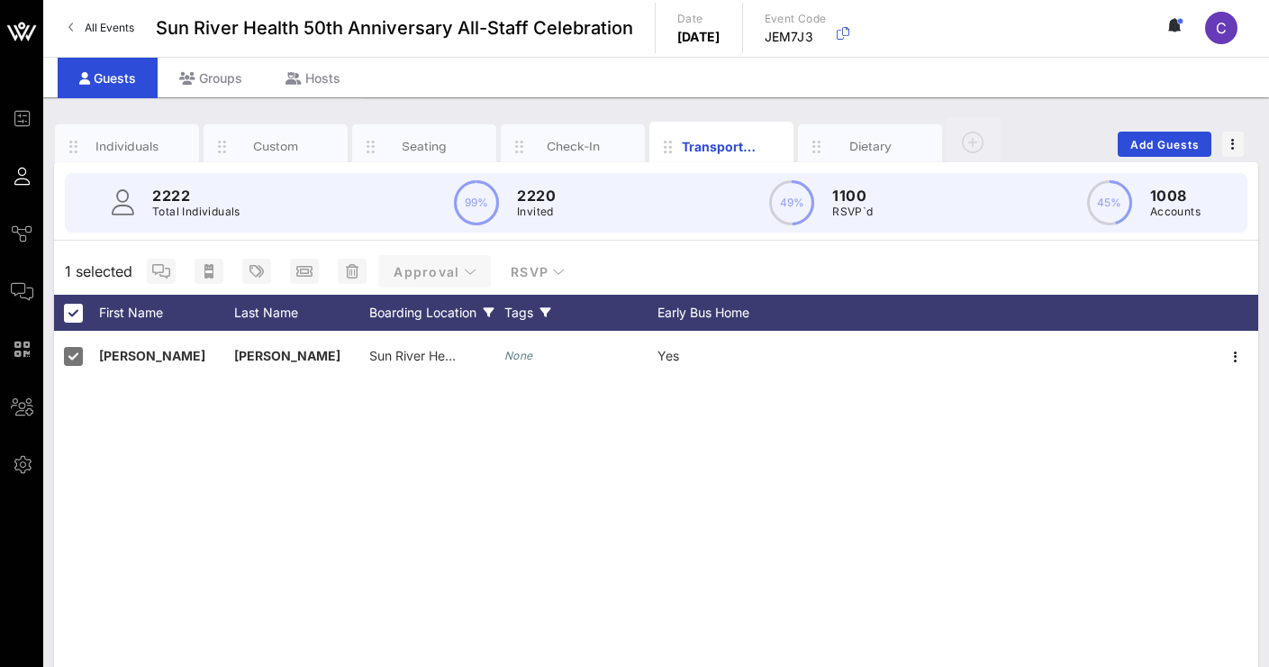
click at [454, 276] on span "Approval" at bounding box center [435, 271] width 84 height 15
click at [454, 275] on span "Approval" at bounding box center [435, 271] width 84 height 15
click at [483, 307] on div "Boarding Location" at bounding box center [436, 313] width 135 height 36
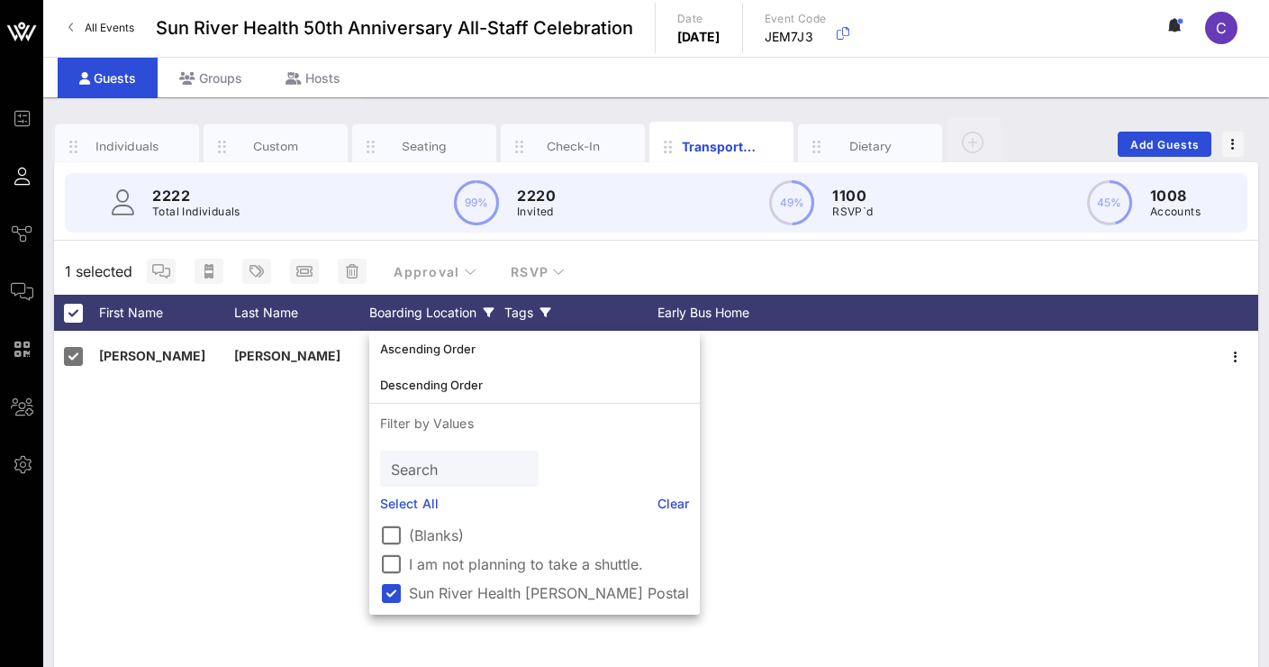
scroll to position [3, 0]
